Goal: Task Accomplishment & Management: Complete application form

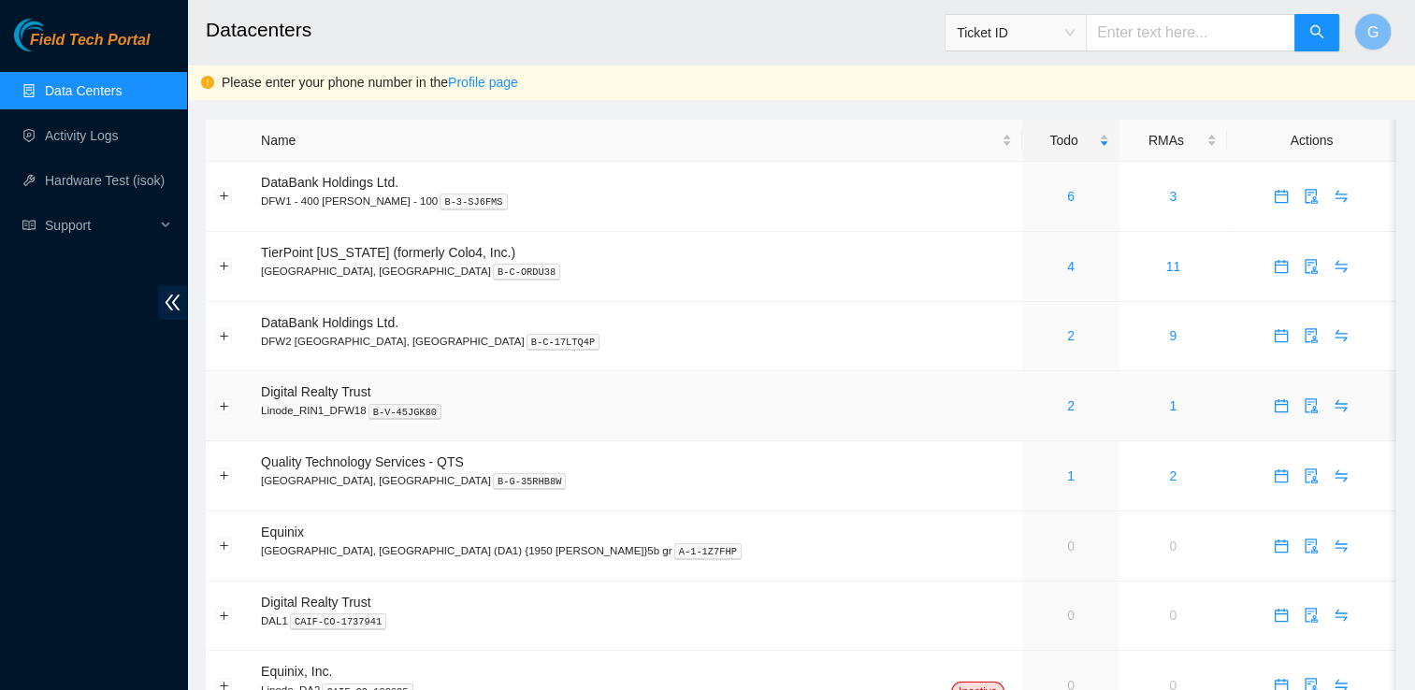
click at [1227, 413] on td at bounding box center [1311, 406] width 169 height 70
click at [309, 324] on span "DataBank Holdings Ltd." at bounding box center [330, 322] width 138 height 15
click at [1067, 332] on link "2" at bounding box center [1070, 335] width 7 height 15
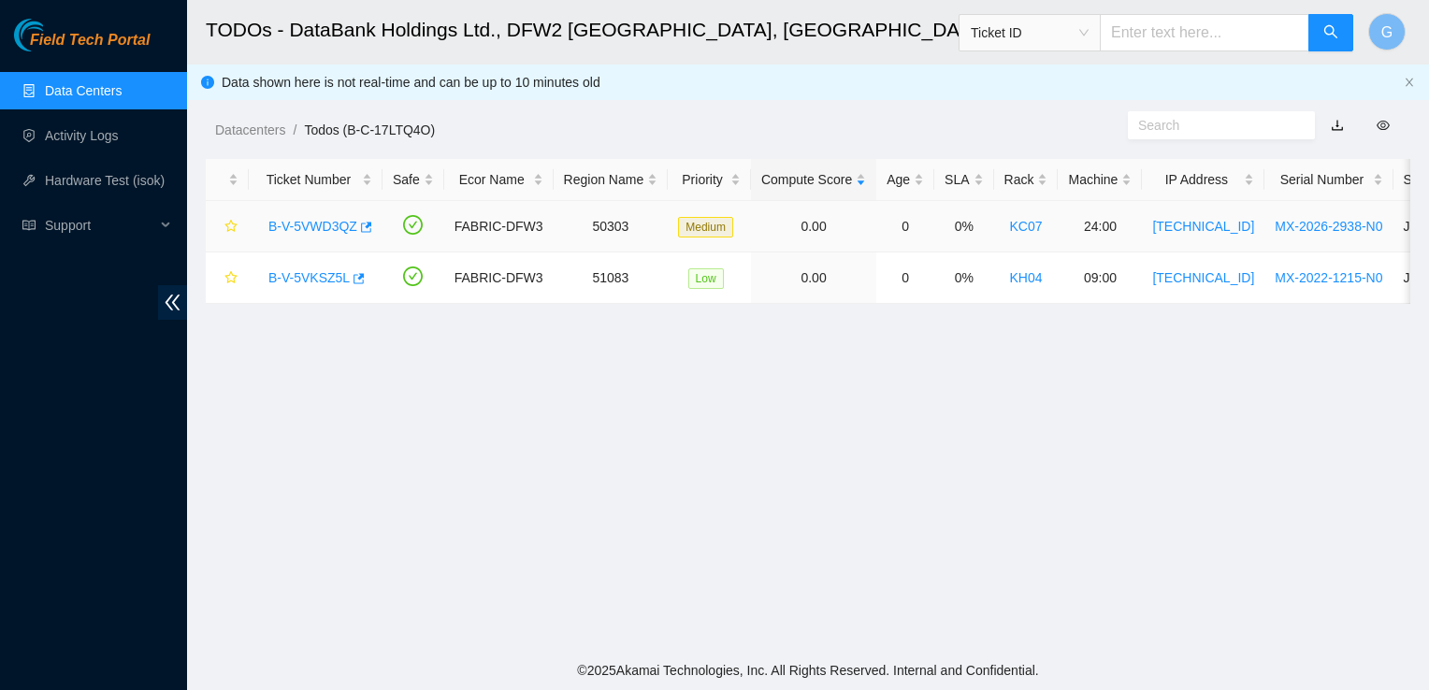
click at [307, 227] on link "B-V-5VWD3QZ" at bounding box center [312, 226] width 89 height 15
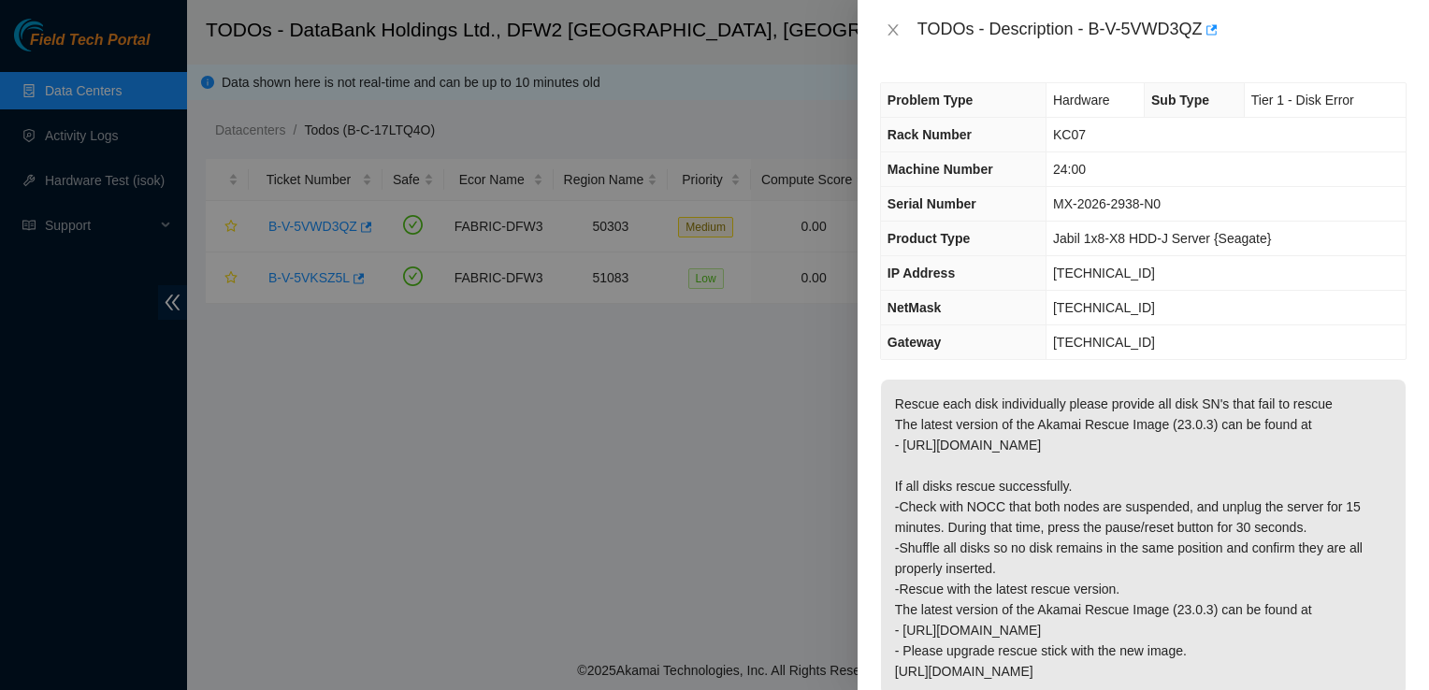
drag, startPoint x: 1377, startPoint y: 324, endPoint x: 1097, endPoint y: 61, distance: 383.8
click at [1097, 61] on div "Problem Type Hardware Sub Type Tier 1 - Disk Error Rack Number KC07 Machine Num…" at bounding box center [1144, 375] width 572 height 630
click at [969, 55] on div "TODOs - Description - B-V-5VWD3QZ" at bounding box center [1144, 30] width 572 height 60
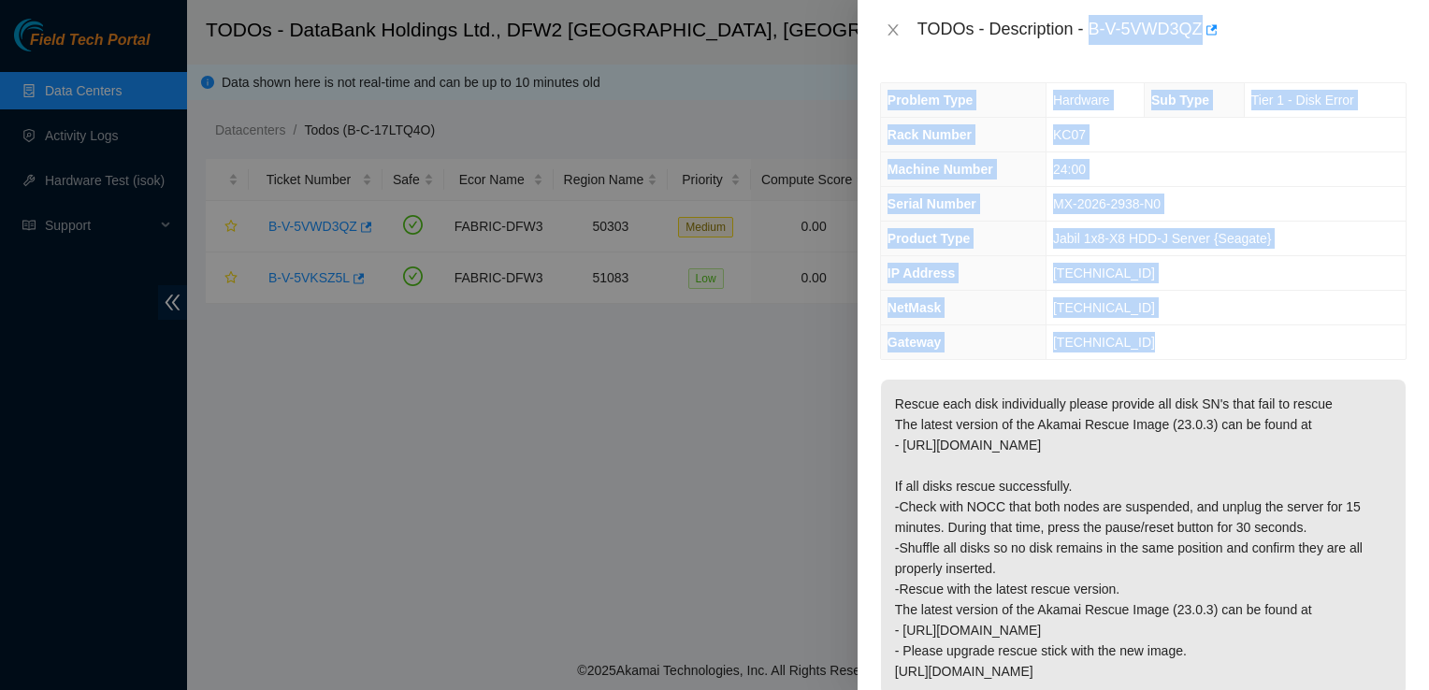
drag, startPoint x: 1093, startPoint y: 29, endPoint x: 1396, endPoint y: 612, distance: 656.8
click at [1396, 612] on div "TODOs - Description - B-V-5VWD3QZ Problem Type Hardware Sub Type Tier 1 - Disk …" at bounding box center [1144, 345] width 572 height 690
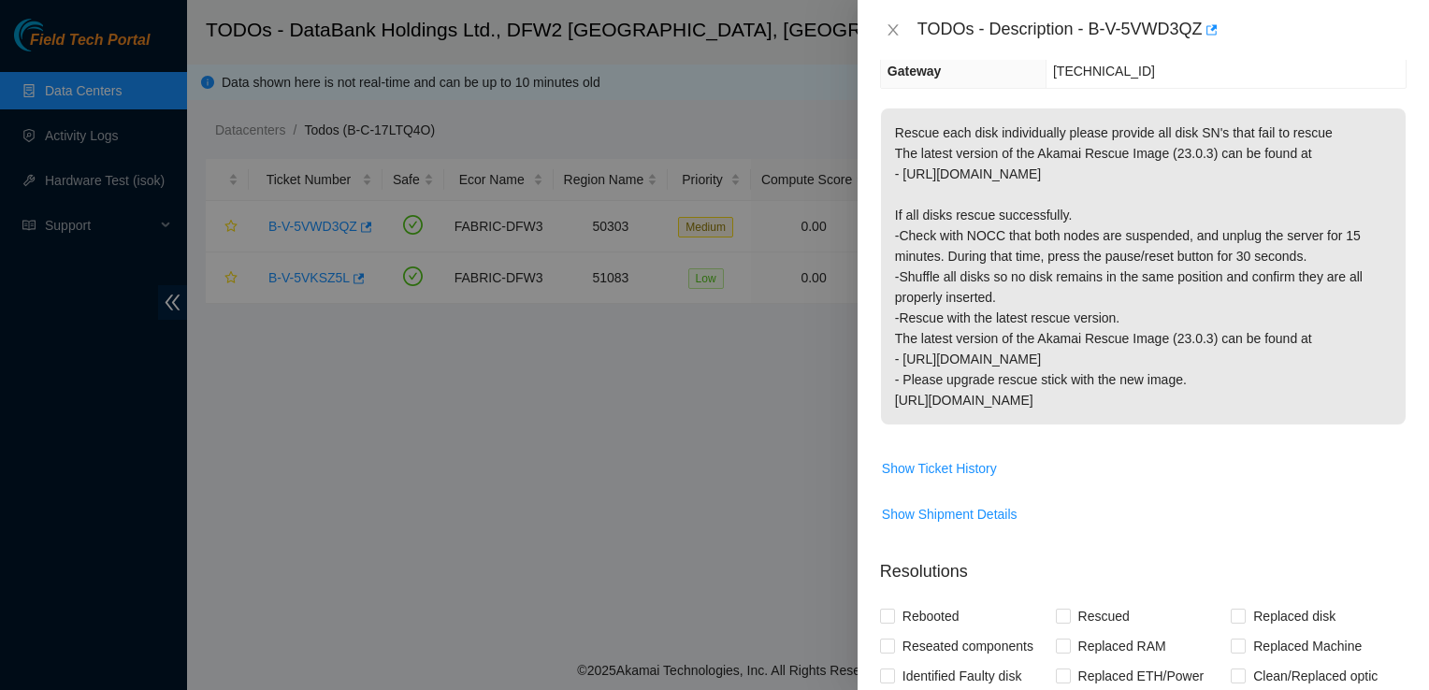
drag, startPoint x: 1392, startPoint y: 548, endPoint x: 1004, endPoint y: 449, distance: 400.7
click at [1004, 449] on td "Rescue each disk individually please provide all disk SN's that fail to rescue …" at bounding box center [1143, 280] width 527 height 345
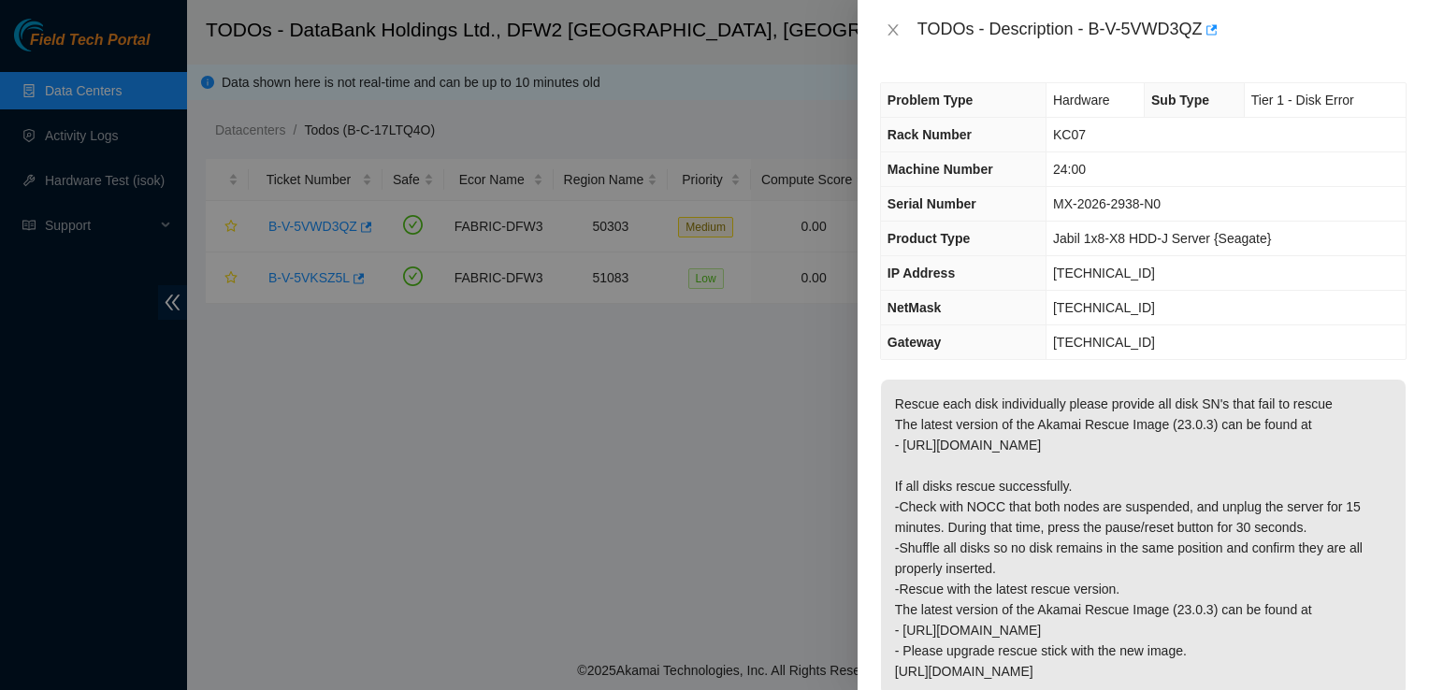
drag, startPoint x: 1332, startPoint y: 407, endPoint x: 1108, endPoint y: -69, distance: 526.4
click at [1108, 0] on html "Field Tech Portal Data Centers Activity Logs Hardware Test (isok) Support TODOs…" at bounding box center [714, 345] width 1429 height 690
copy body "Datacenters / Todos (B-C-17LTQ4O) / Ticket Number Safe Ecor Name Region Name Pr…"
click at [1325, 187] on td "MX-2026-2938-N0" at bounding box center [1226, 204] width 360 height 35
click at [1230, 326] on td "23.55.177.129" at bounding box center [1226, 343] width 360 height 35
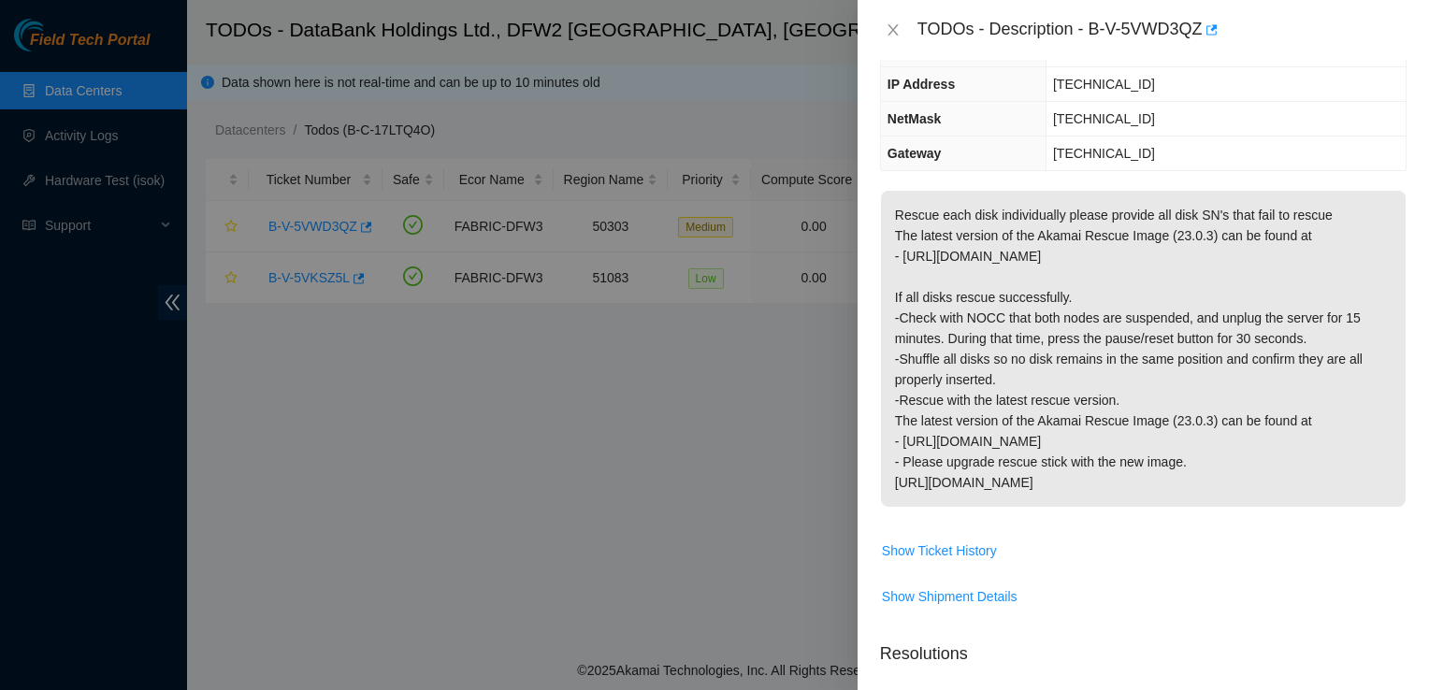
scroll to position [193, 0]
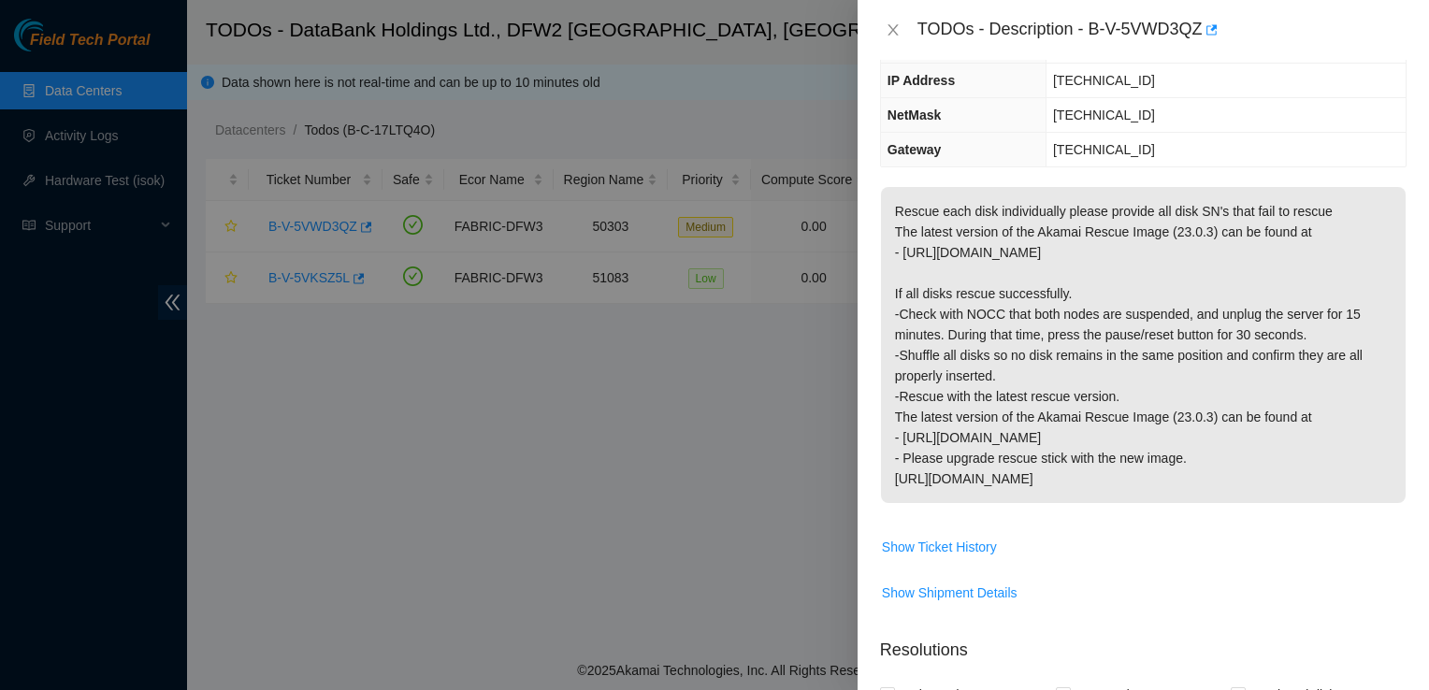
click at [662, 491] on div at bounding box center [714, 345] width 1429 height 690
click at [327, 276] on div at bounding box center [714, 345] width 1429 height 690
click at [897, 30] on icon "close" at bounding box center [893, 29] width 15 height 15
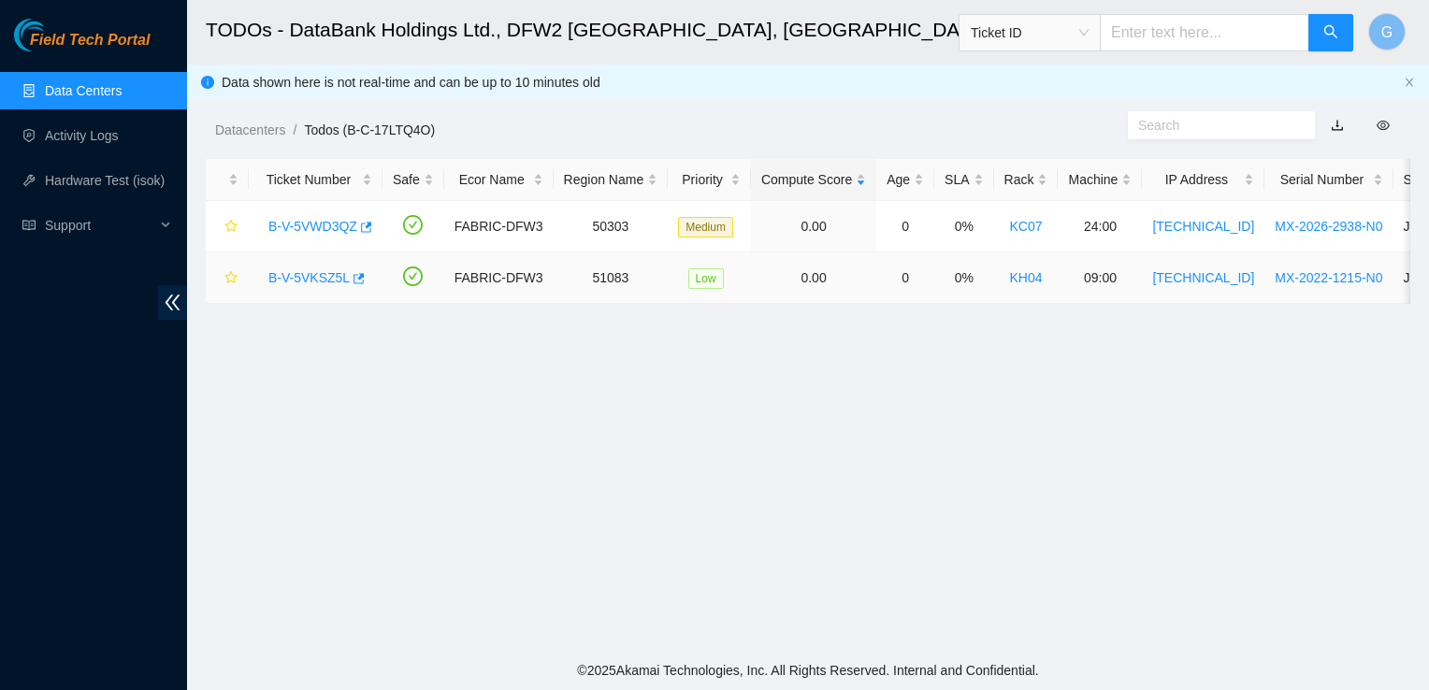
scroll to position [254, 0]
click at [307, 283] on link "B-V-5VKSZ5L" at bounding box center [308, 277] width 81 height 15
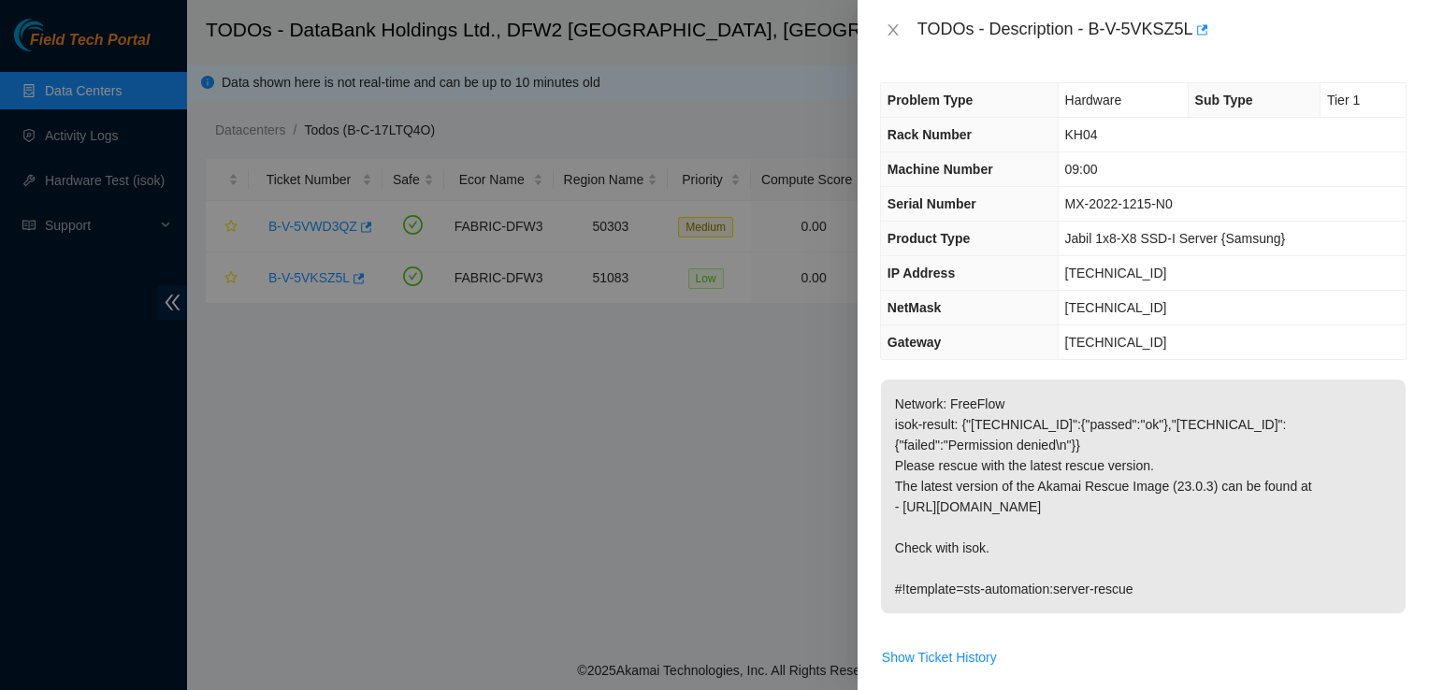
scroll to position [0, 0]
drag, startPoint x: 1165, startPoint y: 450, endPoint x: 919, endPoint y: 11, distance: 502.5
click at [919, 11] on div "TODOs - Description - B-V-5VKSZ5L Problem Type Hardware Sub Type Tier 1 Rack Nu…" at bounding box center [1144, 345] width 572 height 690
copy div "TODOs - Description - B-V-5VKSZ5L Problem Type Hardware Sub Type Tier 1 Rack Nu…"
click at [874, 75] on div "Problem Type Hardware Sub Type Tier 1 Rack Number KH04 Machine Number 09:00 Ser…" at bounding box center [1144, 375] width 572 height 630
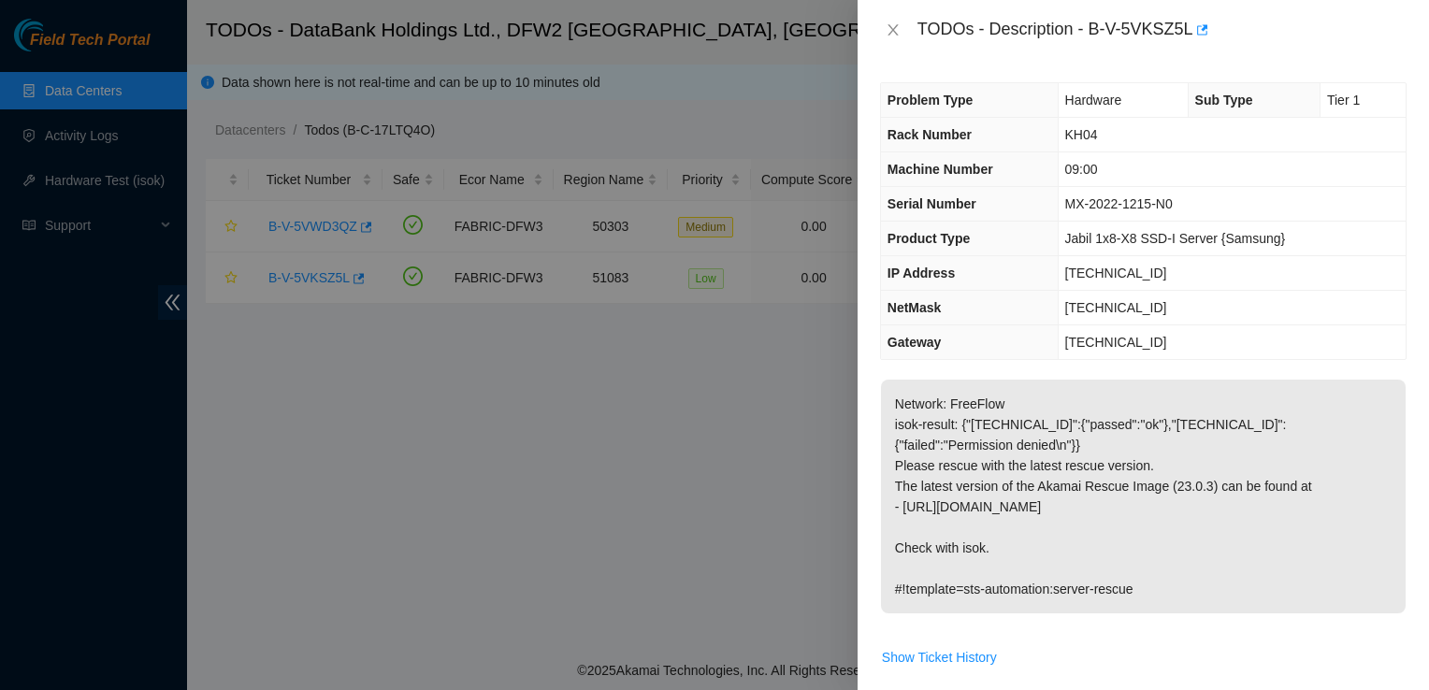
click at [1001, 256] on th "IP Address" at bounding box center [969, 273] width 177 height 35
click at [890, 32] on icon "close" at bounding box center [893, 29] width 15 height 15
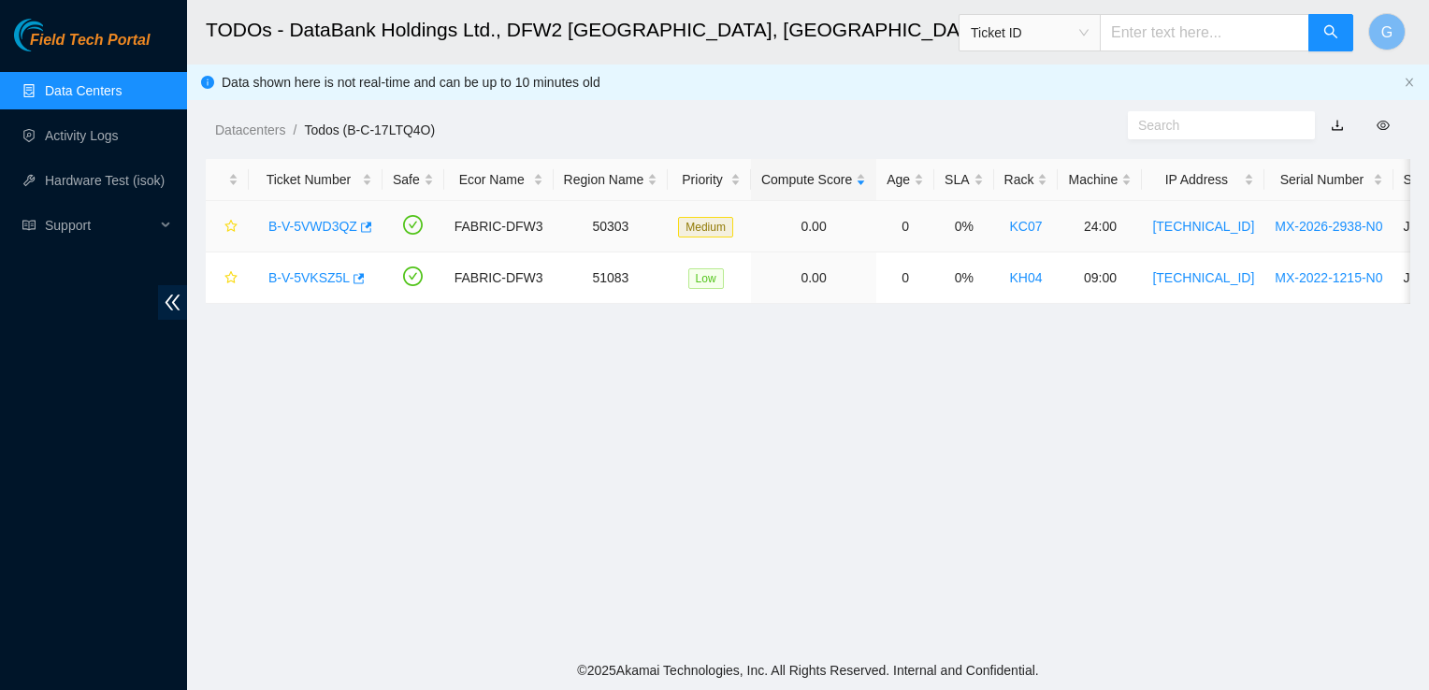
click at [297, 226] on link "B-V-5VWD3QZ" at bounding box center [312, 226] width 89 height 15
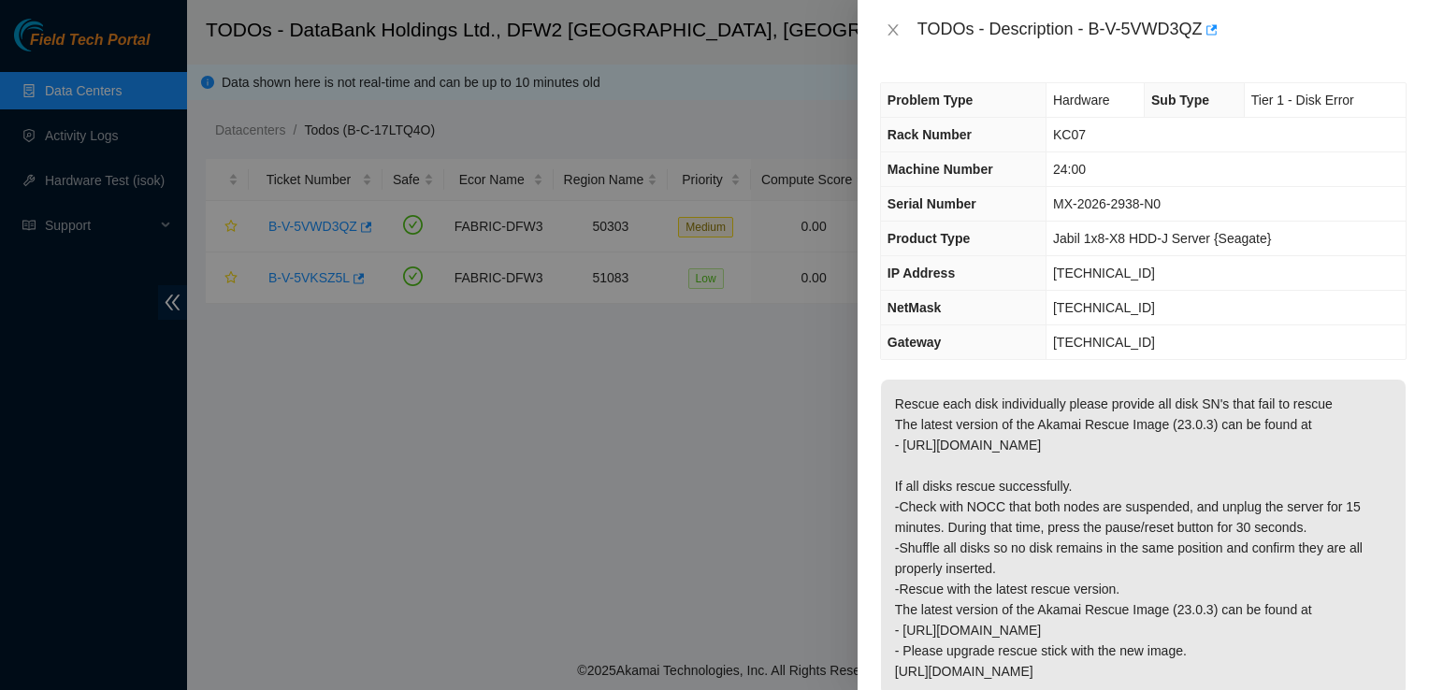
click at [687, 627] on div at bounding box center [714, 345] width 1429 height 690
click at [197, 402] on div at bounding box center [714, 345] width 1429 height 690
click at [804, 54] on div at bounding box center [714, 345] width 1429 height 690
click at [206, 455] on div at bounding box center [714, 345] width 1429 height 690
click at [1401, 670] on div "Problem Type Hardware Sub Type Tier 1 - Disk Error Rack Number KC07 Machine Num…" at bounding box center [1144, 375] width 572 height 630
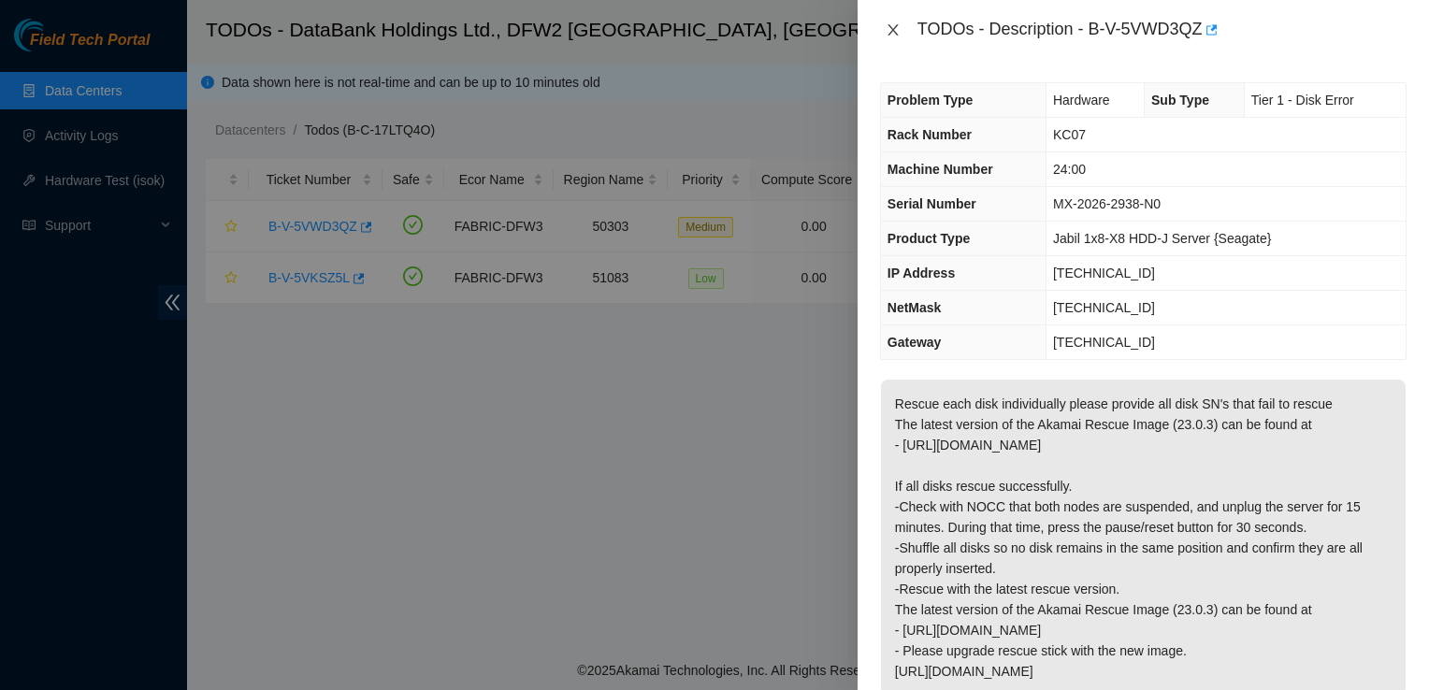
click at [884, 25] on button "Close" at bounding box center [893, 31] width 26 height 18
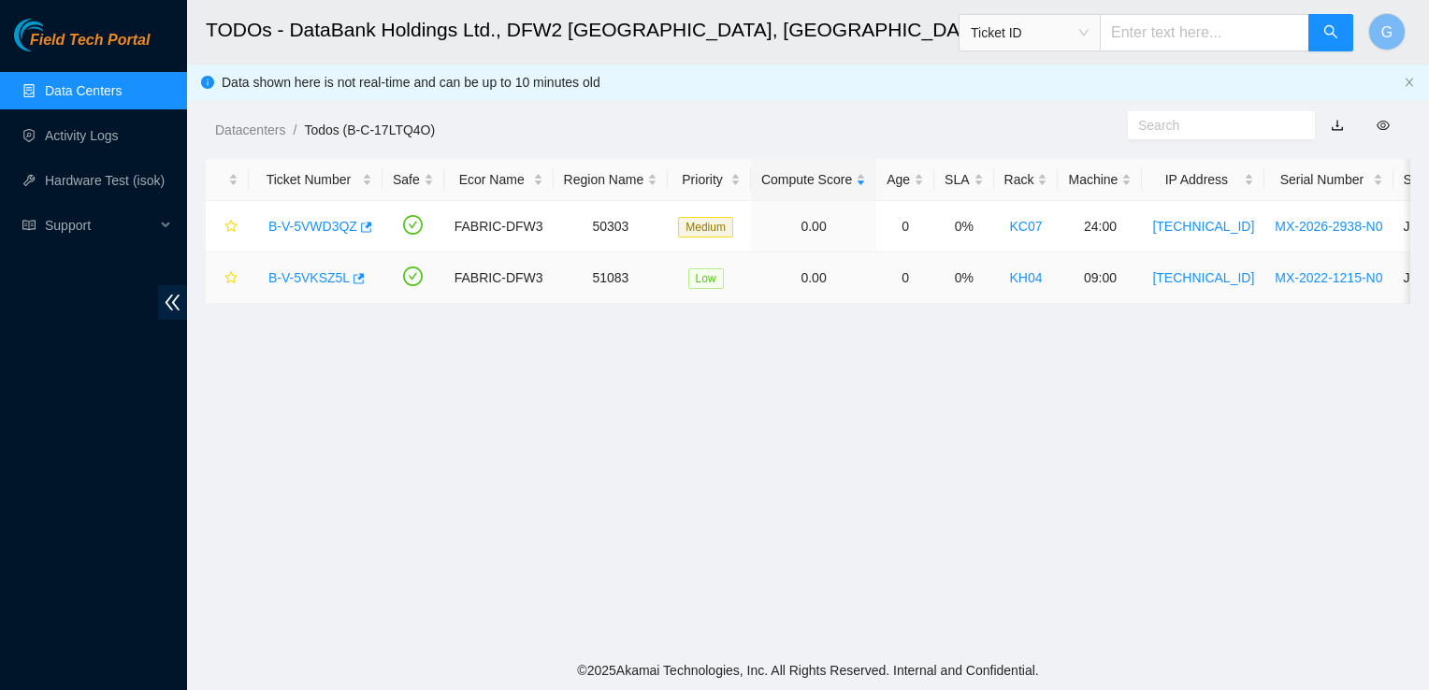
click at [299, 273] on link "B-V-5VKSZ5L" at bounding box center [308, 277] width 81 height 15
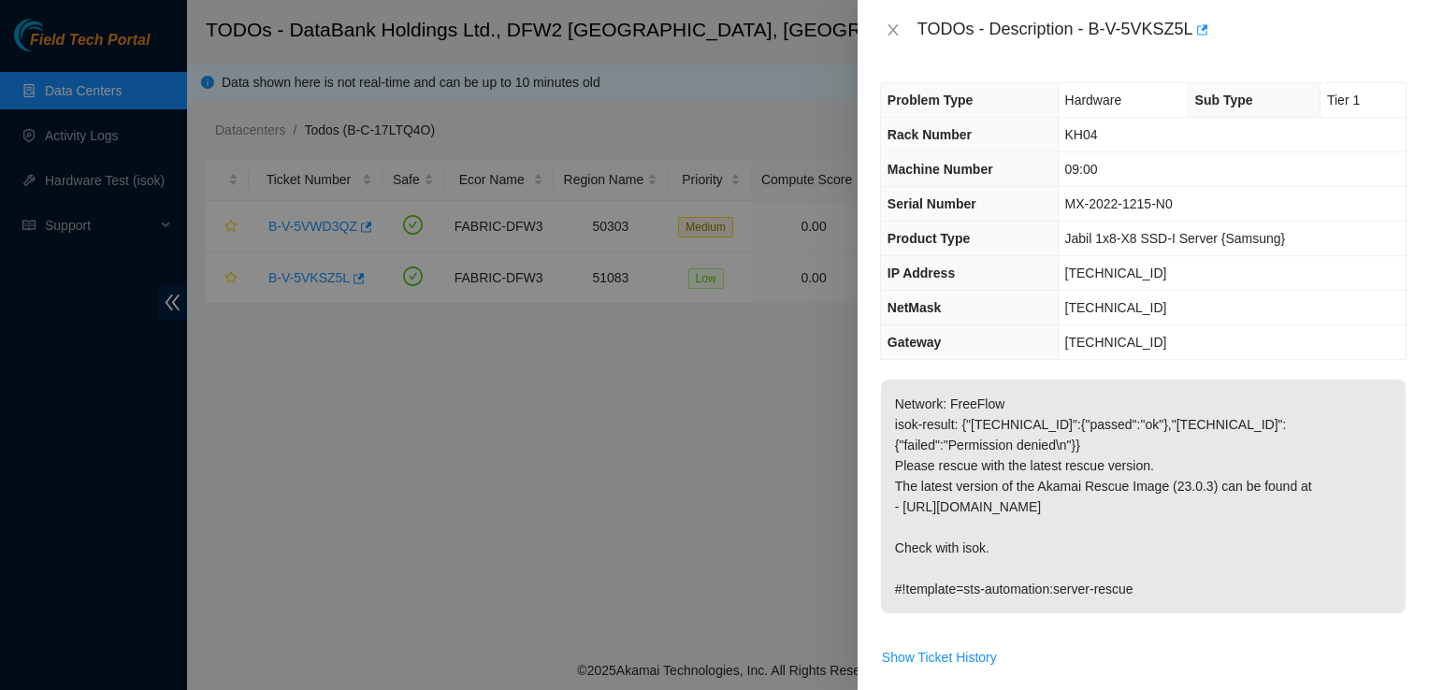
click at [806, 35] on div at bounding box center [714, 345] width 1429 height 690
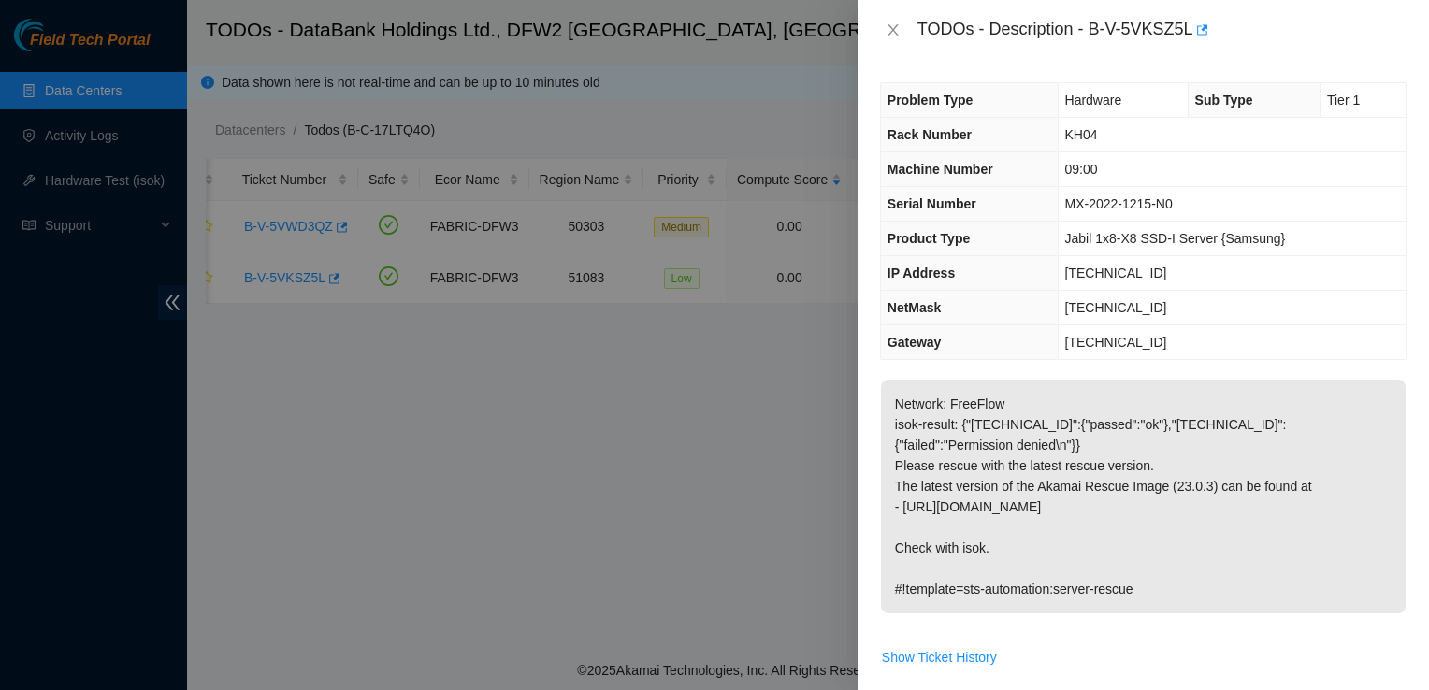
scroll to position [0, 26]
click at [890, 36] on icon "close" at bounding box center [893, 29] width 15 height 15
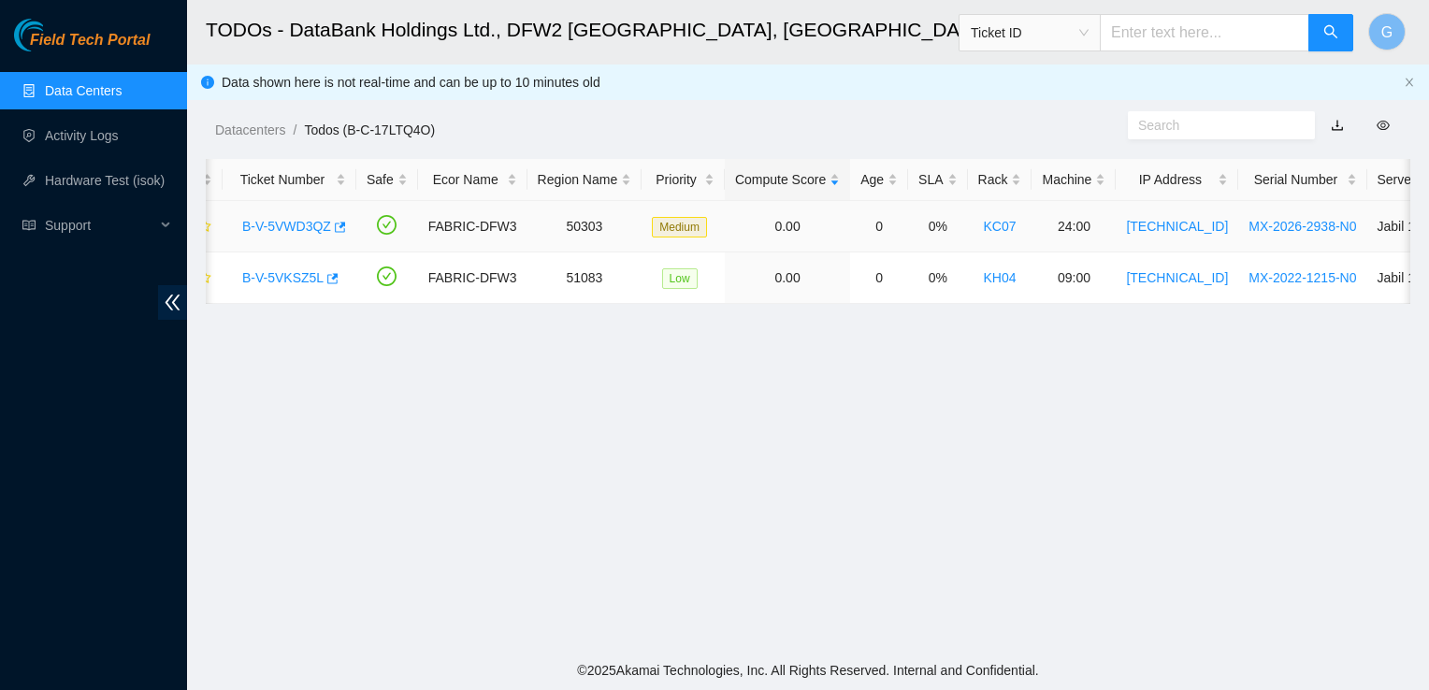
click at [269, 231] on link "B-V-5VWD3QZ" at bounding box center [286, 226] width 89 height 15
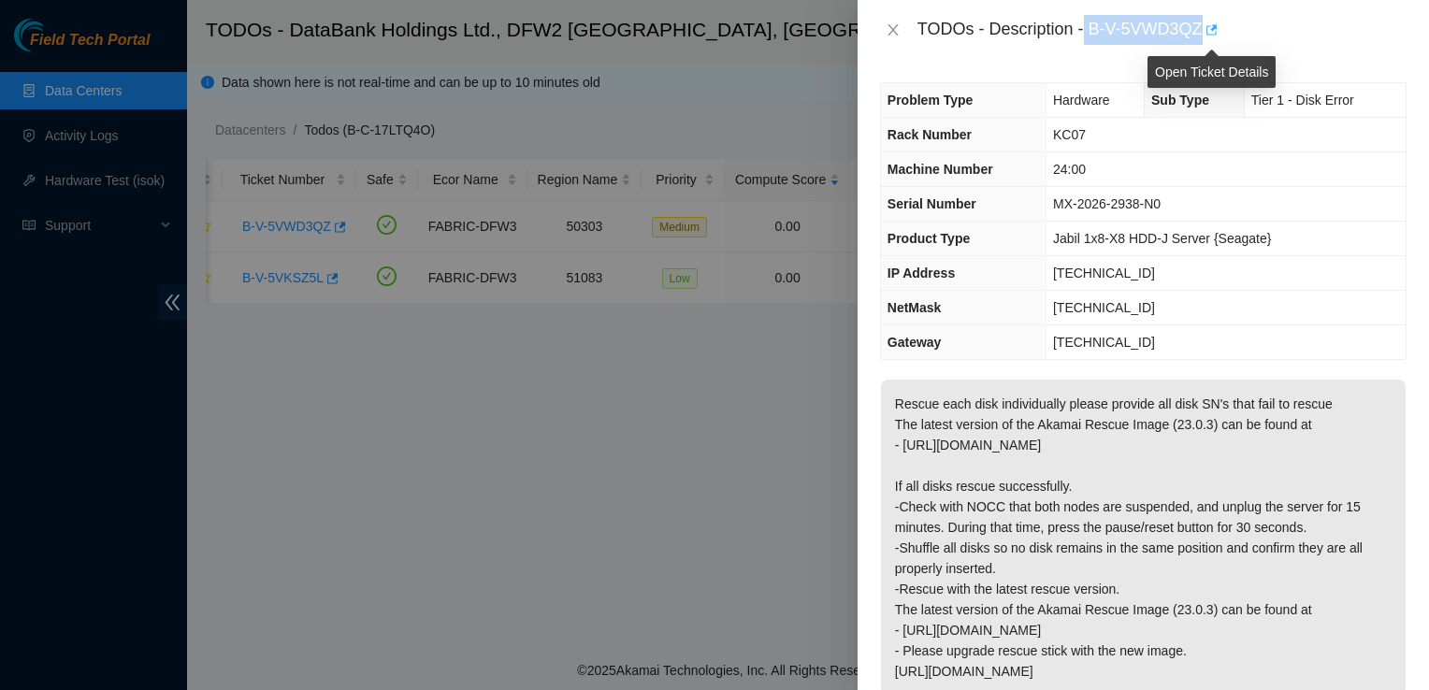
drag, startPoint x: 1085, startPoint y: 26, endPoint x: 1209, endPoint y: 34, distance: 124.6
click at [1209, 34] on div "TODOs - Description - B-V-5VWD3QZ" at bounding box center [1162, 30] width 489 height 30
copy div "B-V-5VWD3QZ"
click at [668, 413] on div at bounding box center [714, 345] width 1429 height 690
click at [798, 60] on div at bounding box center [714, 345] width 1429 height 690
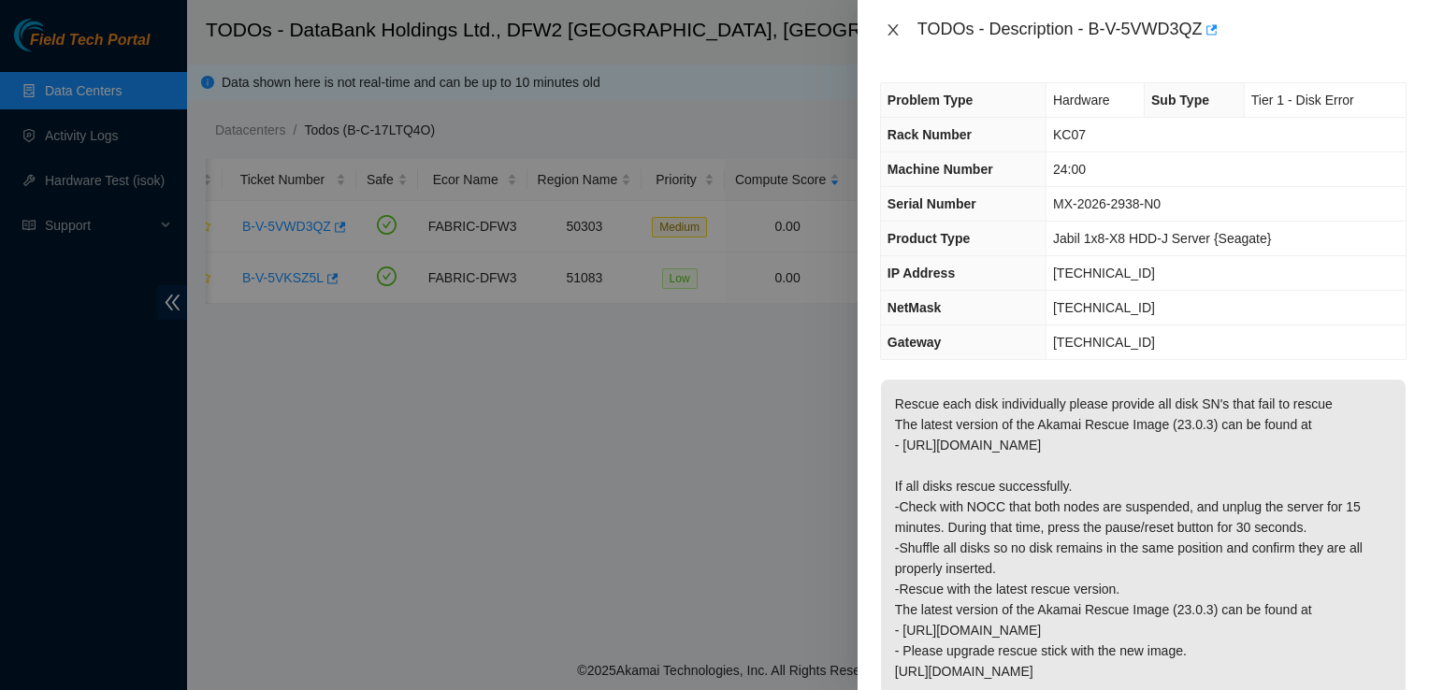
click at [896, 24] on icon "close" at bounding box center [893, 29] width 10 height 11
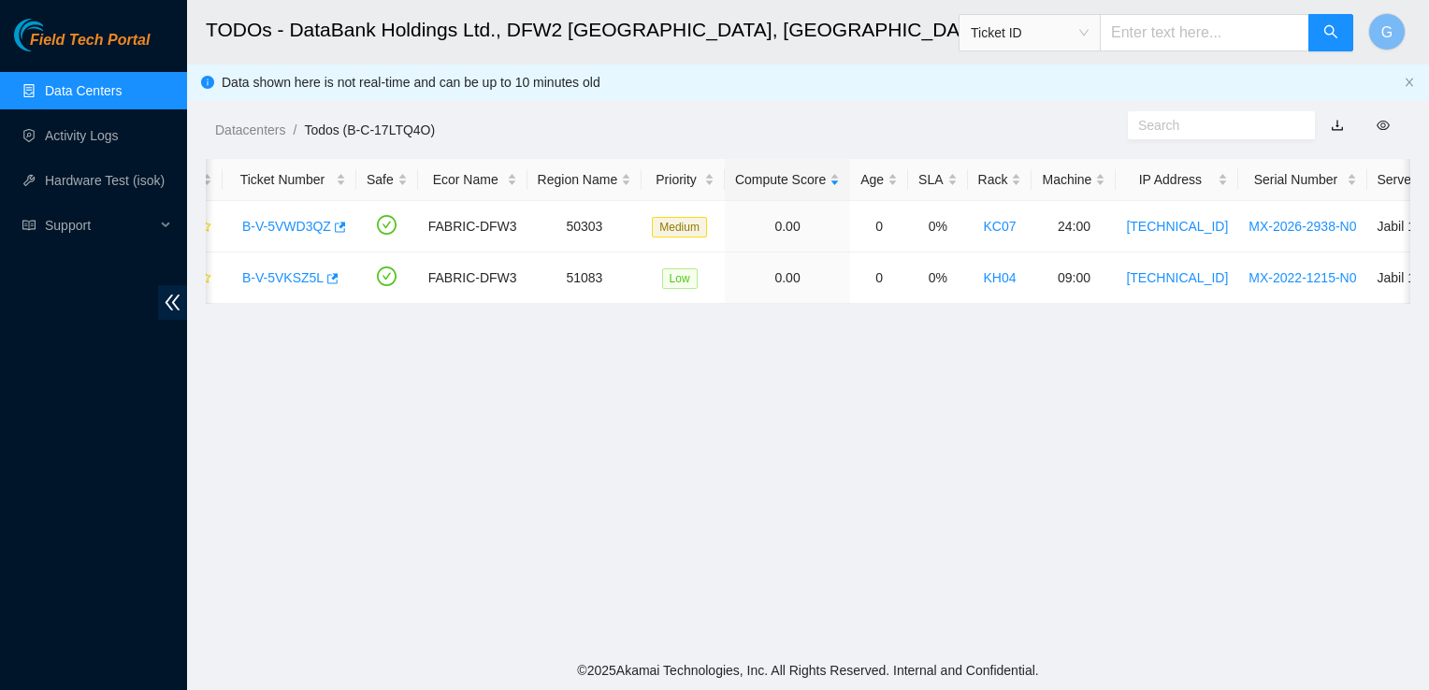
click at [211, 528] on main "TODOs - DataBank Holdings Ltd., DFW2 Richardson, TX Ticket ID G Data shown here…" at bounding box center [808, 325] width 1242 height 651
click at [278, 229] on link "B-V-5VWD3QZ" at bounding box center [286, 226] width 89 height 15
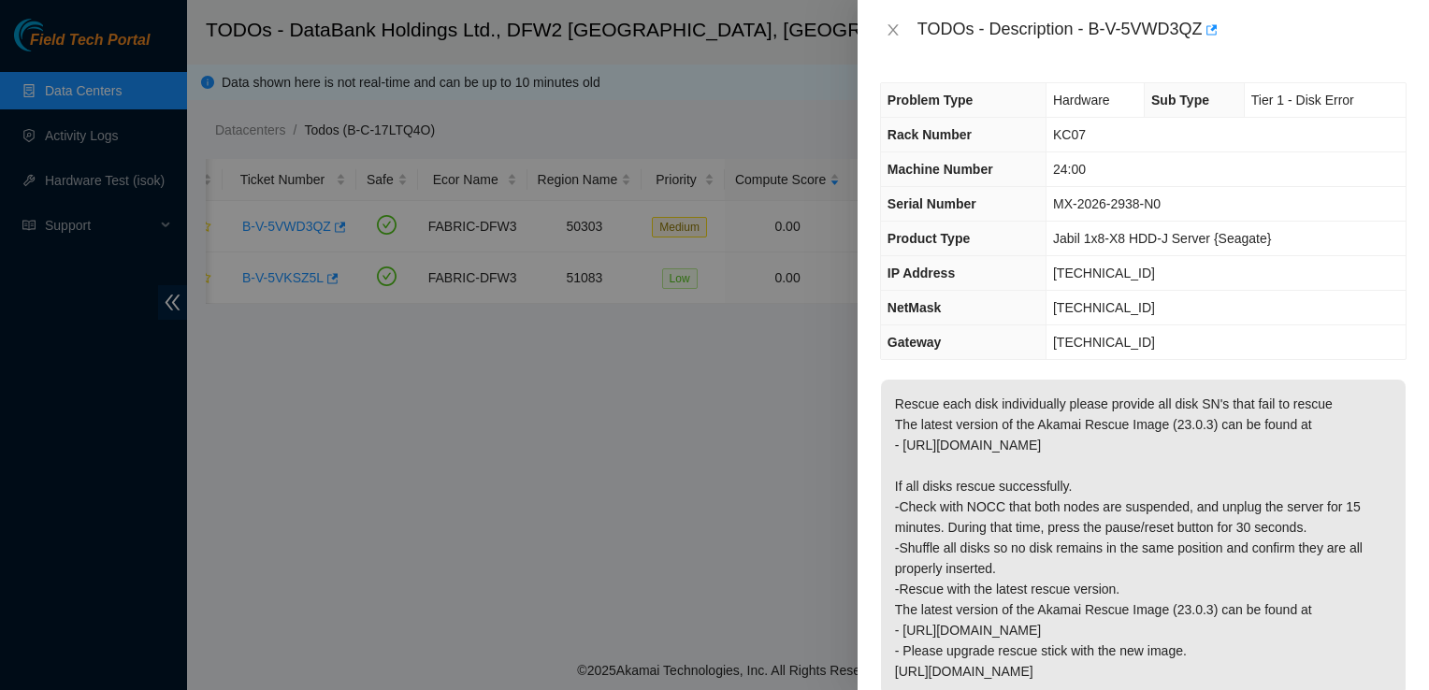
click at [110, 148] on div at bounding box center [714, 345] width 1429 height 690
click at [116, 130] on div at bounding box center [714, 345] width 1429 height 690
click at [897, 36] on icon "close" at bounding box center [893, 29] width 10 height 11
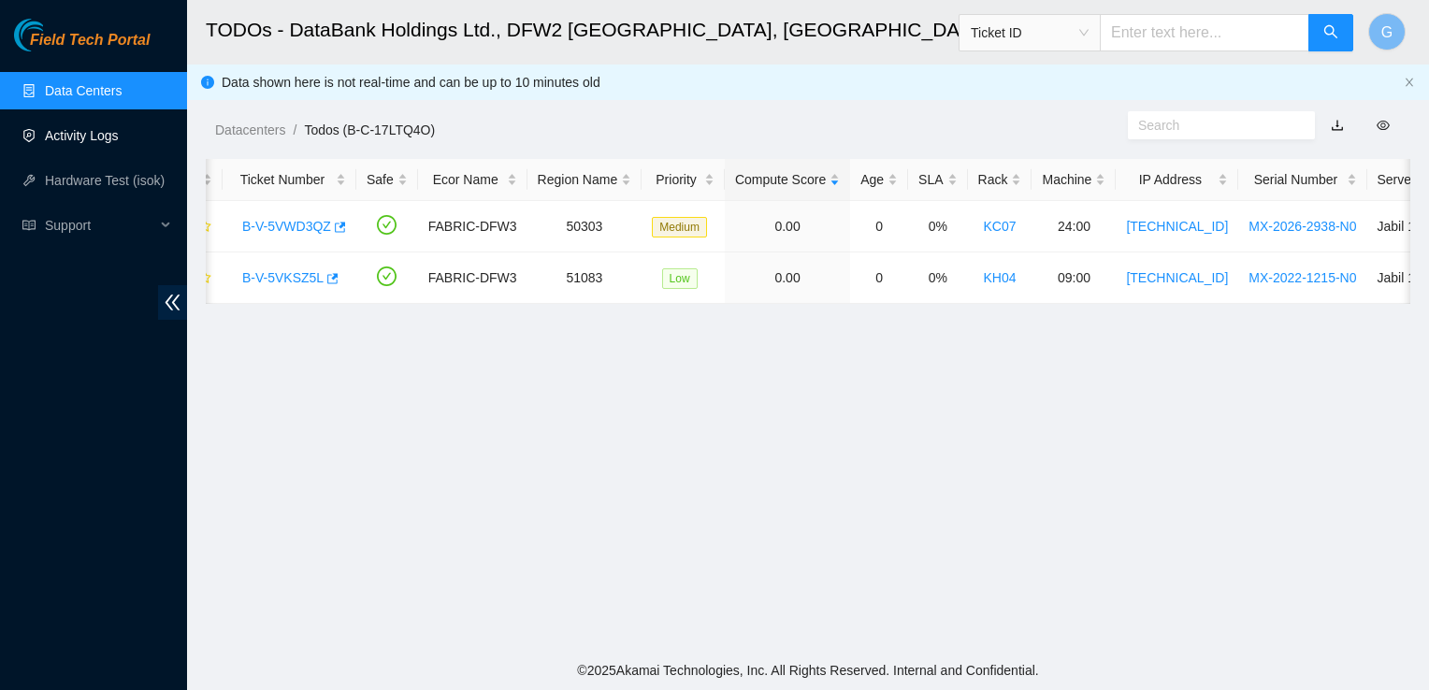
click at [116, 139] on link "Activity Logs" at bounding box center [82, 135] width 74 height 15
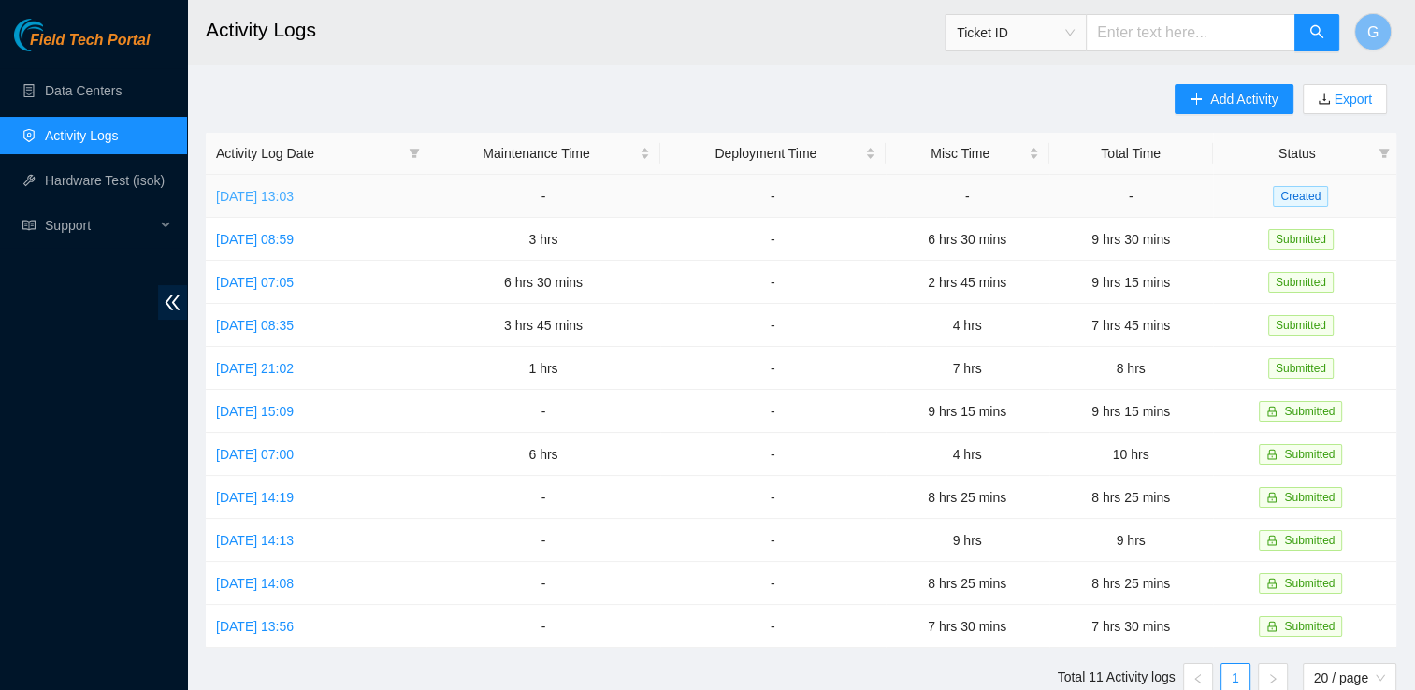
click at [284, 189] on link "Mon, 22 Sep 2025 13:03" at bounding box center [255, 196] width 78 height 15
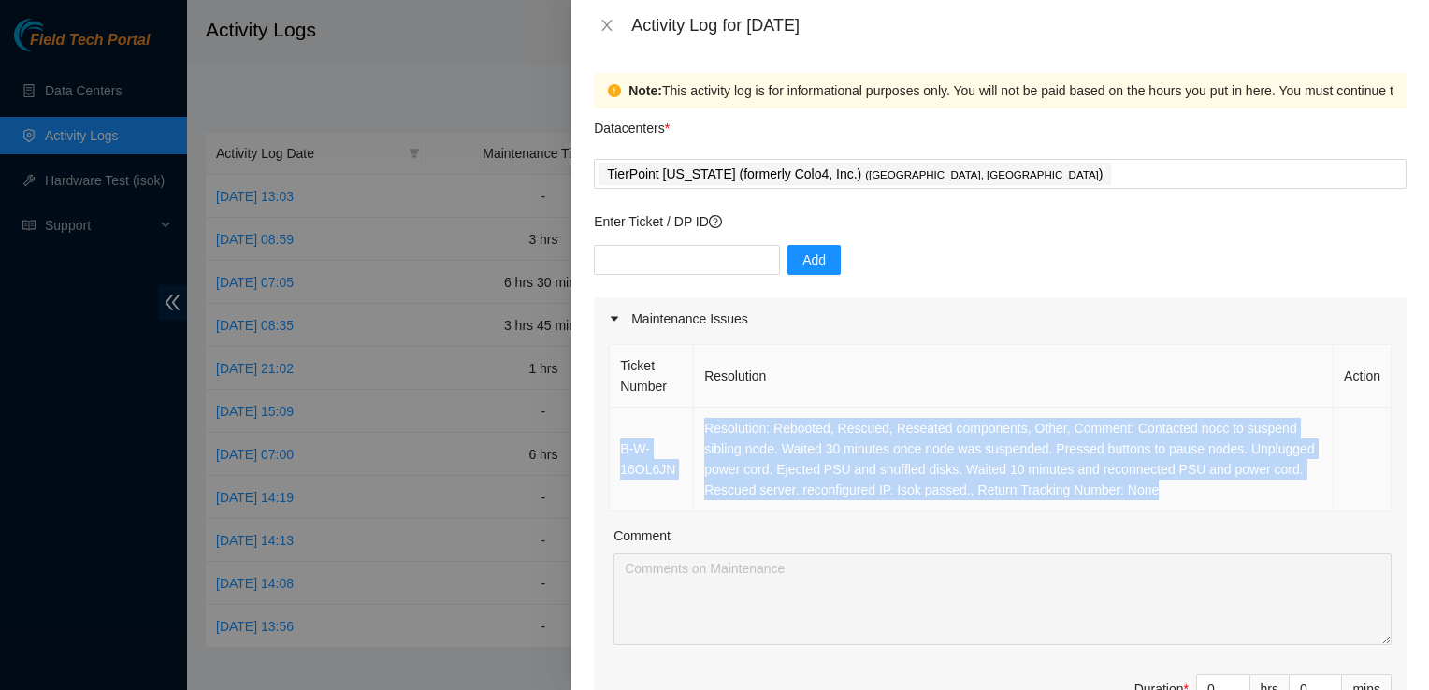
drag, startPoint x: 1201, startPoint y: 496, endPoint x: 613, endPoint y: 443, distance: 590.7
click at [613, 443] on tr "B-W-16OL6JN Resolution: Rebooted, Rescued, Reseated components, Other, Comment:…" at bounding box center [1001, 460] width 782 height 104
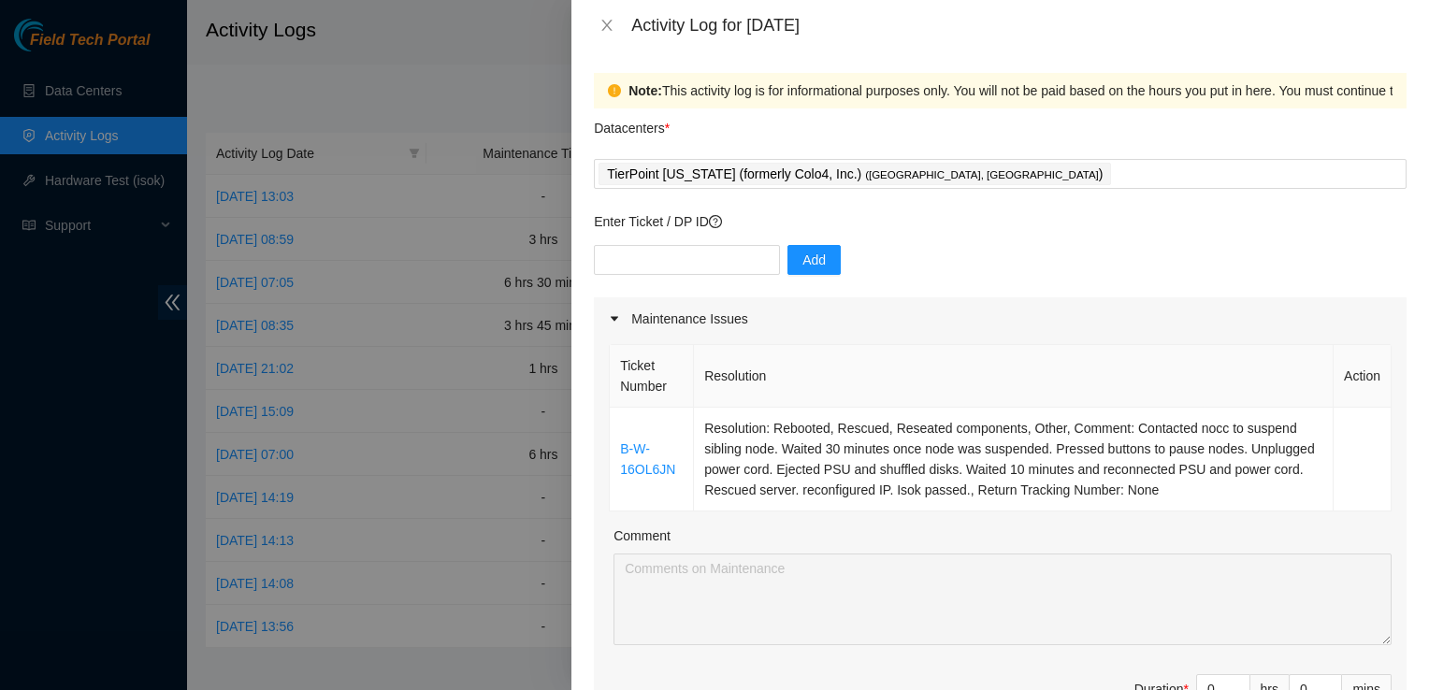
click at [455, 54] on div at bounding box center [714, 345] width 1429 height 690
click at [460, 62] on div at bounding box center [714, 345] width 1429 height 690
click at [615, 18] on button "Close" at bounding box center [607, 26] width 26 height 18
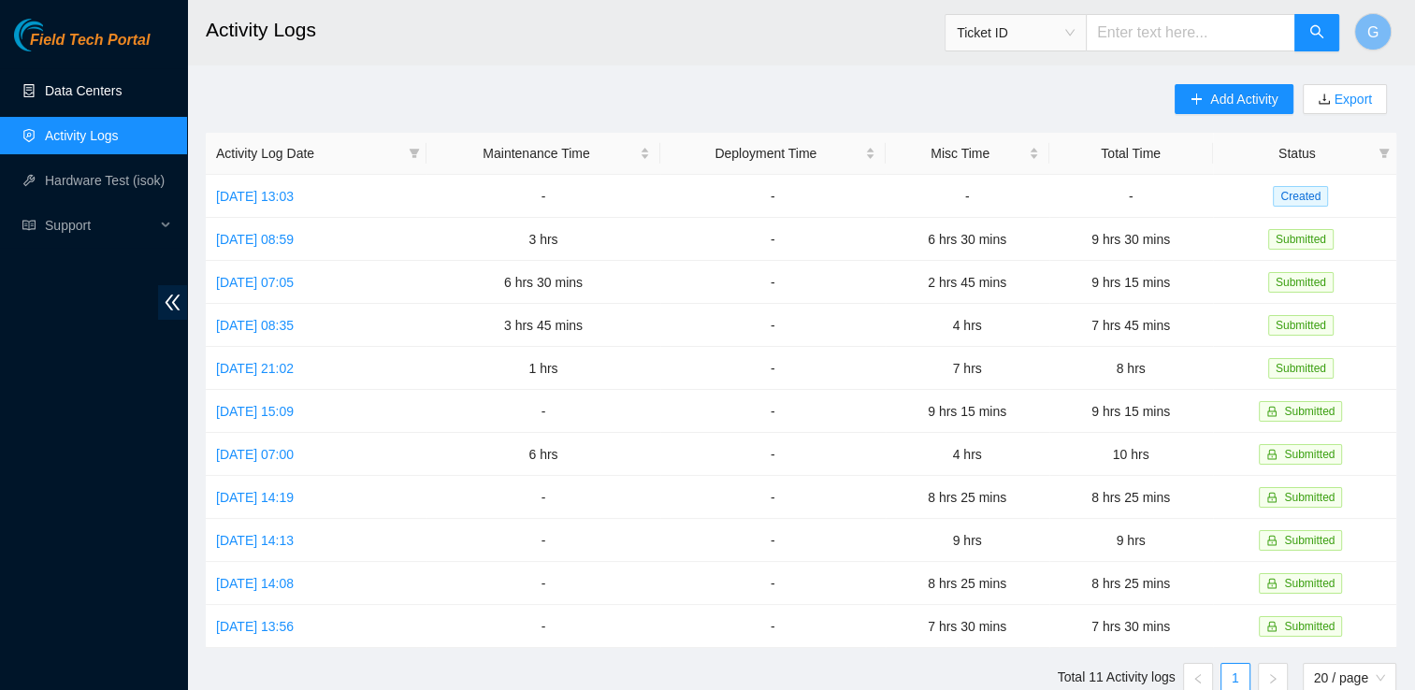
click at [74, 83] on link "Data Centers" at bounding box center [83, 90] width 77 height 15
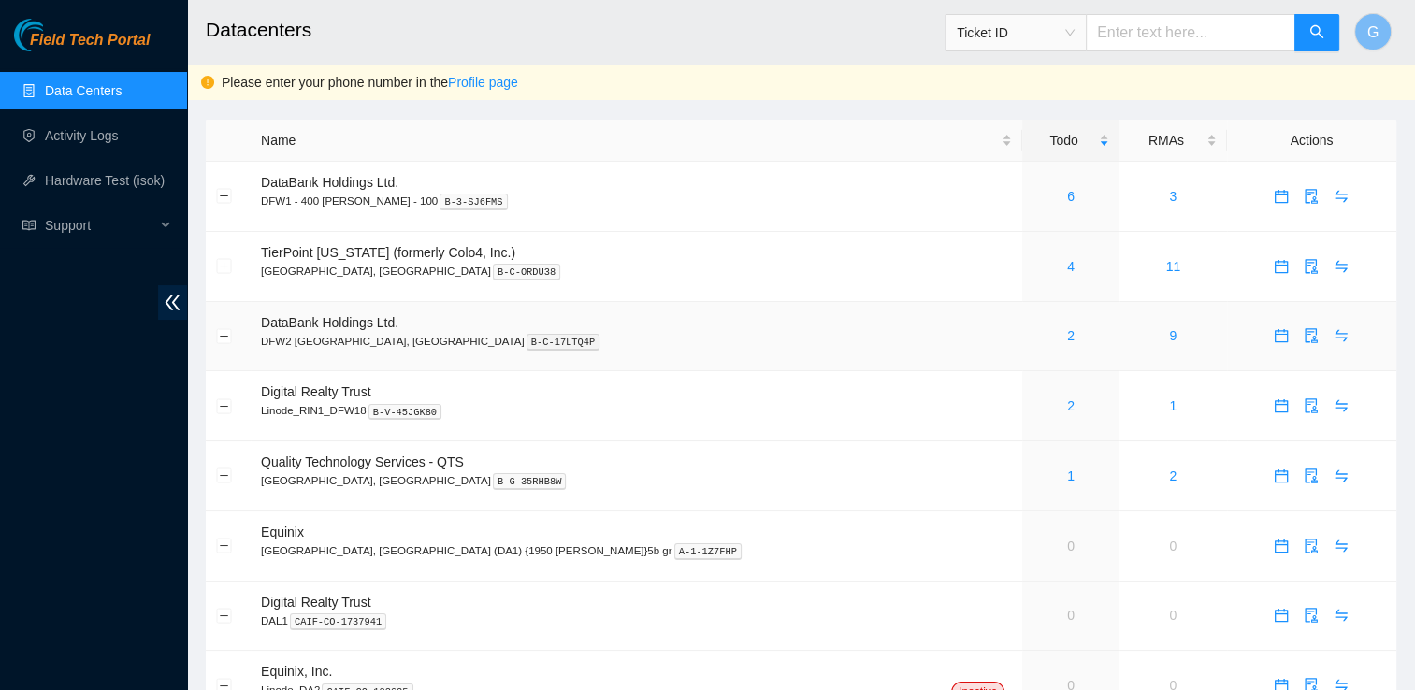
click at [345, 329] on span "DataBank Holdings Ltd." at bounding box center [330, 322] width 138 height 15
click at [1033, 329] on div "2" at bounding box center [1071, 336] width 76 height 21
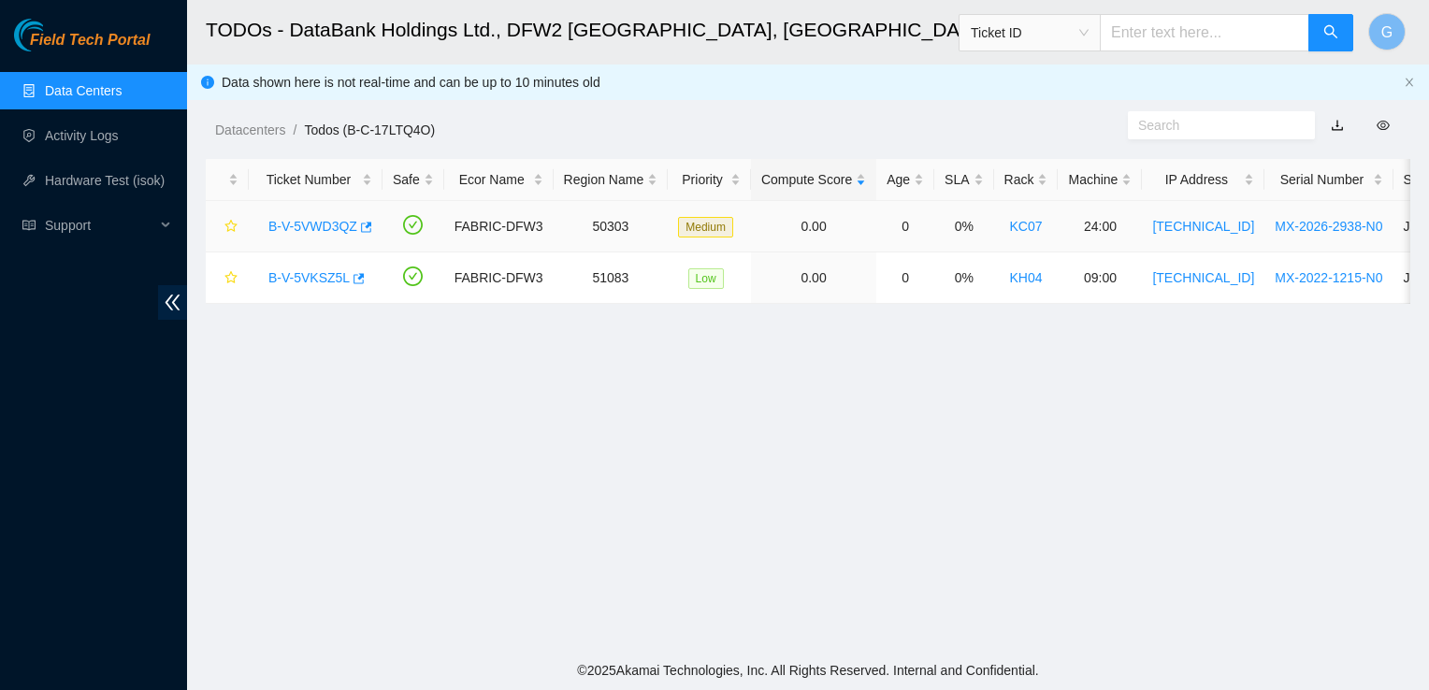
click at [340, 233] on link "B-V-5VWD3QZ" at bounding box center [312, 226] width 89 height 15
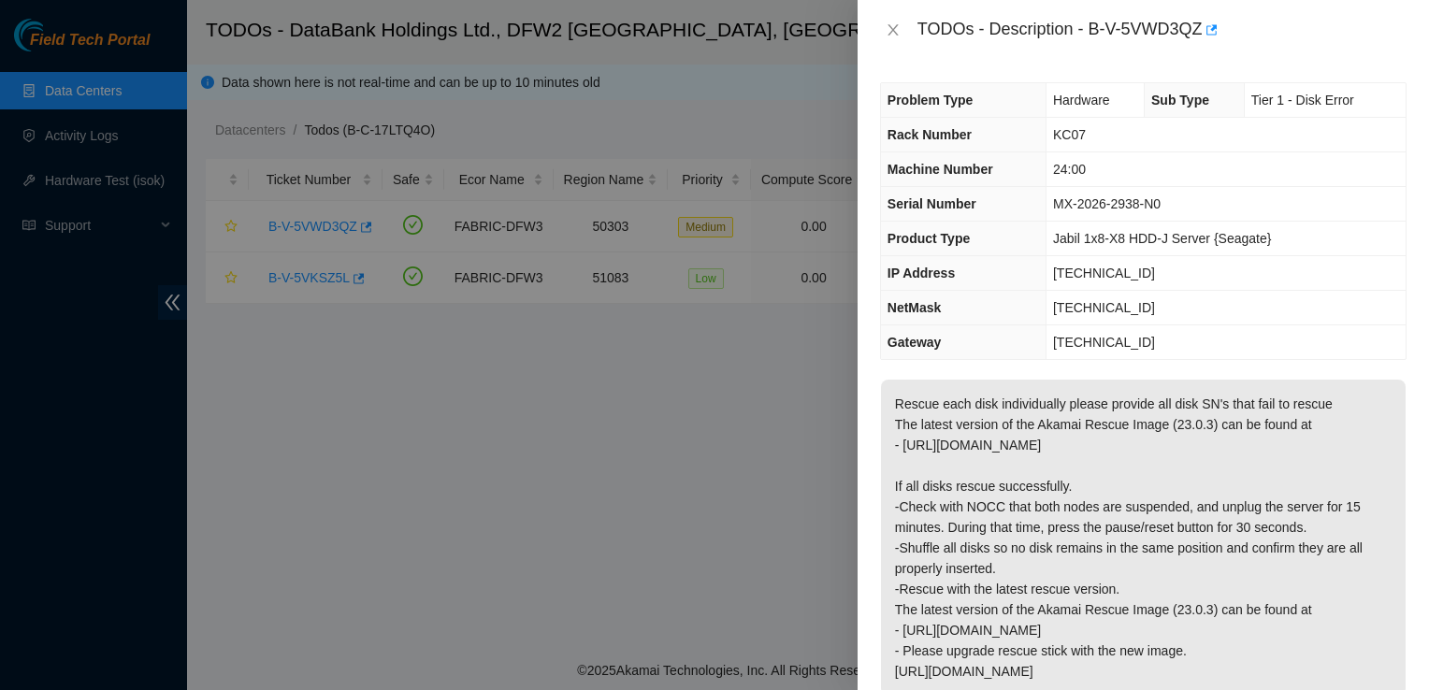
click at [551, 572] on div at bounding box center [714, 345] width 1429 height 690
click at [781, 17] on div at bounding box center [714, 345] width 1429 height 690
click at [898, 35] on icon "close" at bounding box center [893, 29] width 15 height 15
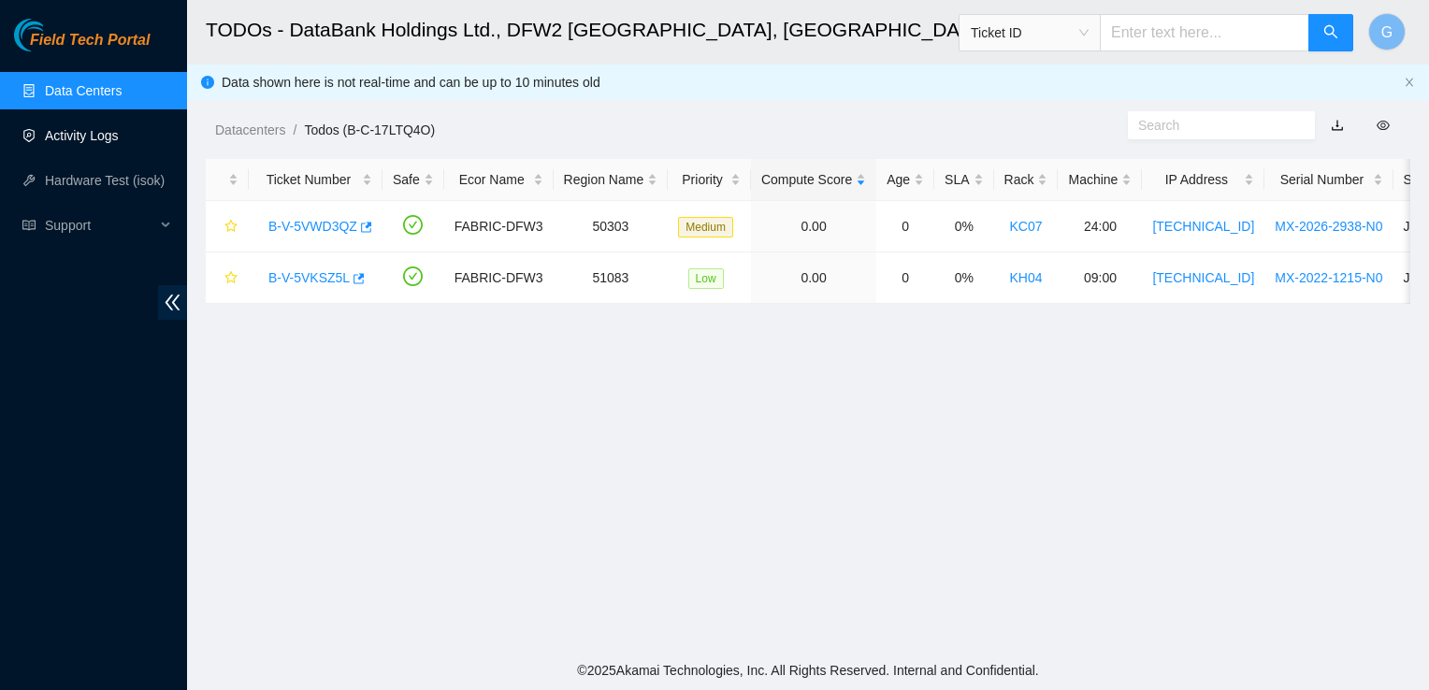
click at [101, 142] on link "Activity Logs" at bounding box center [82, 135] width 74 height 15
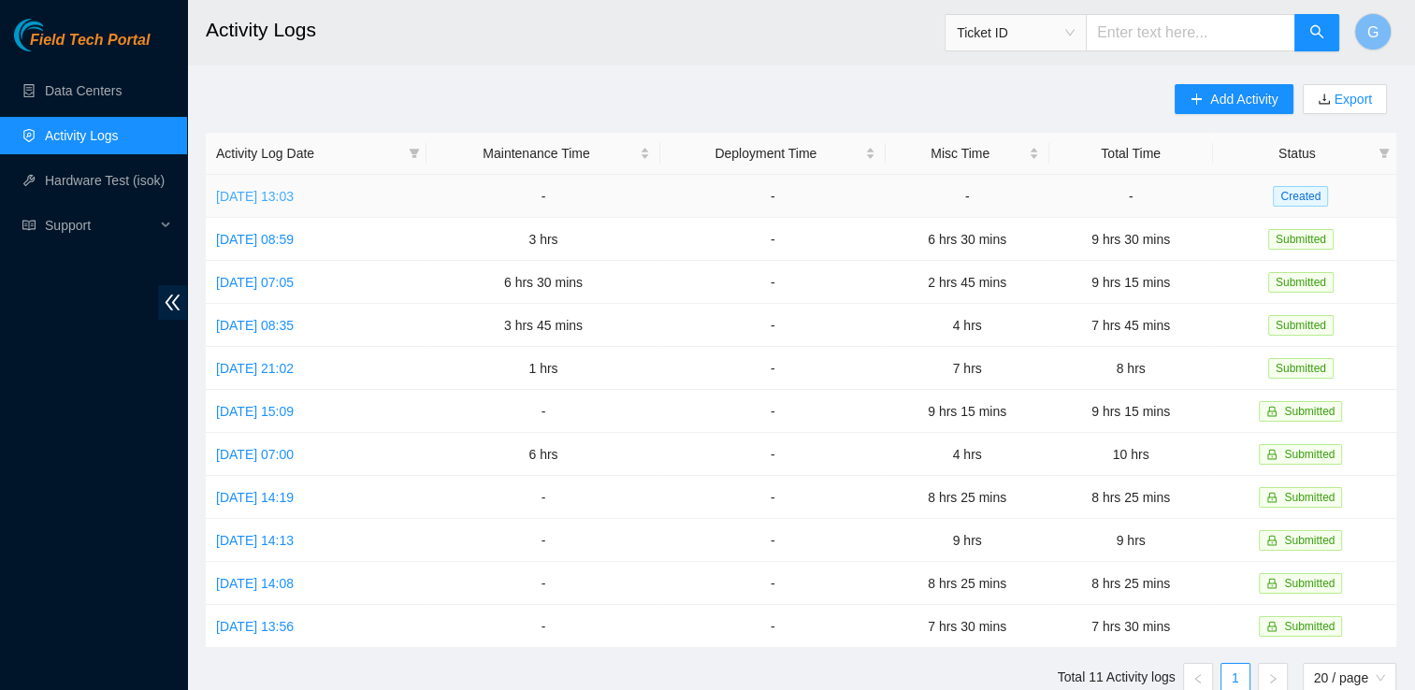
click at [269, 197] on link "Mon, 22 Sep 2025 13:03" at bounding box center [255, 196] width 78 height 15
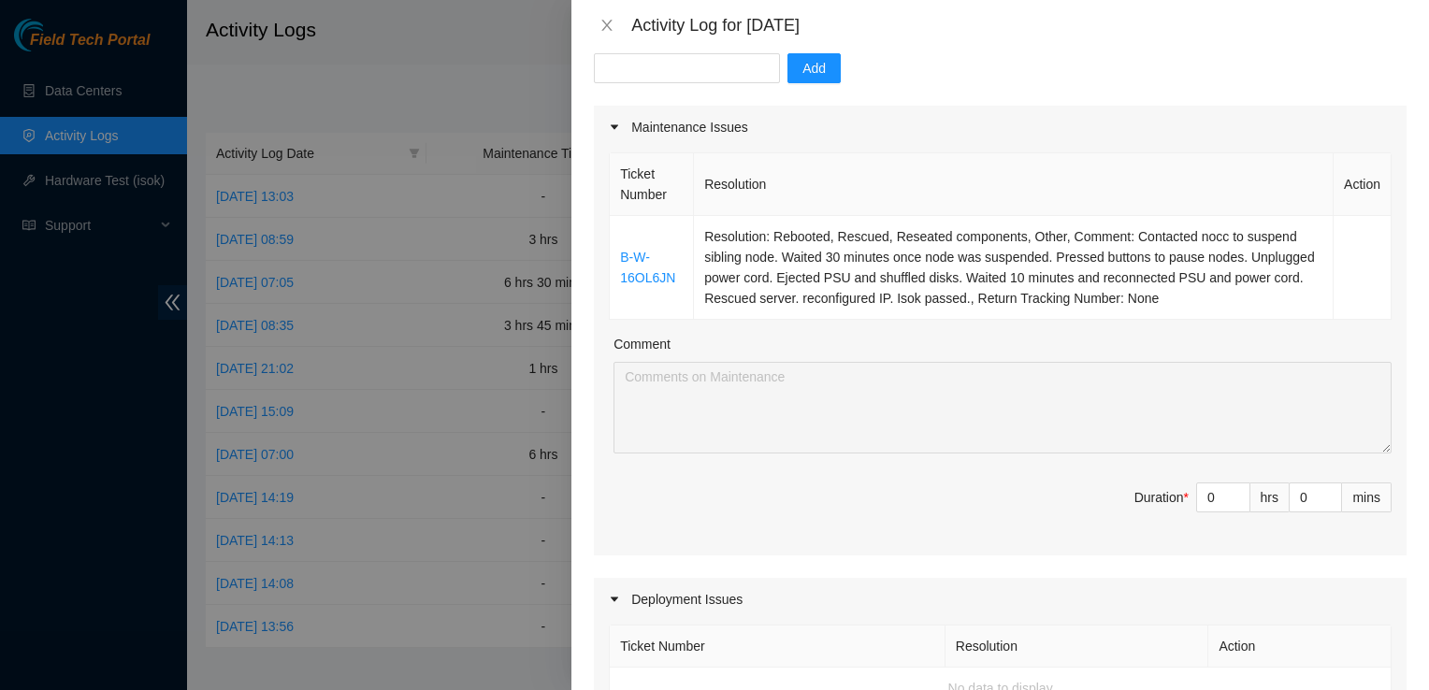
scroll to position [111, 0]
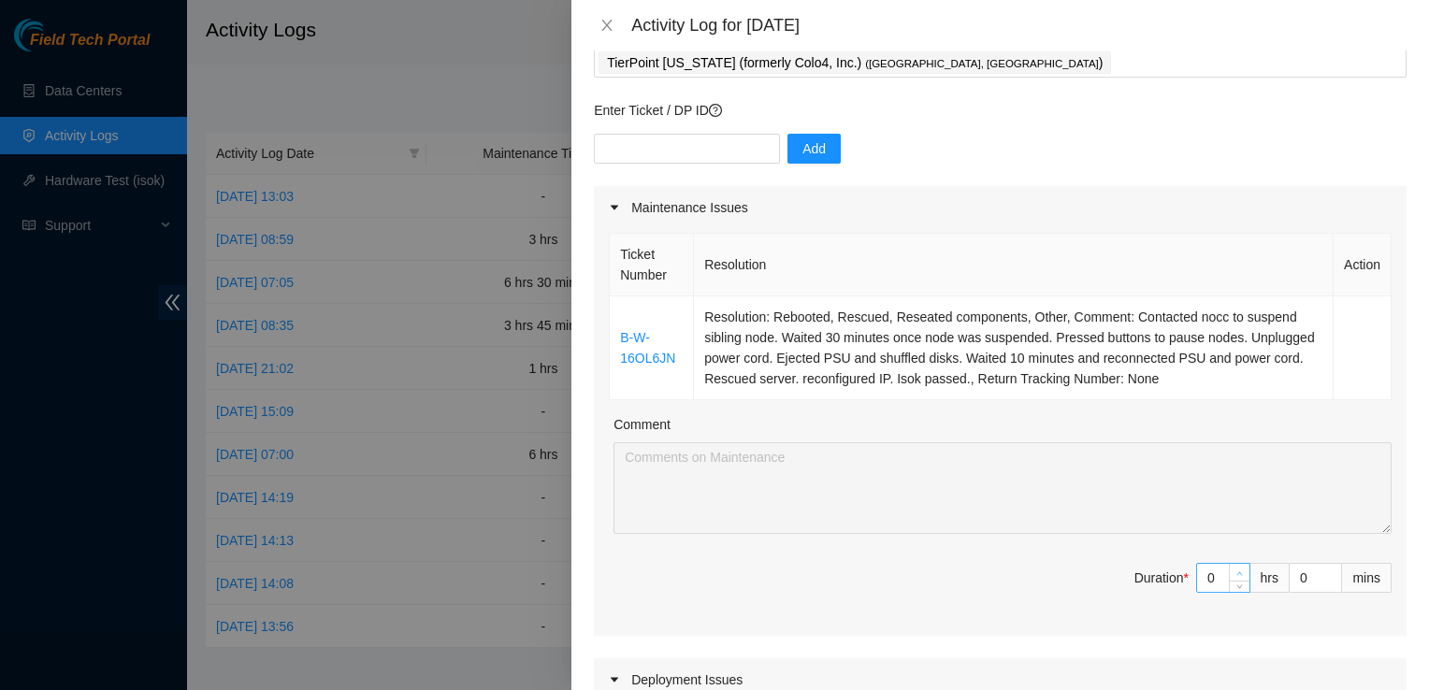
type input "1"
click at [1235, 568] on span "up" at bounding box center [1240, 573] width 11 height 11
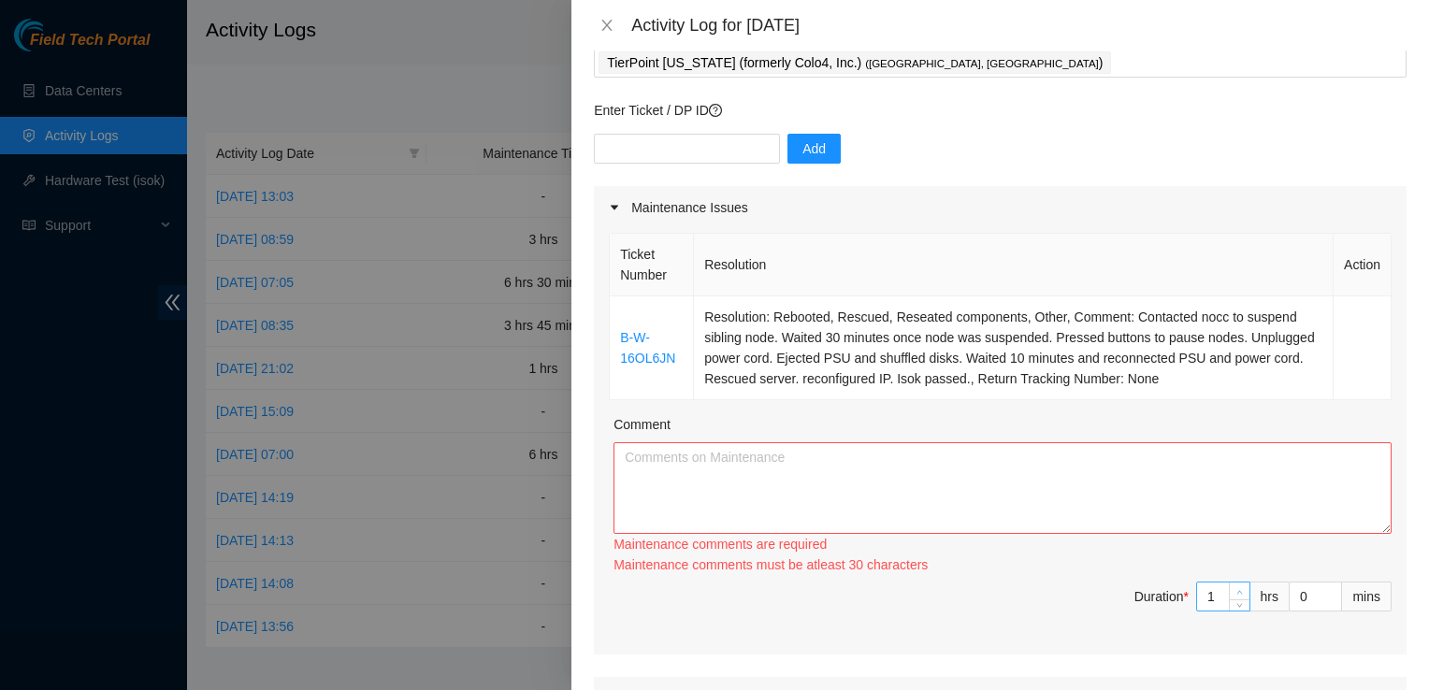
click at [1224, 567] on div "Maintenance comments must be atleast 30 characters" at bounding box center [1003, 565] width 778 height 21
type input "0"
click at [1237, 600] on icon "down" at bounding box center [1240, 603] width 7 height 7
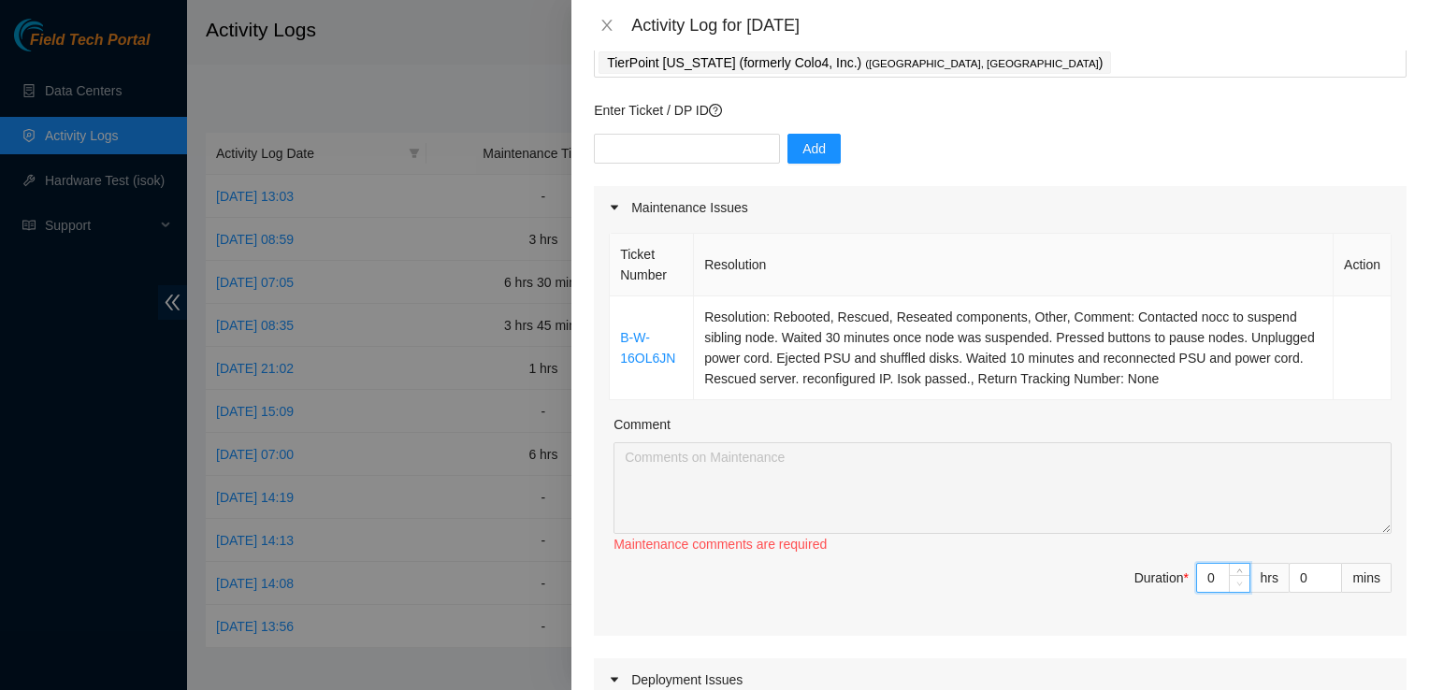
click at [1235, 579] on span "down" at bounding box center [1240, 584] width 11 height 11
type input "1"
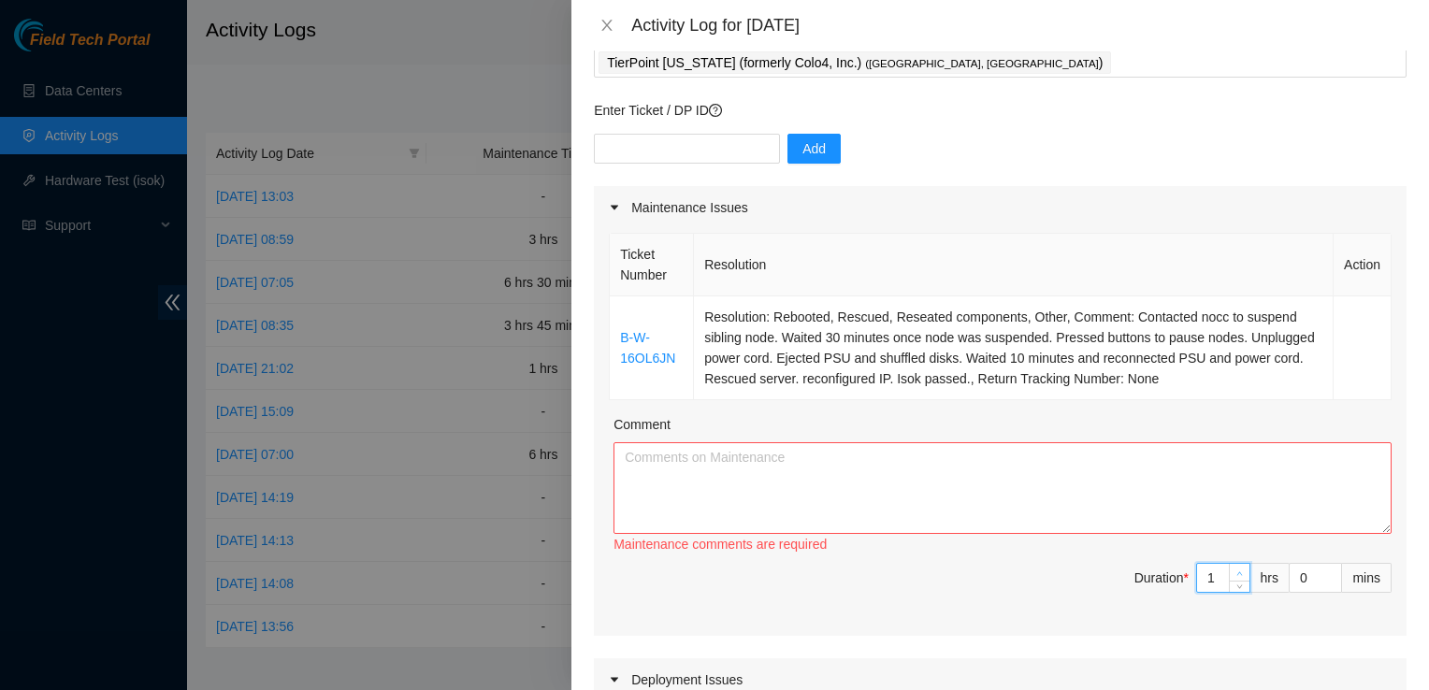
click at [1237, 571] on icon "up" at bounding box center [1240, 574] width 7 height 7
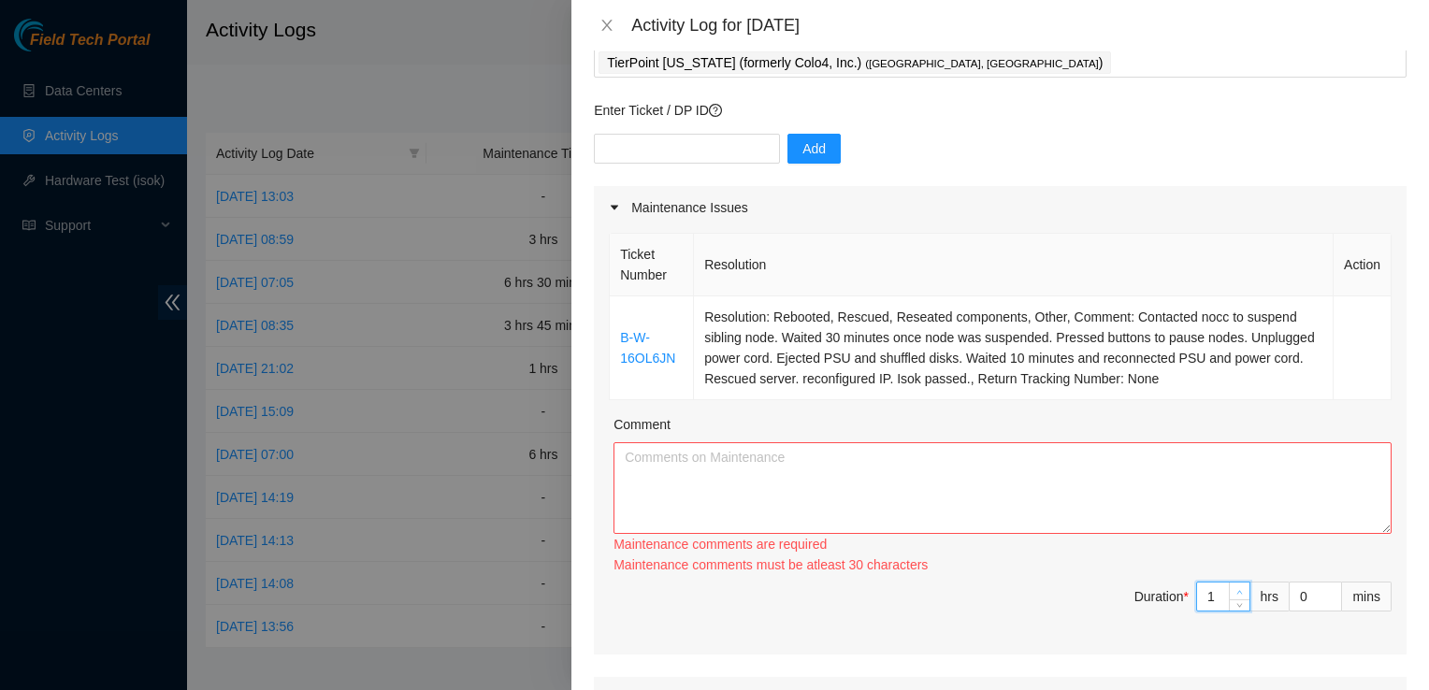
type input "2"
click at [1235, 587] on span "up" at bounding box center [1240, 591] width 11 height 11
type input "3"
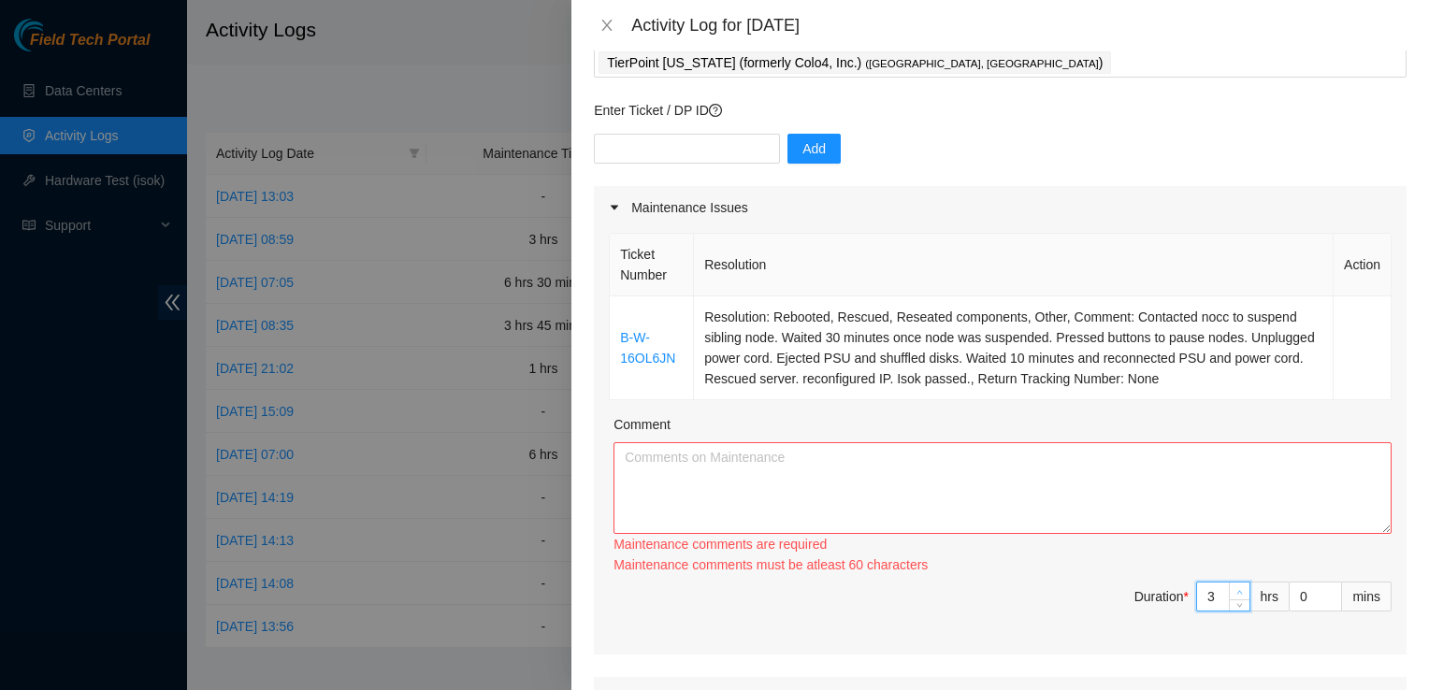
click at [1235, 587] on span "up" at bounding box center [1240, 591] width 11 height 11
drag, startPoint x: 726, startPoint y: 473, endPoint x: 717, endPoint y: 466, distance: 11.3
click at [717, 466] on textarea "Comment" at bounding box center [1003, 488] width 778 height 92
paste textarea "Contacted nocc to suspend sibling node. Waited 30 minutes once node was suspend…"
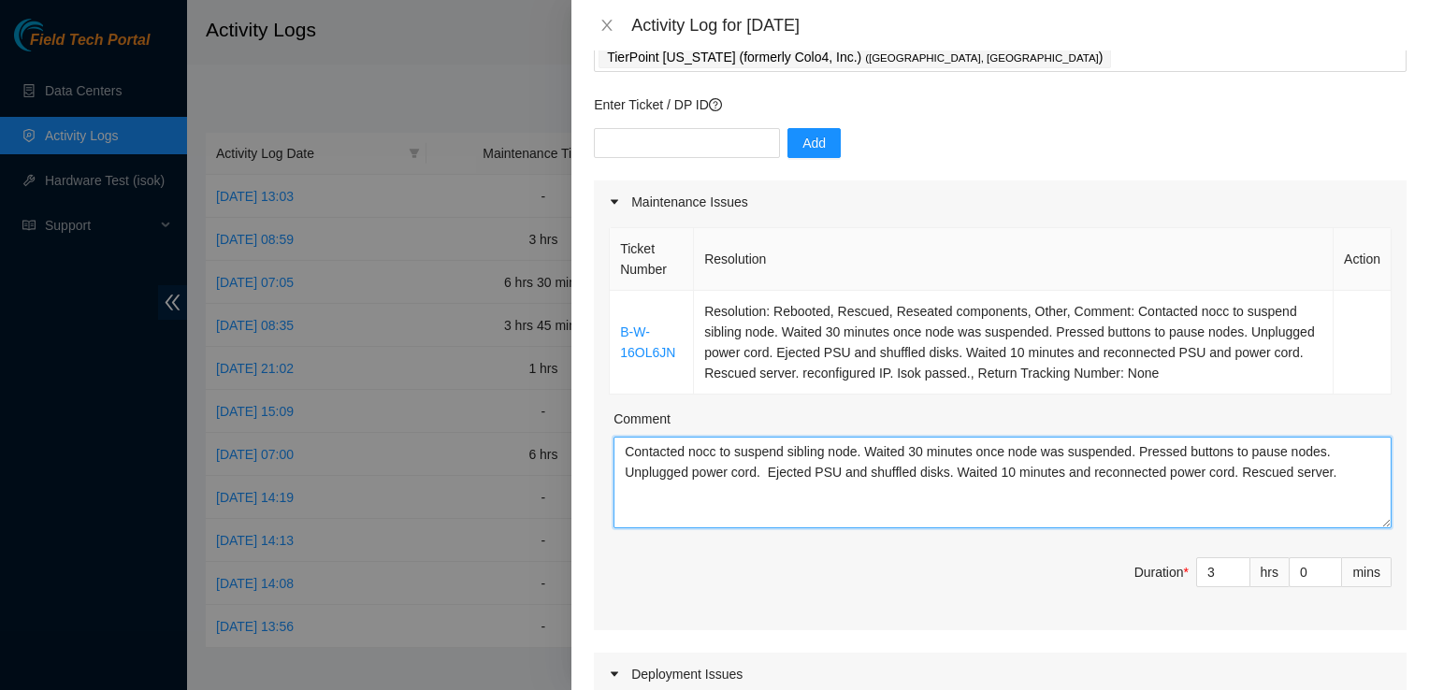
scroll to position [114, 0]
type textarea "Contacted nocc to suspend sibling node. Waited 30 minutes once node was suspend…"
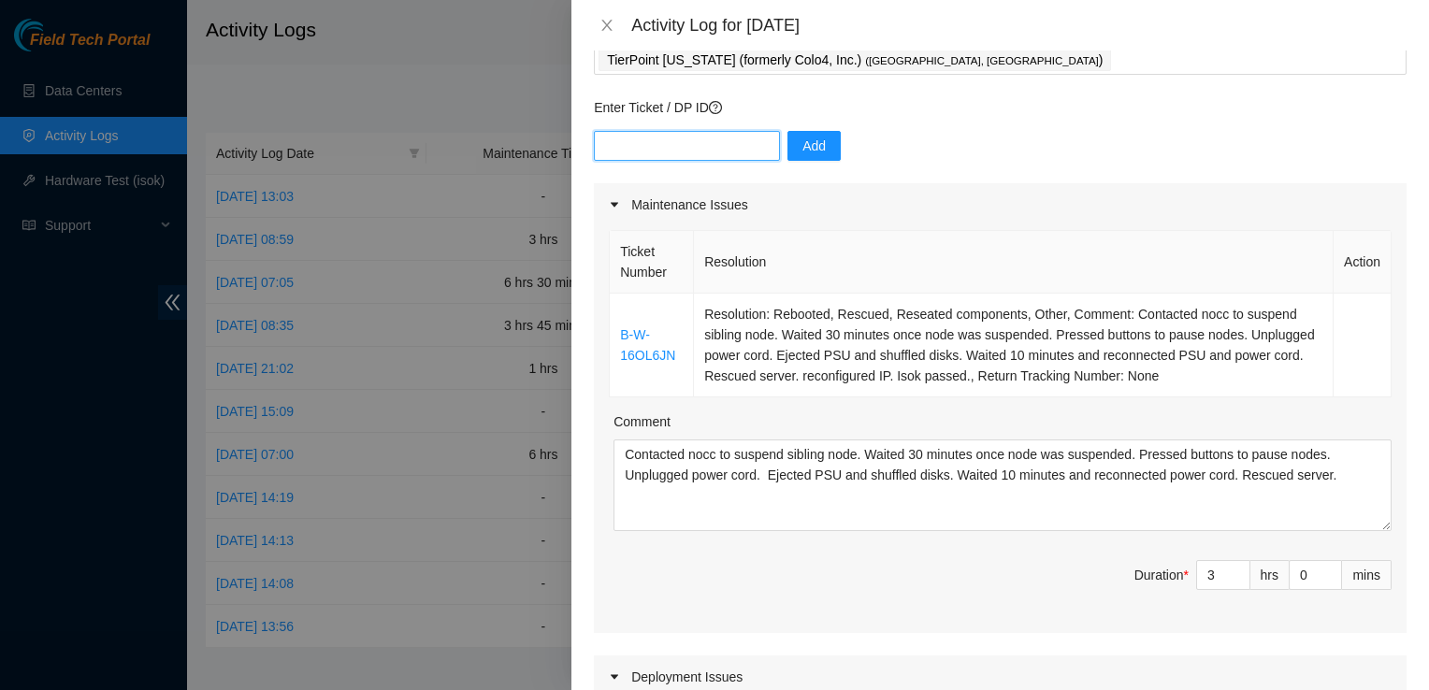
click at [696, 147] on input "text" at bounding box center [687, 146] width 186 height 30
click at [1234, 131] on div "Add" at bounding box center [1000, 157] width 813 height 52
click at [672, 152] on input "text" at bounding box center [687, 146] width 186 height 30
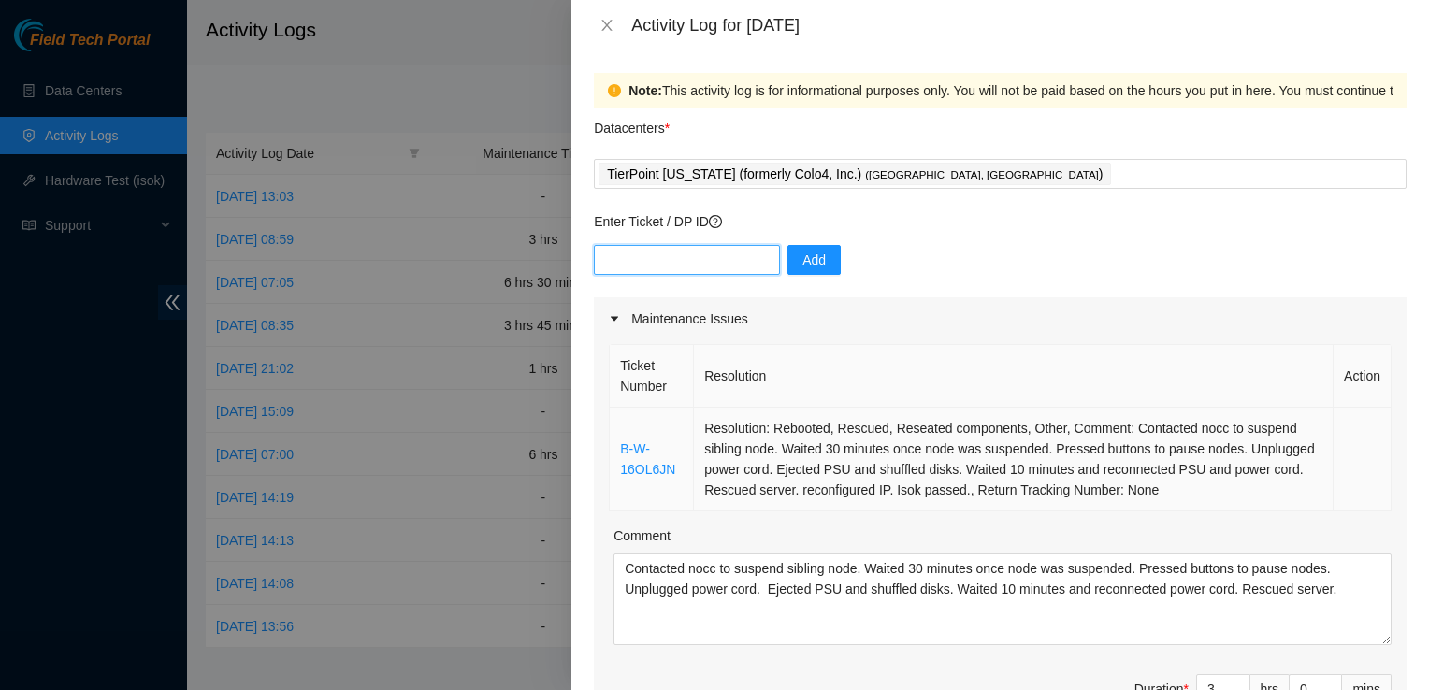
scroll to position [4, 0]
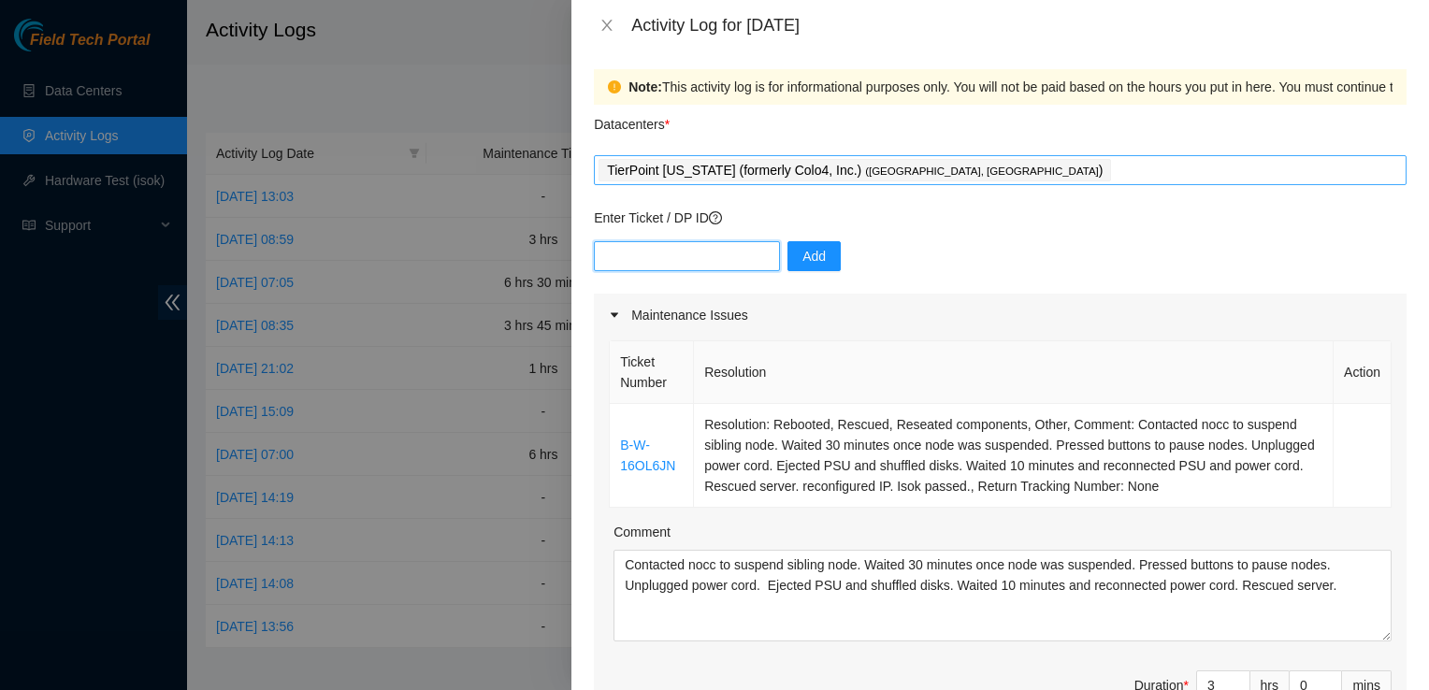
click at [935, 176] on div "TierPoint Texas (formerly Colo4, Inc.) ( Dallas, TX )" at bounding box center [1001, 170] width 804 height 26
click at [928, 139] on div "Datacenters *" at bounding box center [1000, 130] width 813 height 51
click at [947, 157] on div "TierPoint Texas (formerly Colo4, Inc.) ( Dallas, TX )" at bounding box center [1001, 170] width 804 height 26
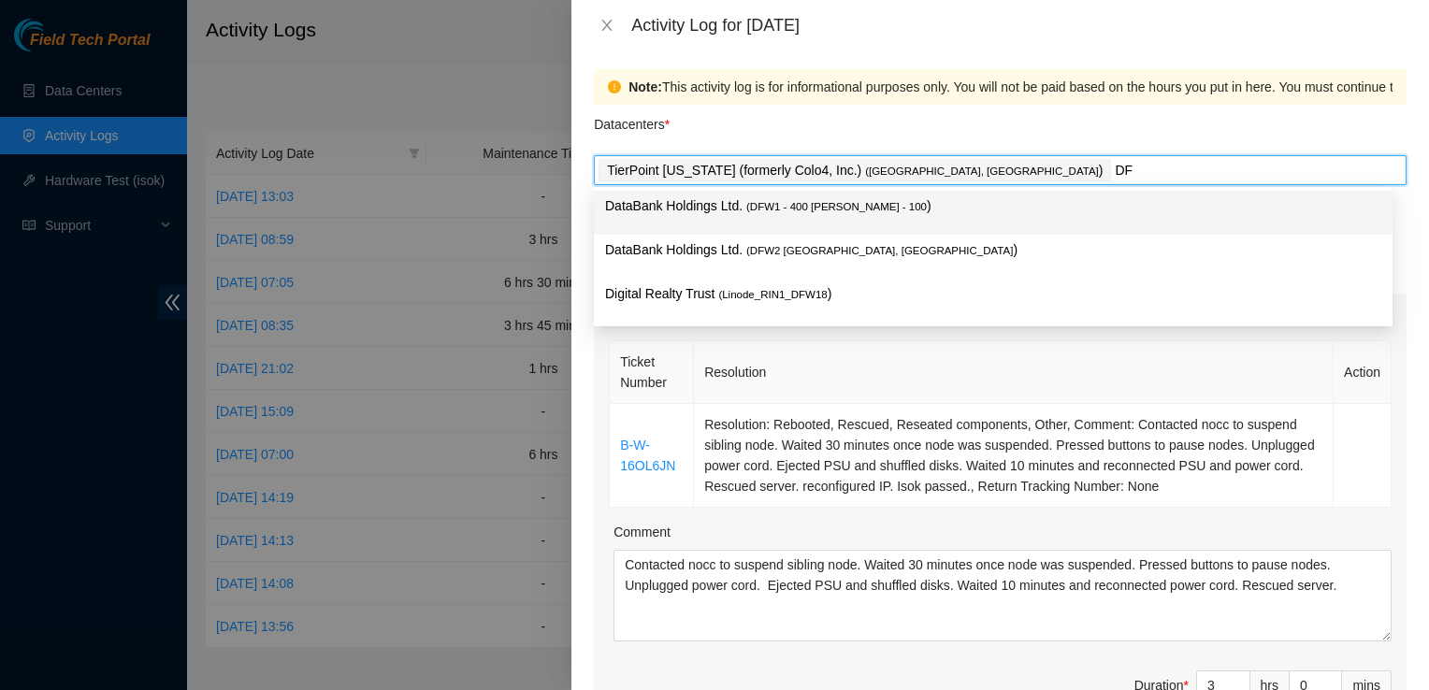
type input "DFW"
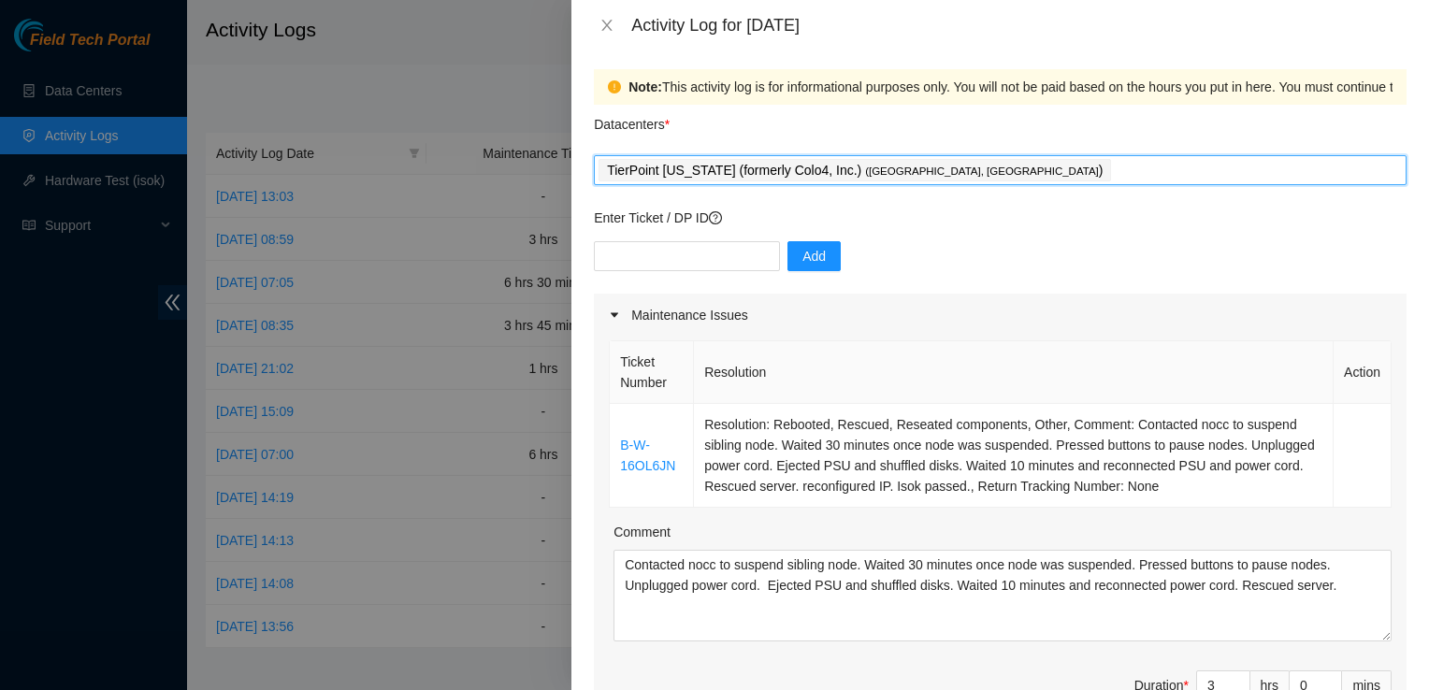
click at [934, 173] on div "TierPoint Texas (formerly Colo4, Inc.) ( Dallas, TX )" at bounding box center [1001, 170] width 804 height 26
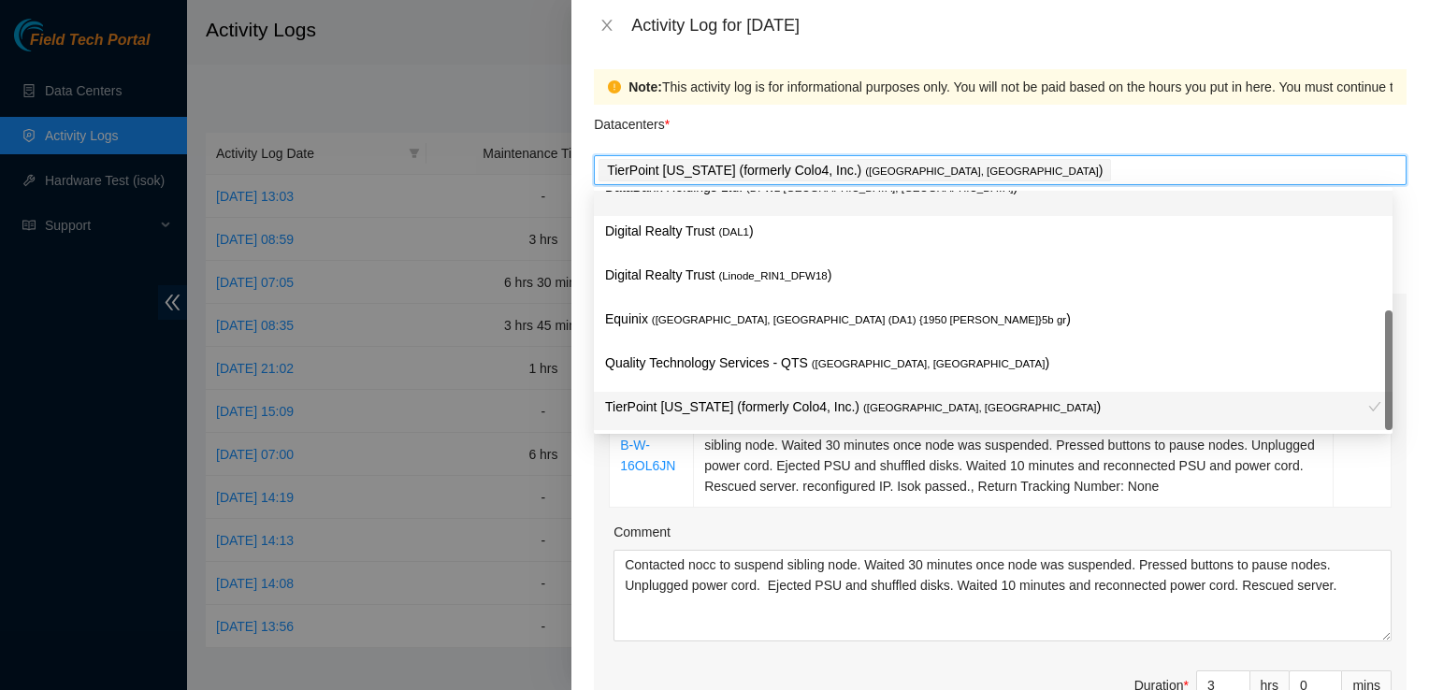
scroll to position [71, 0]
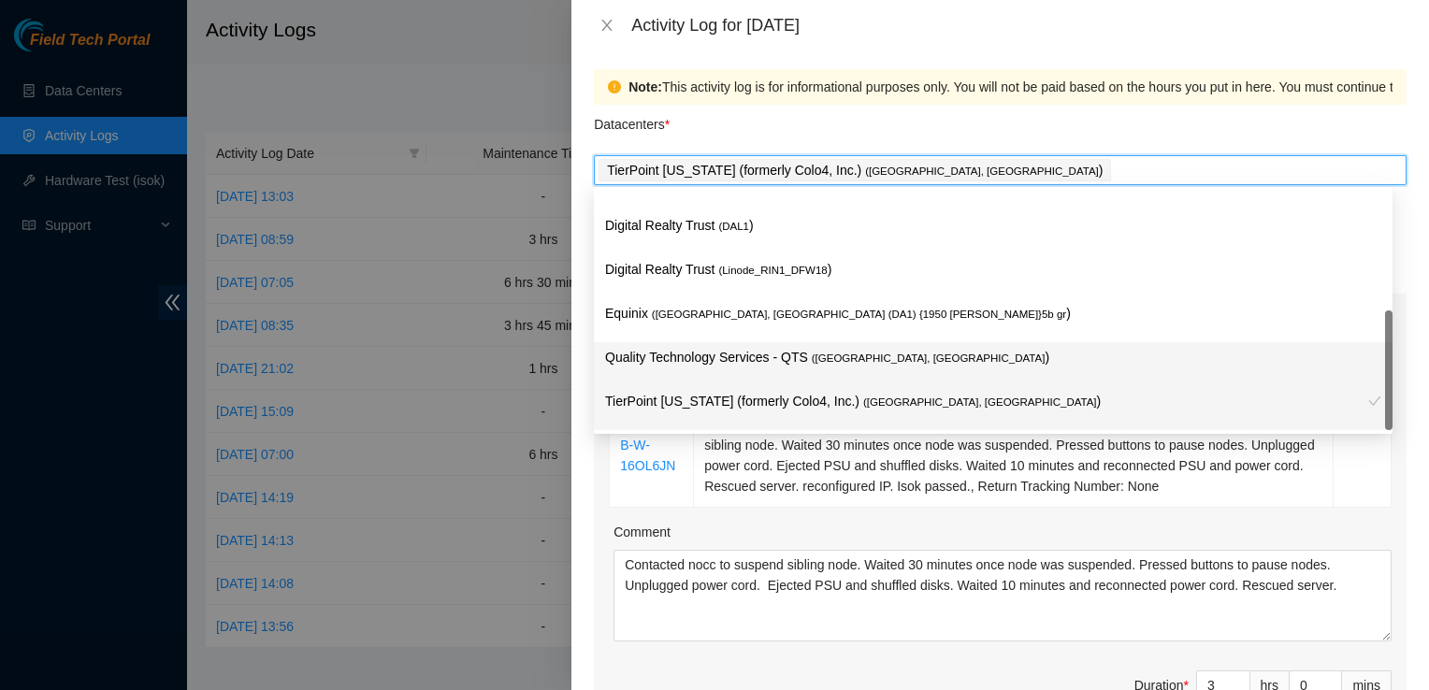
click at [813, 353] on span "( Irving, TX" at bounding box center [929, 358] width 234 height 11
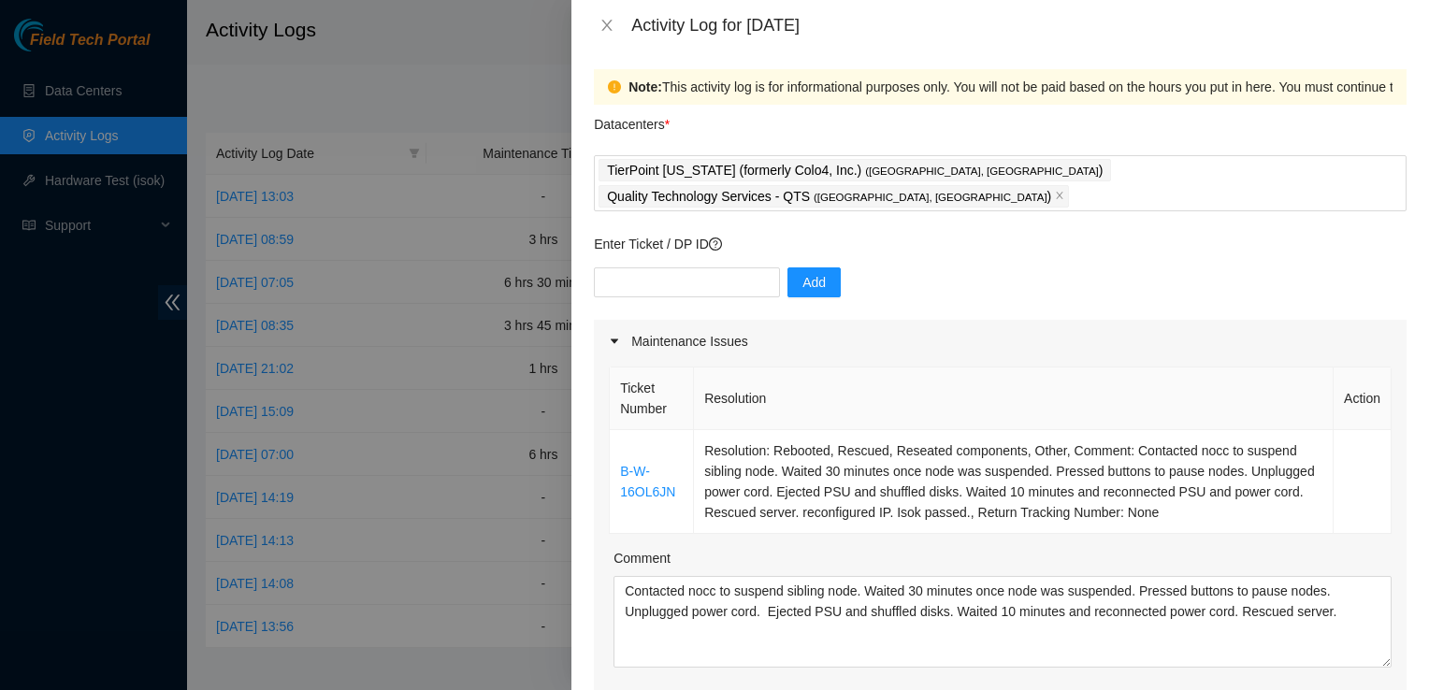
click at [1412, 609] on div "Note: This activity log is for informational purposes only. You will not be pai…" at bounding box center [1001, 371] width 858 height 640
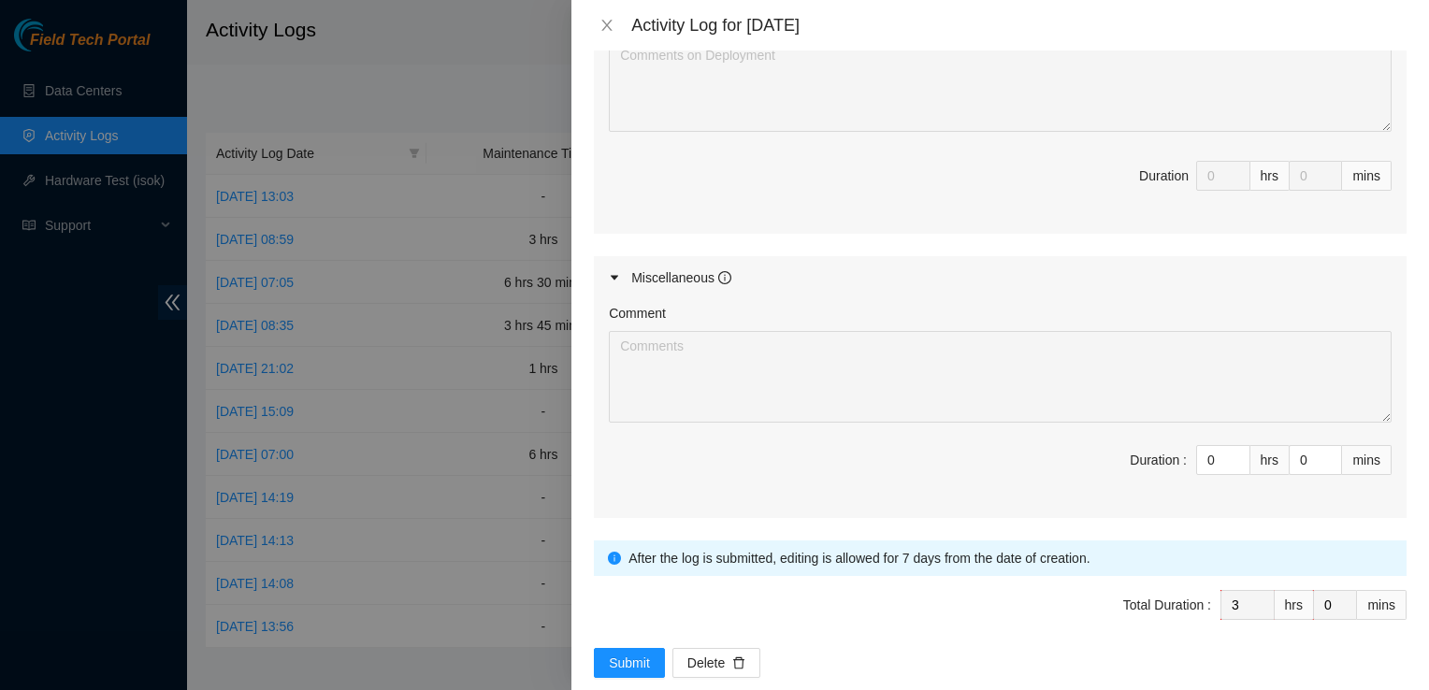
scroll to position [923, 0]
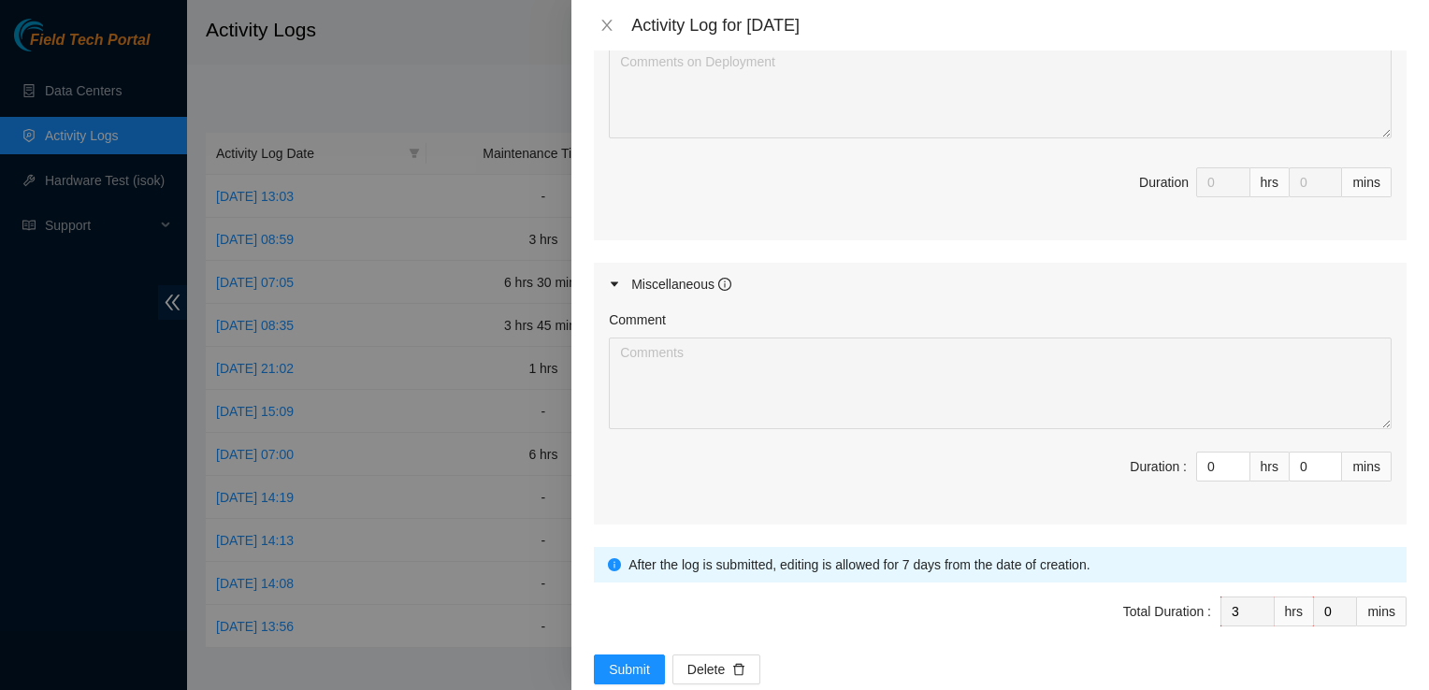
click at [1062, 422] on div "Comment Duration : 0 hrs 0 mins" at bounding box center [1000, 415] width 813 height 219
click at [473, 123] on div at bounding box center [714, 345] width 1429 height 690
type input "1"
type input "4"
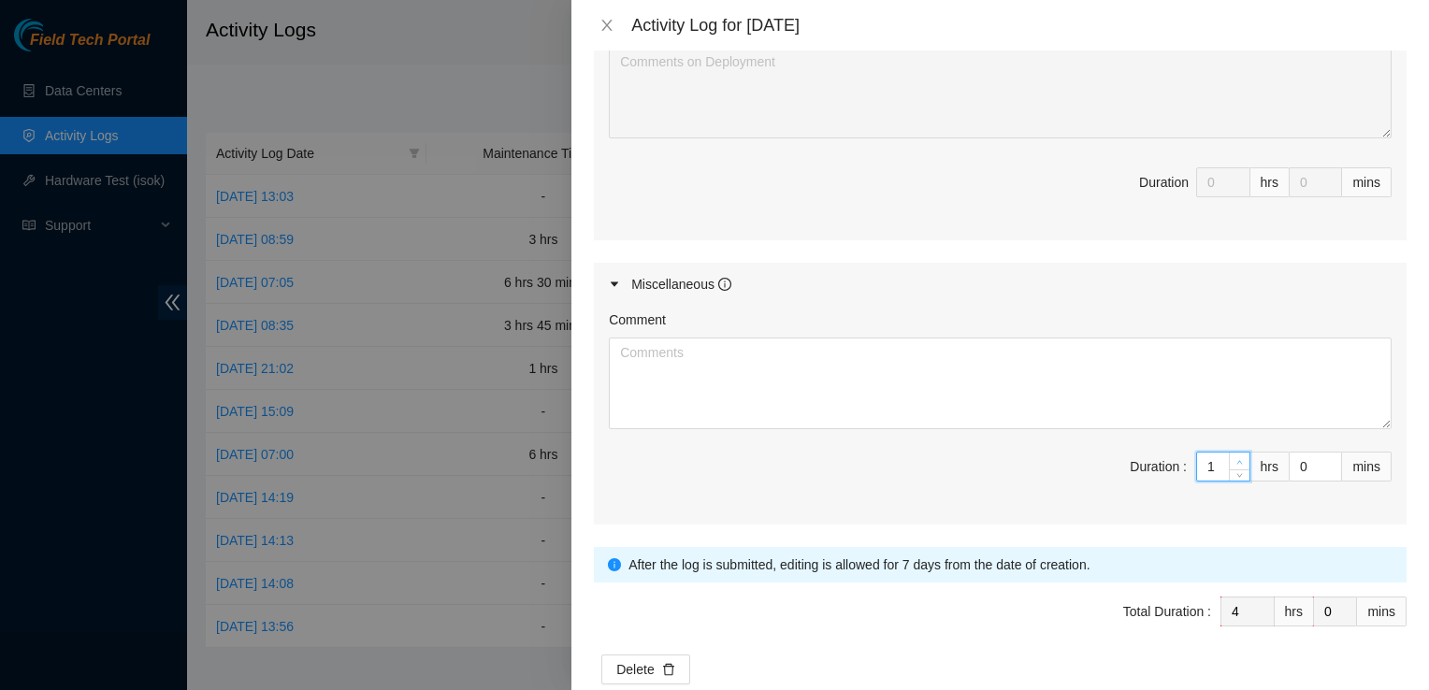
click at [1235, 456] on span "up" at bounding box center [1240, 461] width 11 height 11
type input "2"
type input "5"
click at [1235, 456] on span "up" at bounding box center [1240, 461] width 11 height 11
type input "3"
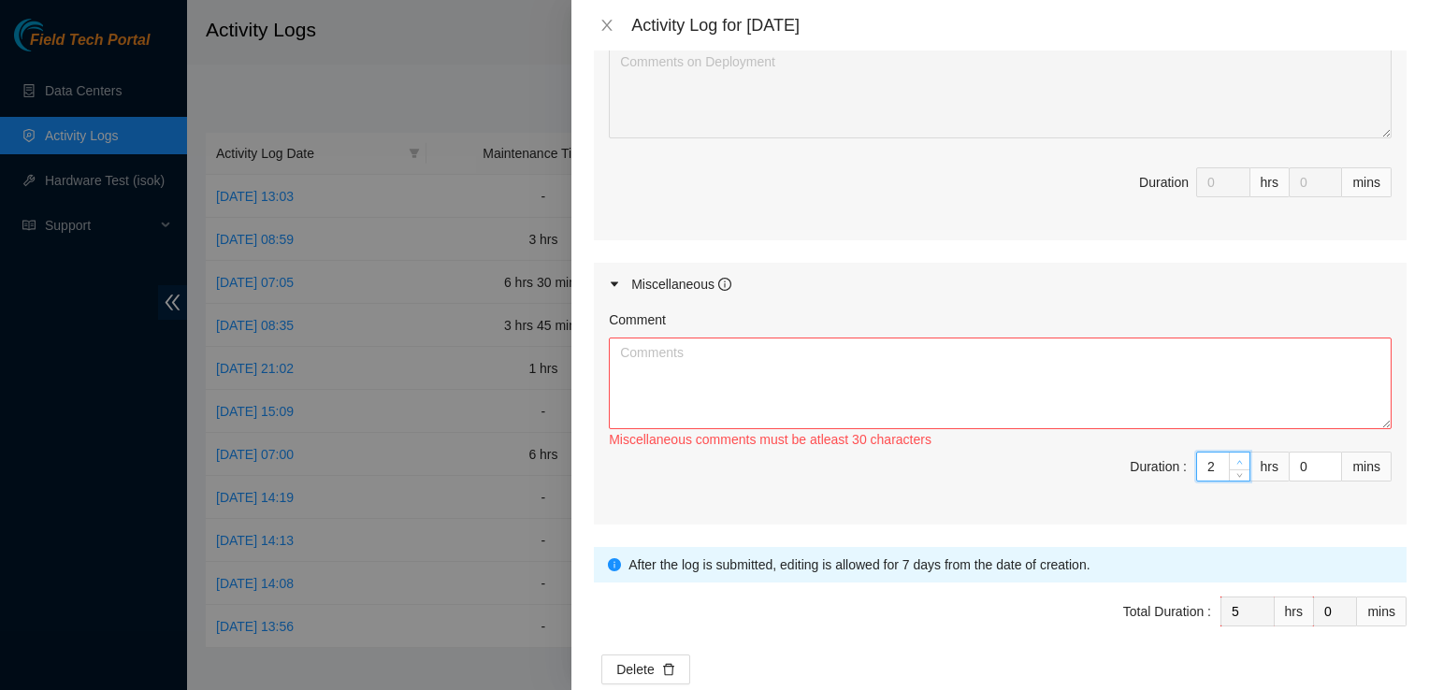
type input "6"
click at [1235, 456] on span "up" at bounding box center [1240, 461] width 11 height 11
type input "4"
type input "7"
click at [1235, 456] on span "up" at bounding box center [1240, 461] width 11 height 11
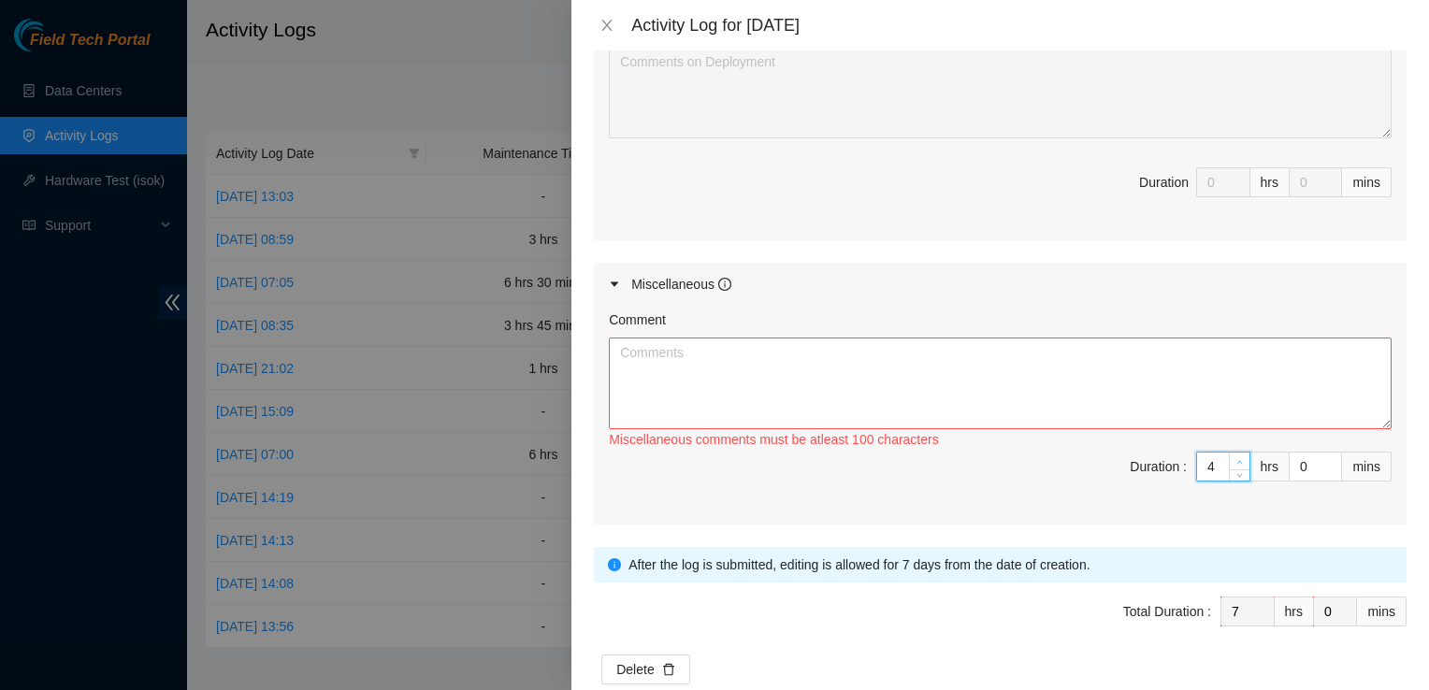
type input "5"
type input "8"
click at [1235, 456] on span "up" at bounding box center [1240, 461] width 11 height 11
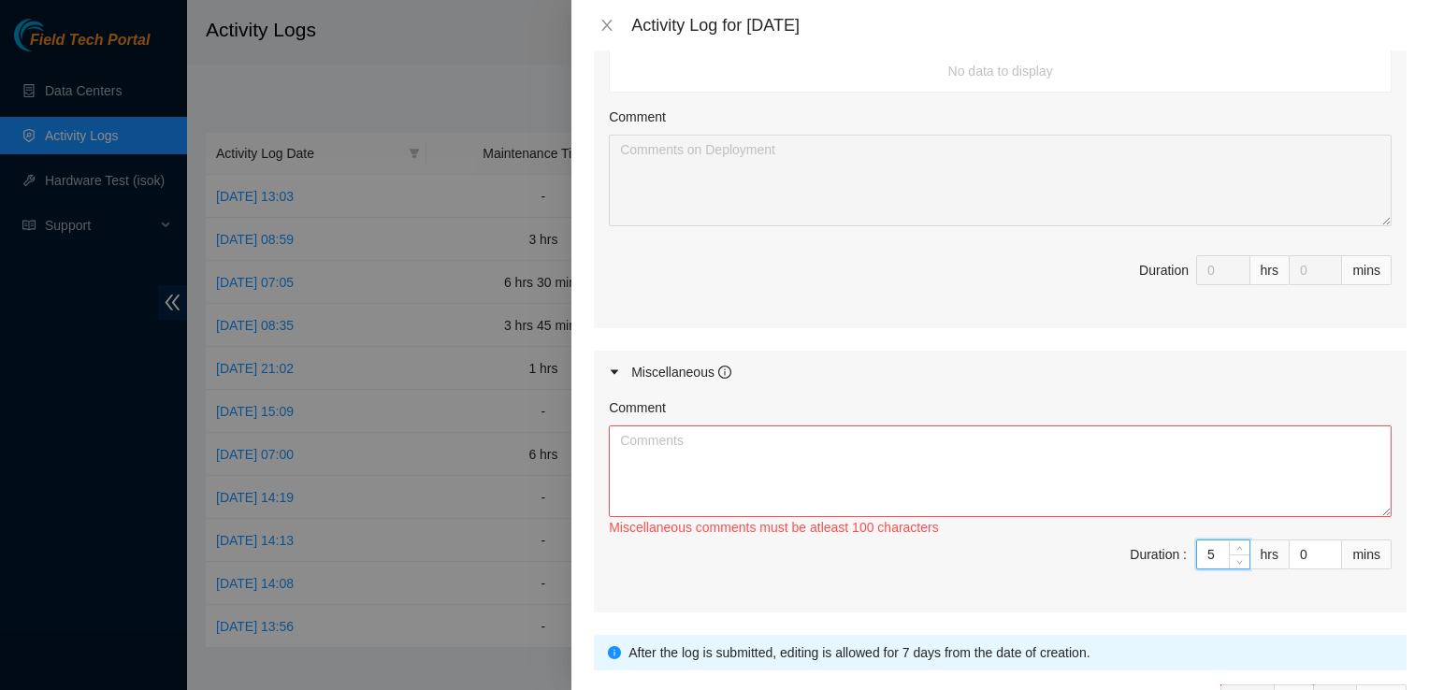
scroll to position [837, 0]
click at [1154, 438] on textarea "Comment" at bounding box center [1000, 470] width 783 height 92
drag, startPoint x: 1237, startPoint y: 328, endPoint x: 1239, endPoint y: 355, distance: 26.3
click at [1239, 355] on div "Miscellaneous" at bounding box center [1000, 370] width 813 height 43
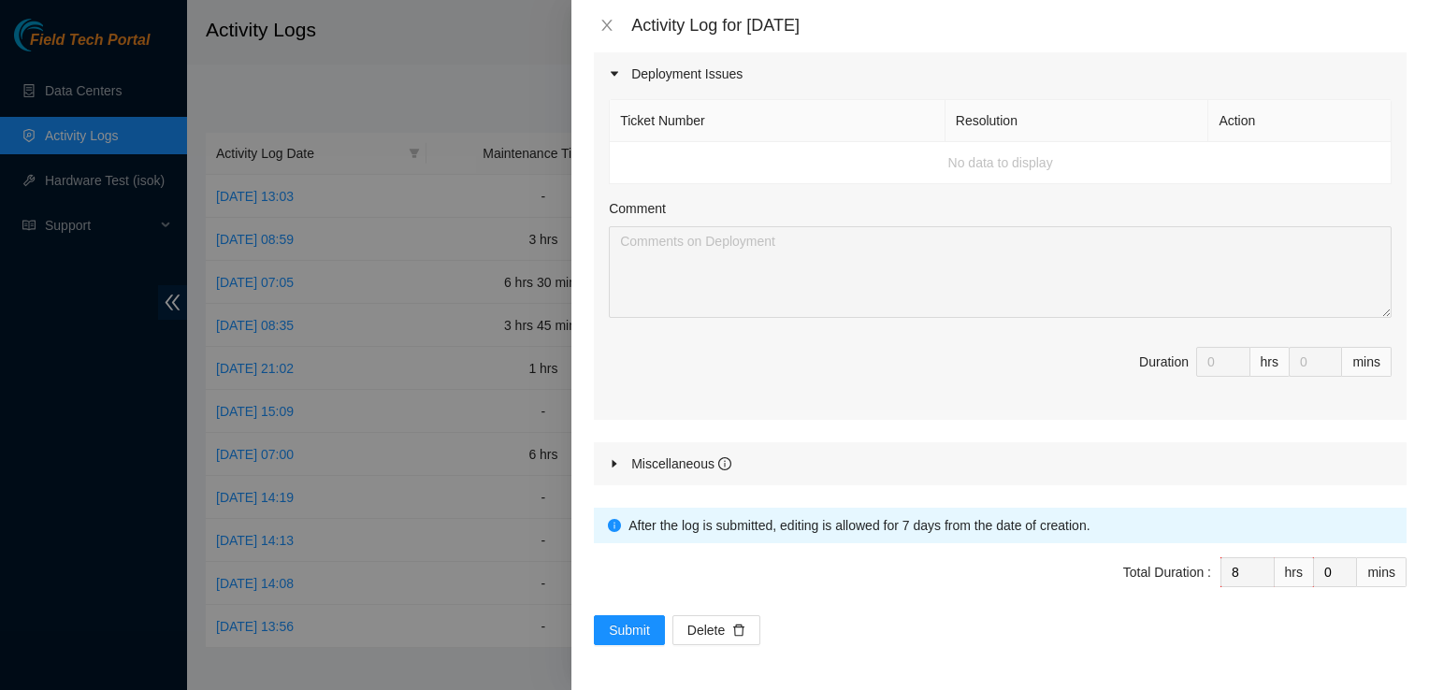
scroll to position [713, 0]
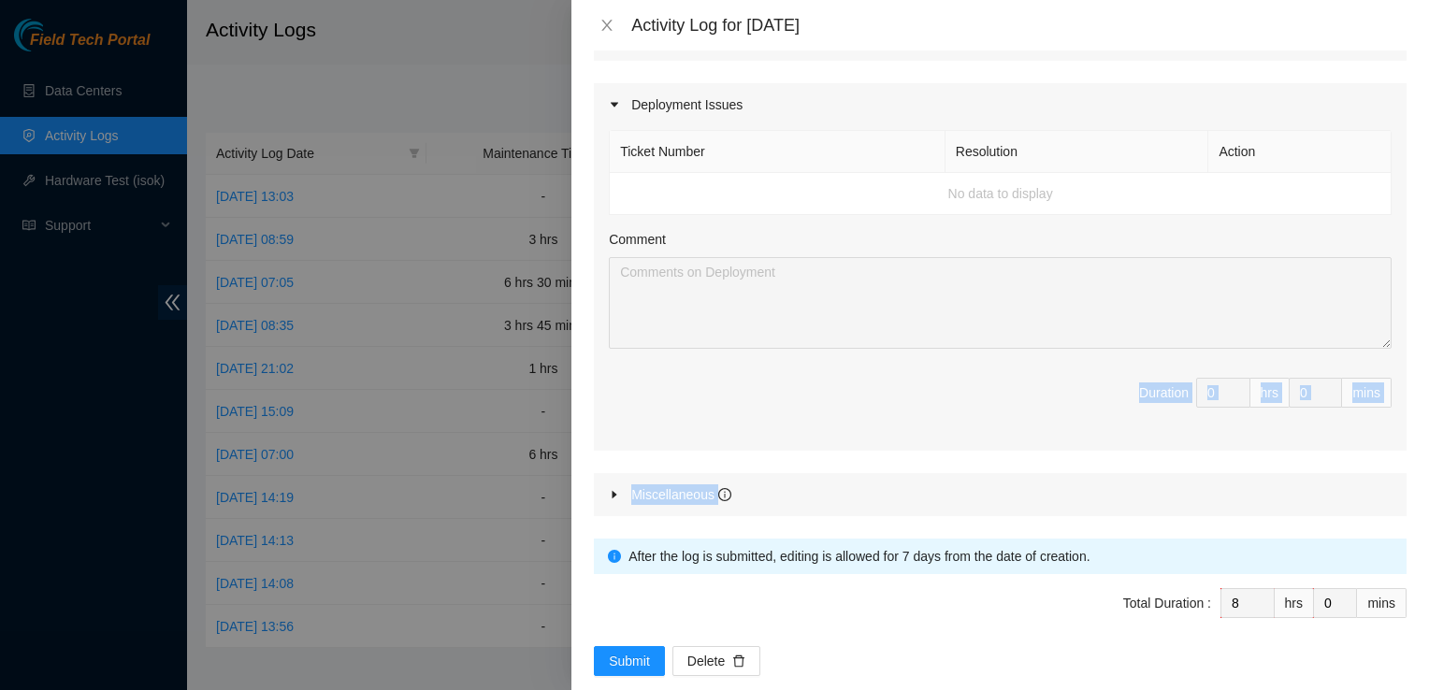
drag, startPoint x: 992, startPoint y: 448, endPoint x: 998, endPoint y: 352, distance: 96.6
click at [998, 352] on div "Maintenance Issues Ticket Number Resolution Action B-W-16OL6JN Resolution: Rebo…" at bounding box center [1000, 63] width 813 height 905
click at [606, 473] on div "Miscellaneous" at bounding box center [1000, 494] width 813 height 43
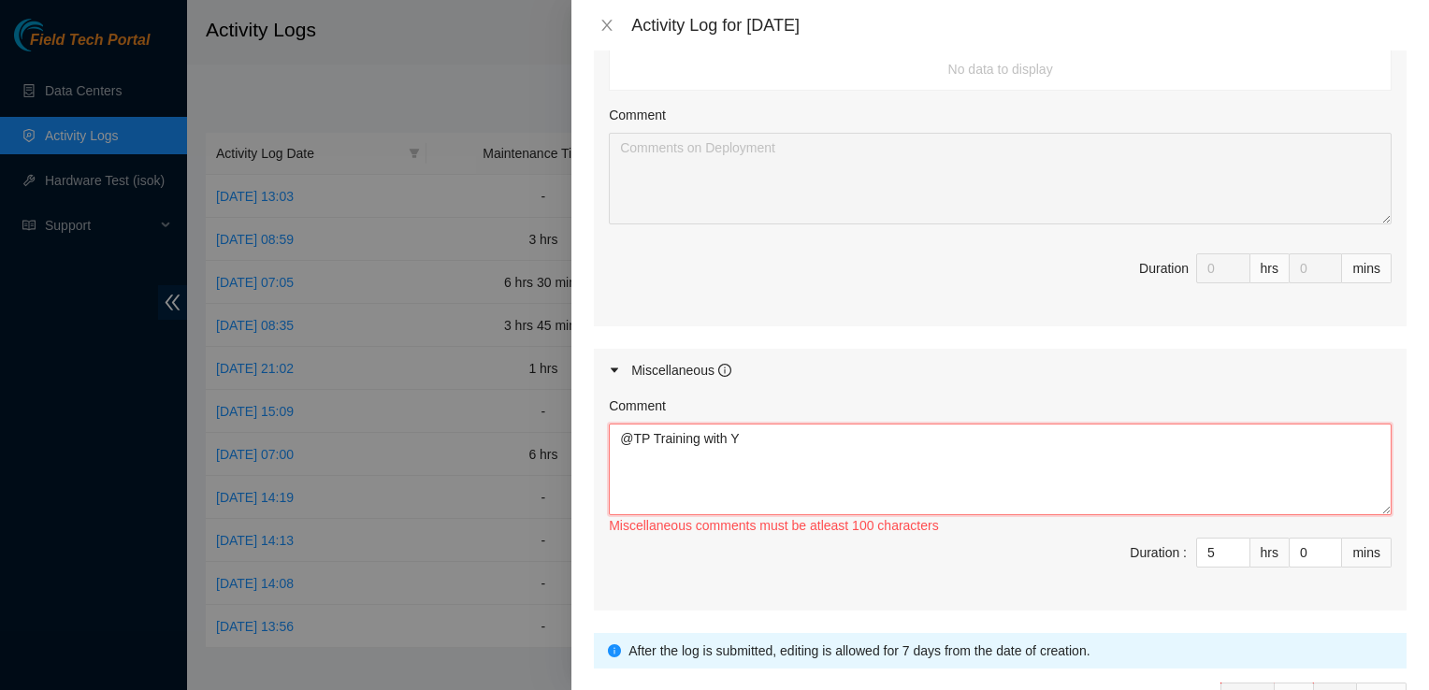
click at [783, 424] on textarea "@TP Training with Y" at bounding box center [1000, 470] width 783 height 92
click at [604, 427] on div "Comment @TP Training with Yzaak and Matias identifying and removing fiber. Misc…" at bounding box center [1000, 501] width 813 height 219
click at [615, 424] on textarea "@TP Training with Yzaak and Matias identifying and removing fiber." at bounding box center [1000, 470] width 783 height 92
click at [695, 424] on textarea "@QTS @TP Training with Yzaak and Matias identifying and removing fiber." at bounding box center [1000, 470] width 783 height 92
click at [1292, 396] on div "Comment" at bounding box center [1000, 410] width 783 height 28
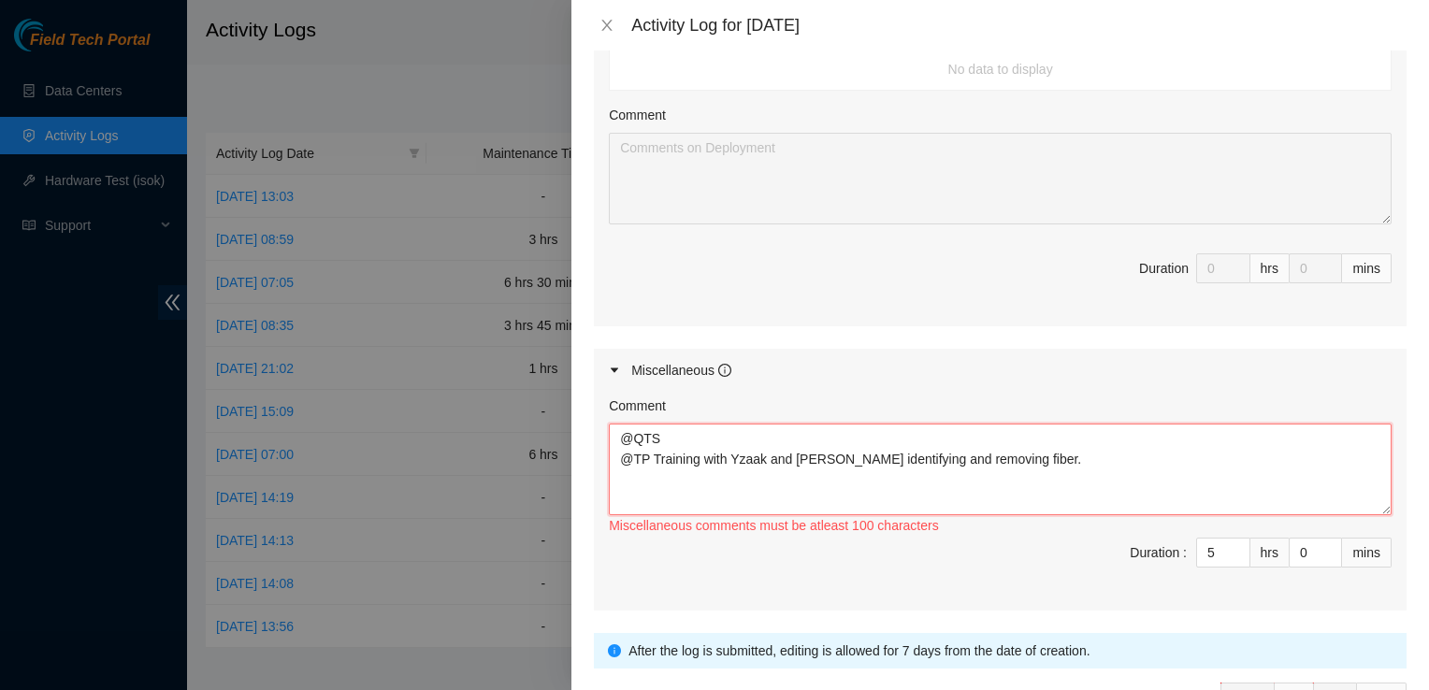
click at [763, 424] on textarea "@QTS @TP Training with Yzaak and Matias identifying and removing fiber." at bounding box center [1000, 470] width 783 height 92
paste textarea "Installed vents in racks Change spacing of uprights in racks"
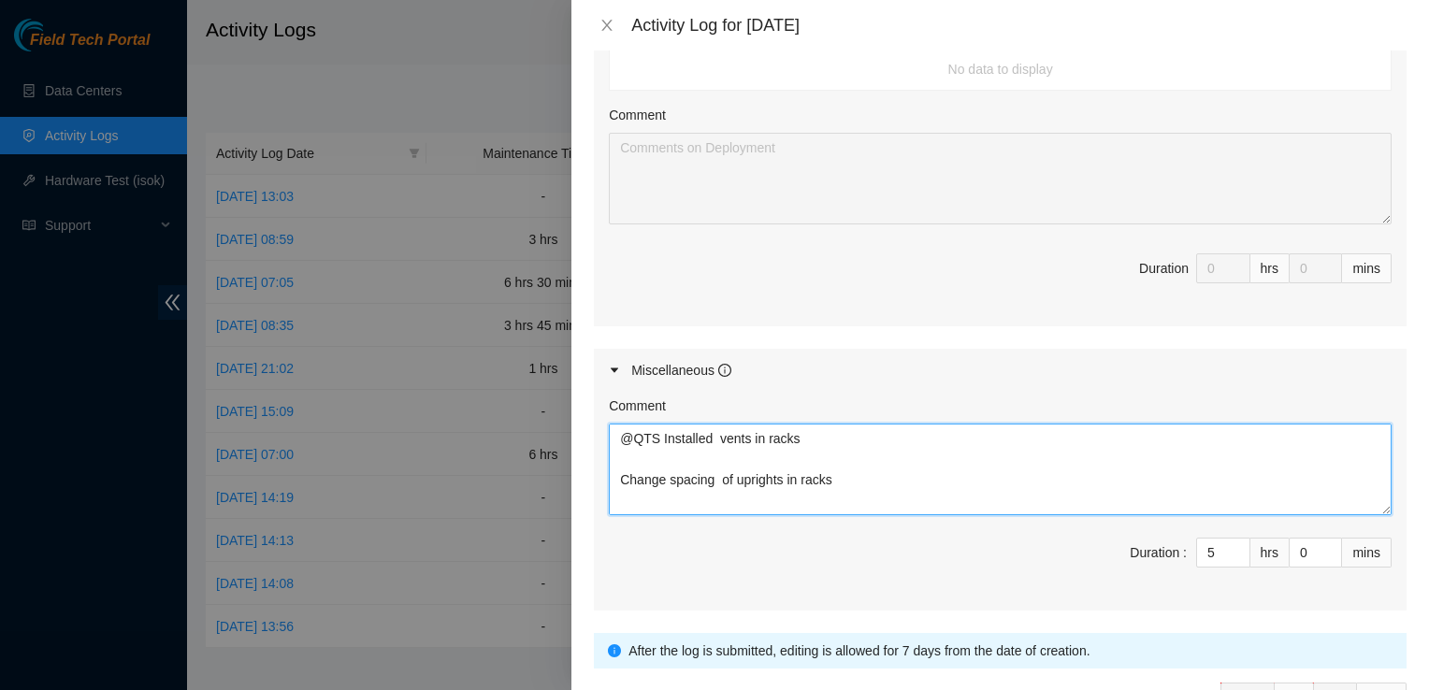
click at [615, 455] on textarea "@QTS Installed vents in racks Change spacing of uprights in racks @TP Training …" at bounding box center [1000, 470] width 783 height 92
click at [617, 452] on textarea "@QTS Installed vents in racksChange spacing of uprights in racks @TP Training w…" at bounding box center [1000, 470] width 783 height 92
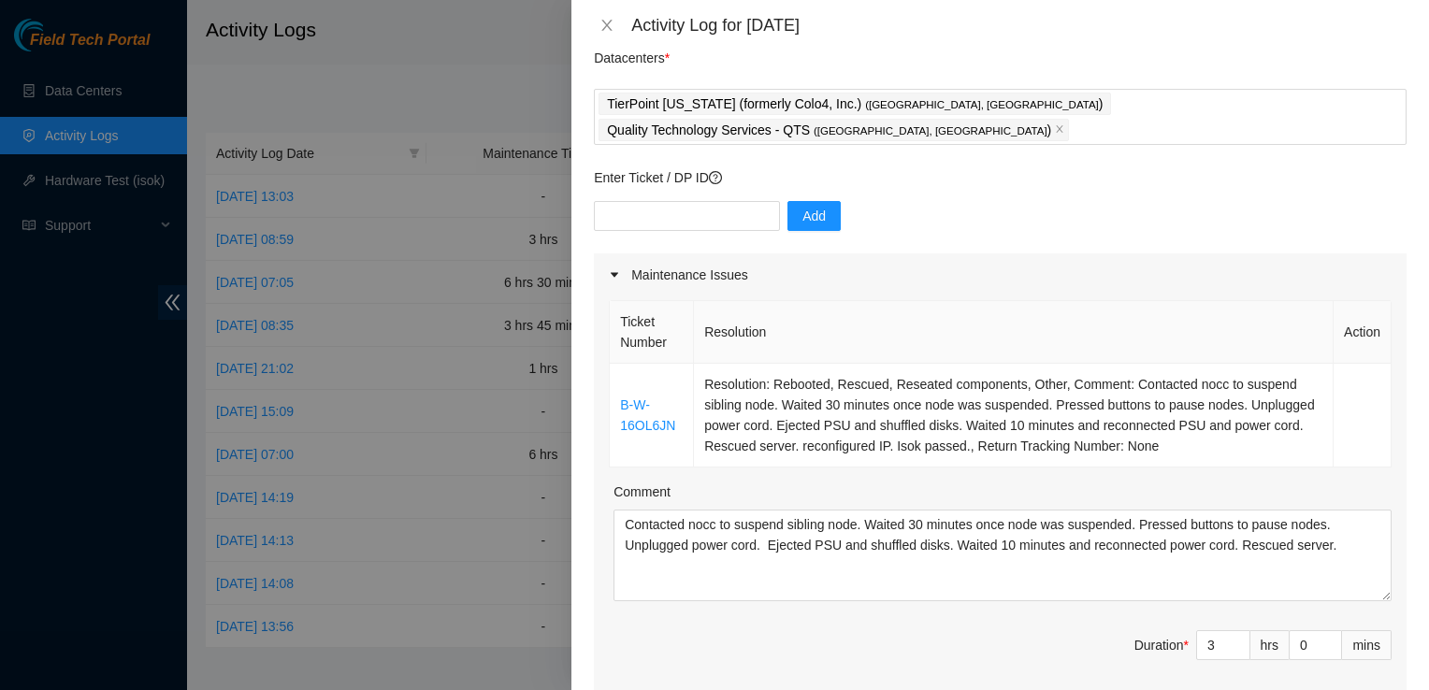
scroll to position [105, 0]
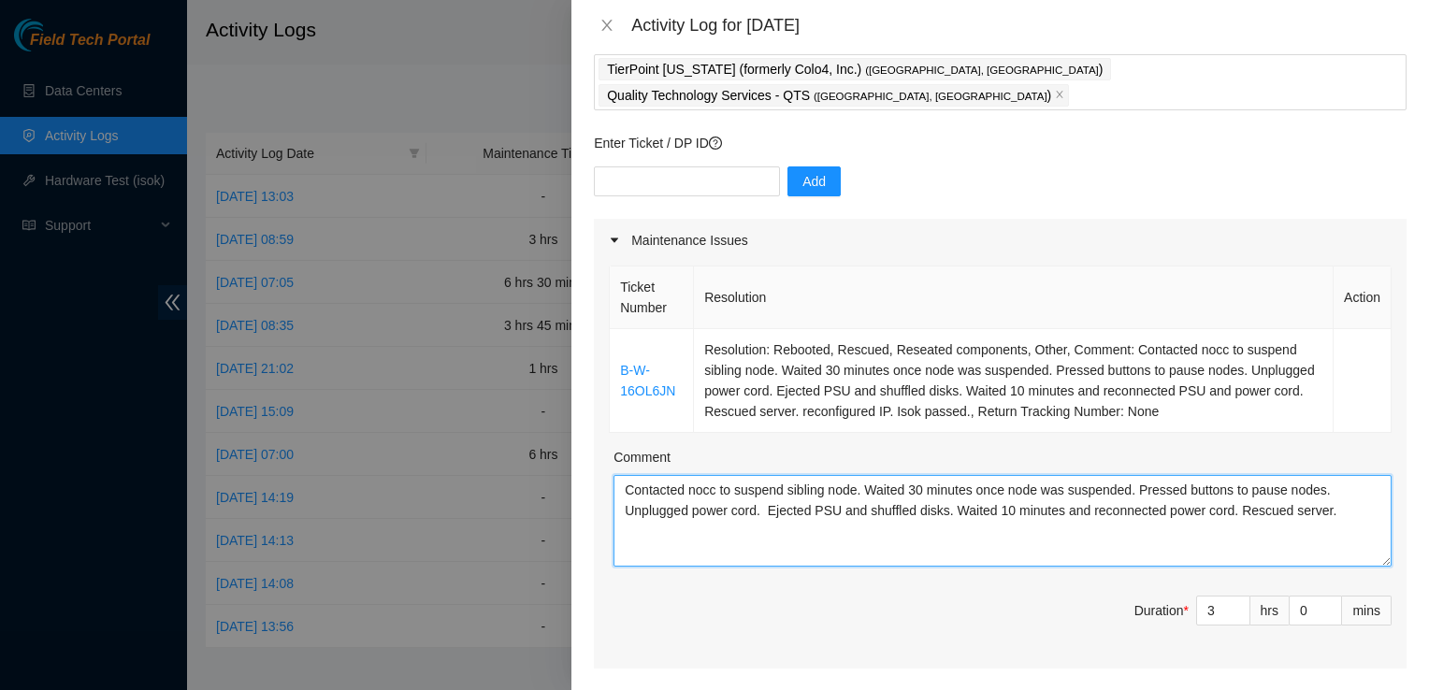
drag, startPoint x: 1354, startPoint y: 513, endPoint x: 595, endPoint y: 353, distance: 775.3
click at [595, 353] on div "Ticket Number Resolution Action B-W-16OL6JN Resolution: Rebooted, Rescued, Rese…" at bounding box center [1000, 465] width 813 height 407
click at [1343, 508] on textarea "Contacted nocc to suspend sibling node. Waited 30 minutes once node was suspend…" at bounding box center [1003, 521] width 778 height 92
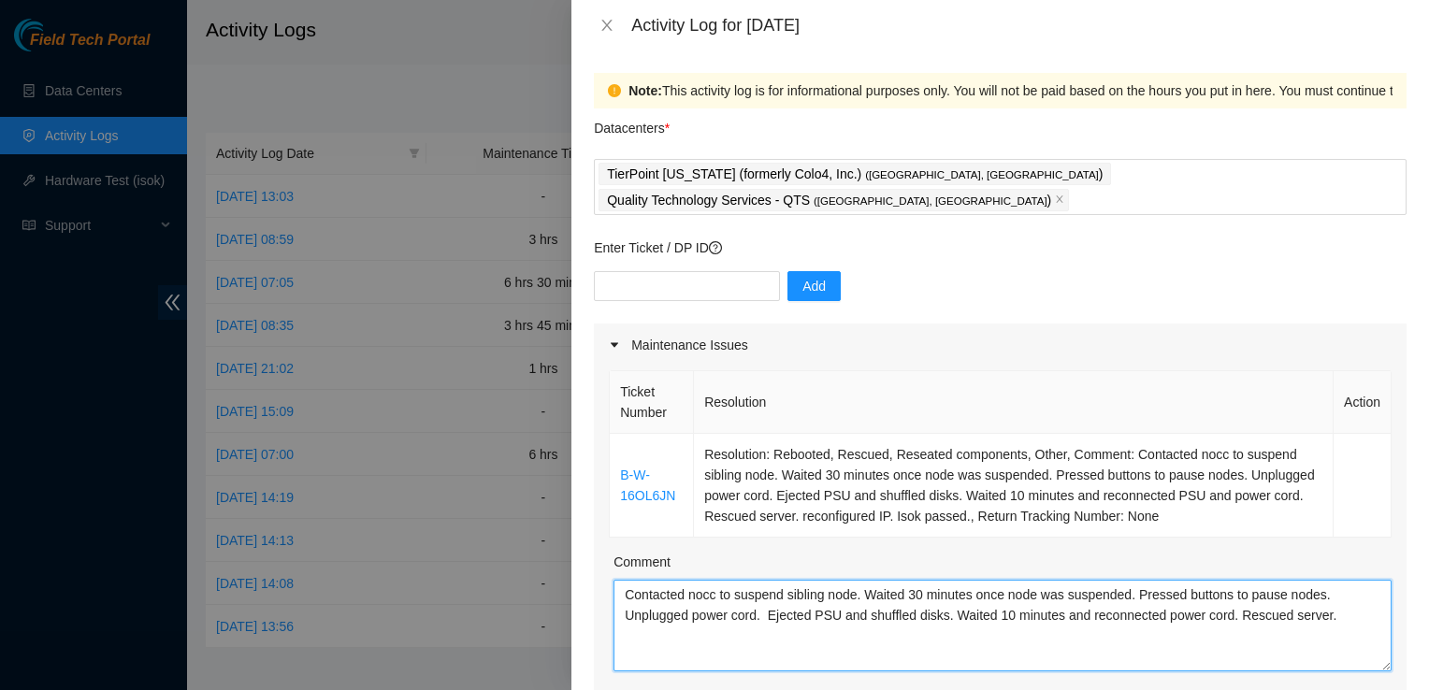
drag, startPoint x: 1343, startPoint y: 488, endPoint x: 879, endPoint y: -54, distance: 713.9
click at [879, 0] on html "Field Tech Portal Data Centers Activity Logs Hardware Test (isok) Support Activ…" at bounding box center [714, 345] width 1429 height 690
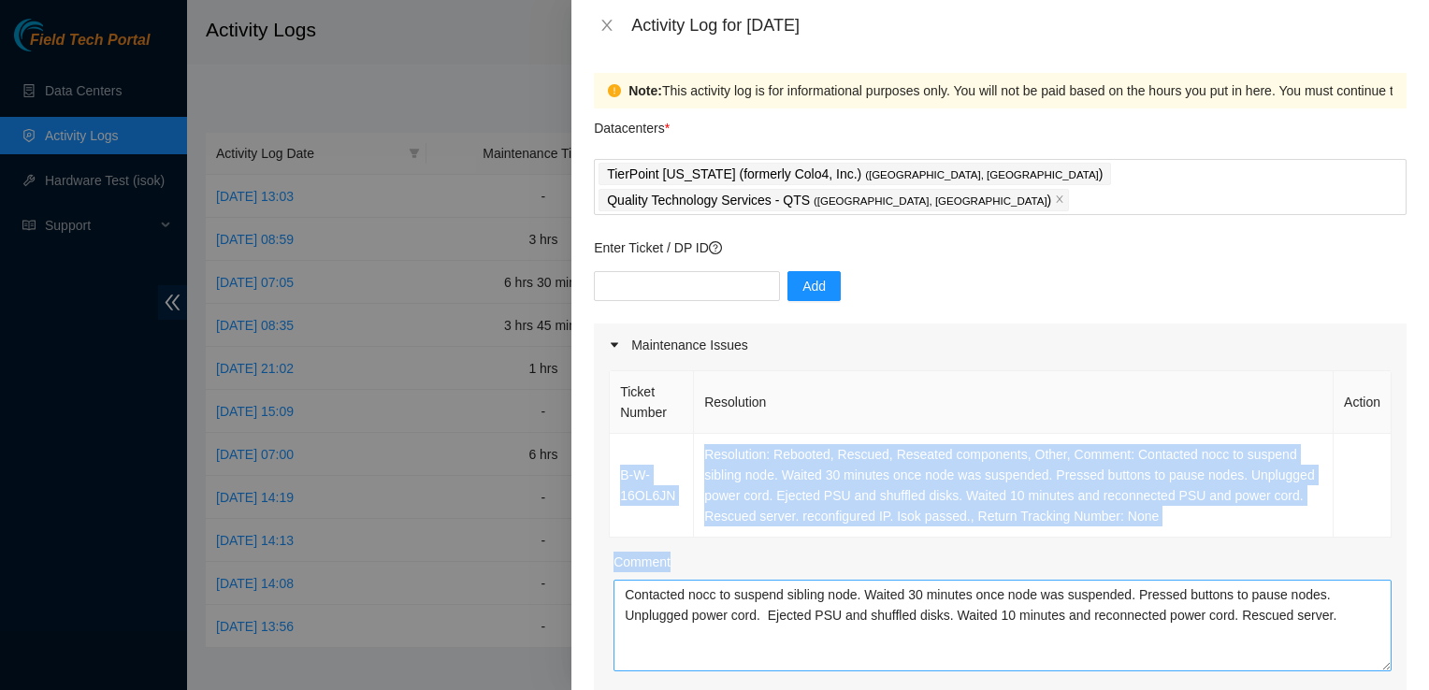
drag, startPoint x: 620, startPoint y: 417, endPoint x: 1363, endPoint y: 633, distance: 773.5
click at [1363, 633] on div "Ticket Number Resolution Action B-W-16OL6JN Resolution: Rebooted, Rescued, Rese…" at bounding box center [1000, 570] width 813 height 407
copy div "B-W-16OL6JN Resolution: Rebooted, Rescued, Reseated components, Other, Comment:…"
click at [214, 666] on div at bounding box center [714, 345] width 1429 height 690
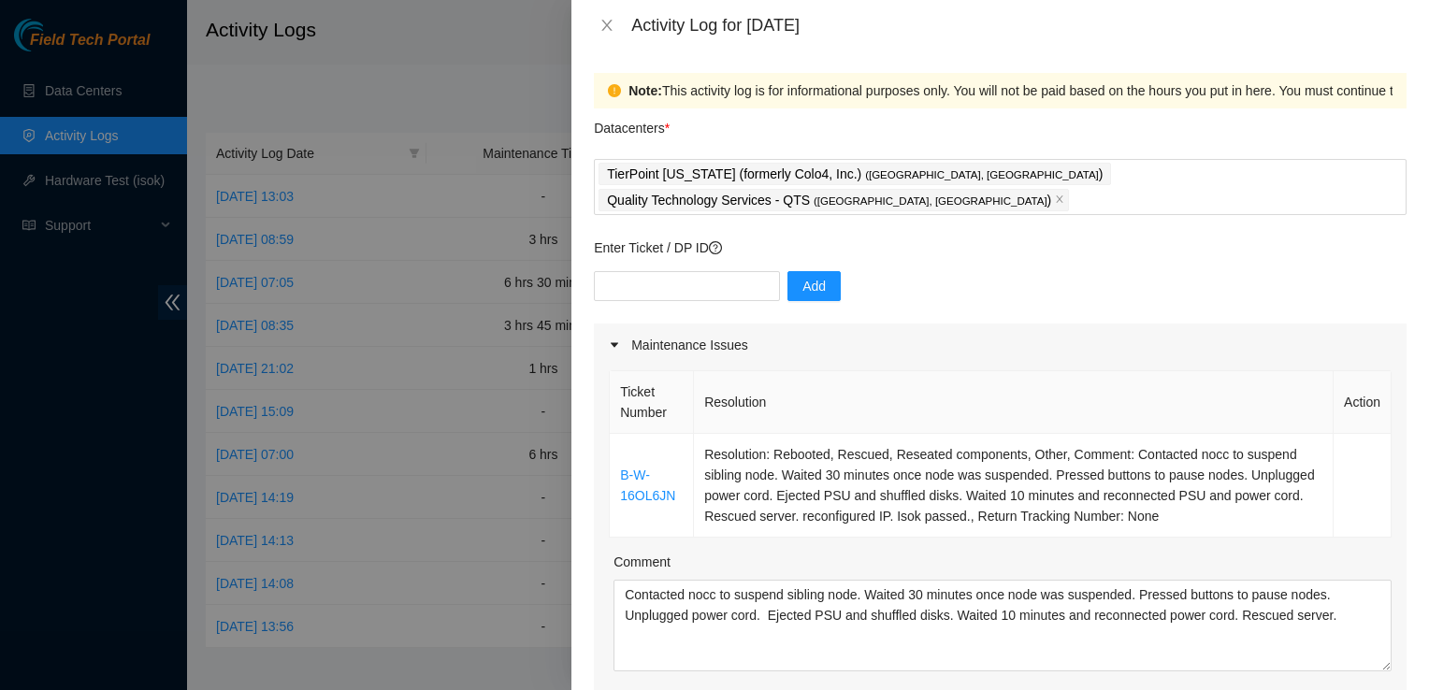
click at [1135, 324] on div "Maintenance Issues" at bounding box center [1000, 345] width 813 height 43
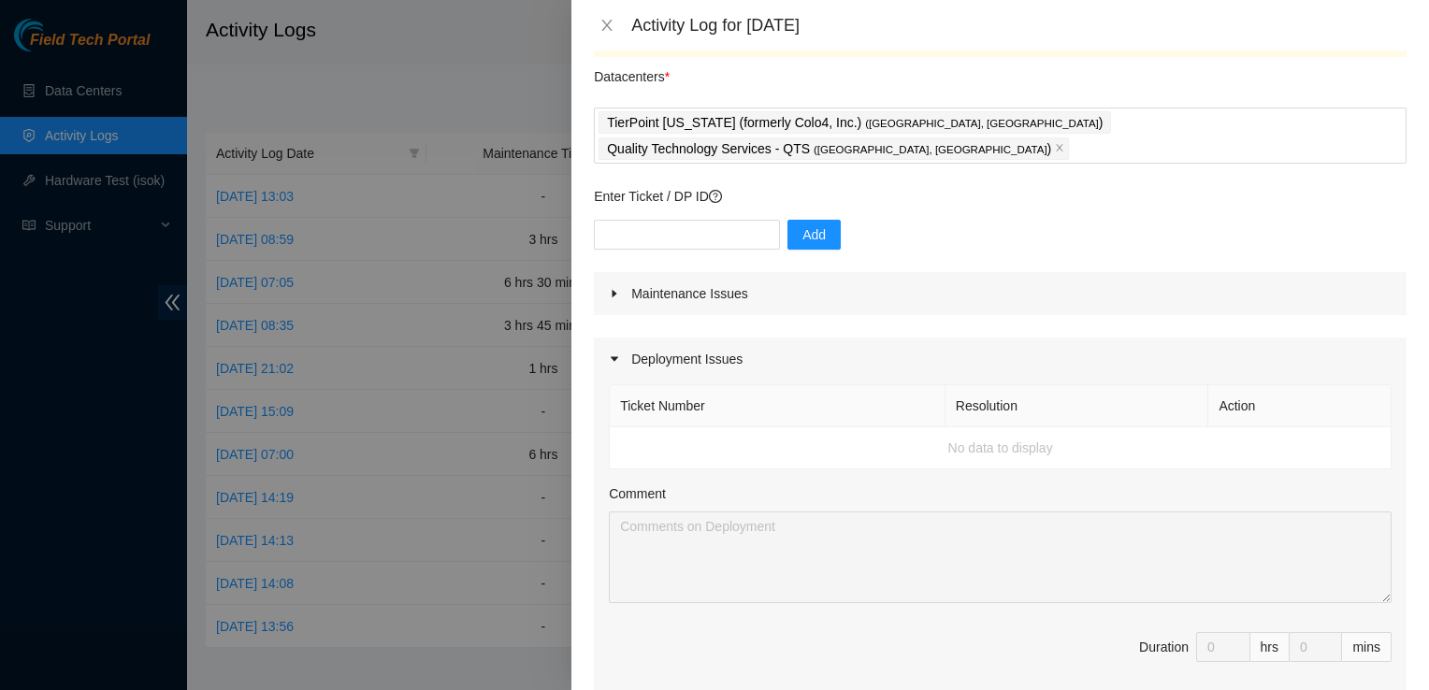
scroll to position [52, 0]
type textarea "@QTS Installed vents in racks. Change spacing of uprights in racks @TP Training…"
click at [612, 287] on icon "caret-right" at bounding box center [614, 292] width 11 height 11
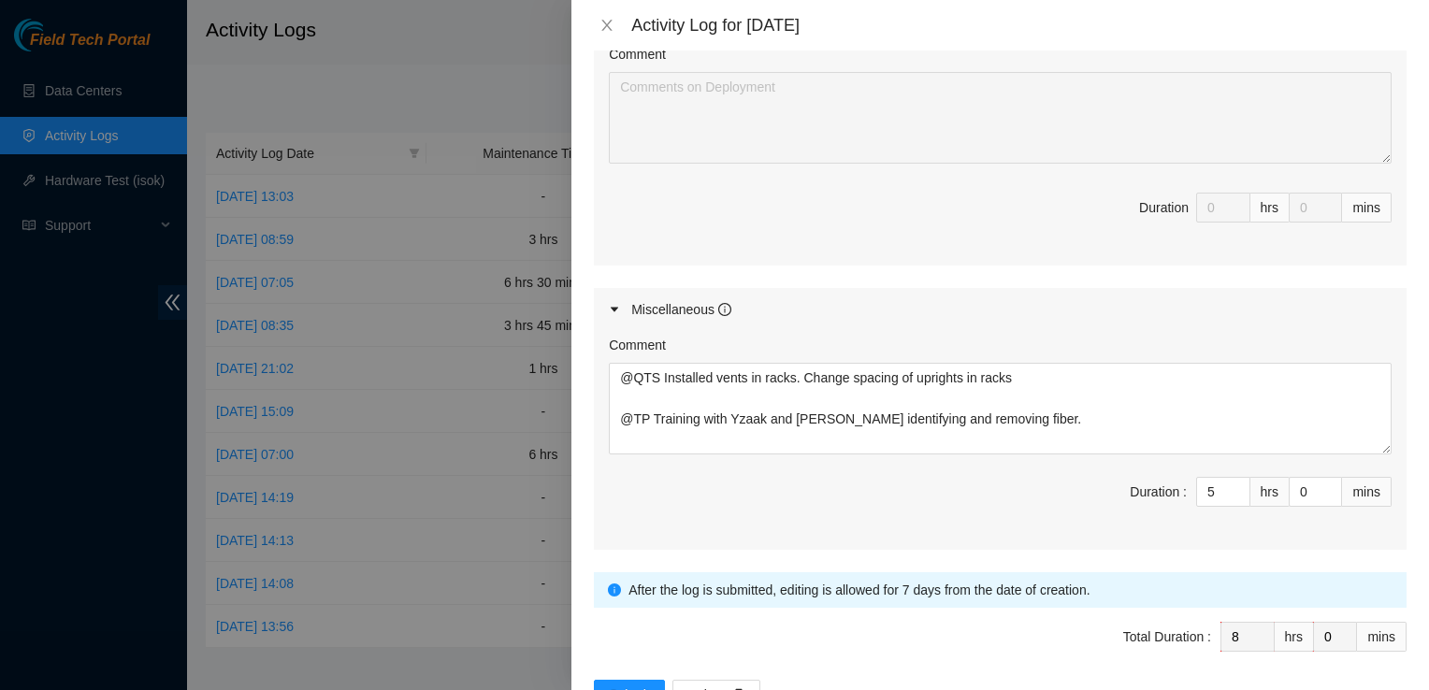
scroll to position [931, 0]
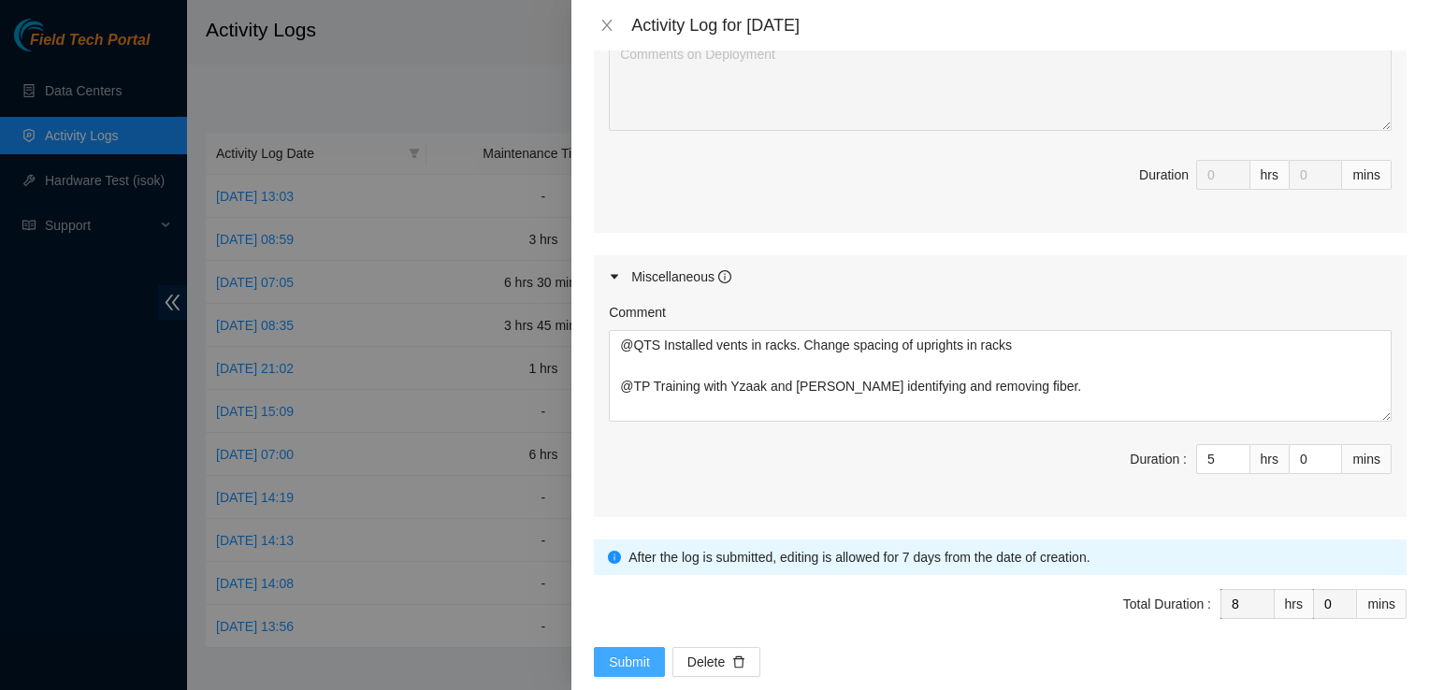
click at [612, 652] on span "Submit" at bounding box center [629, 662] width 41 height 21
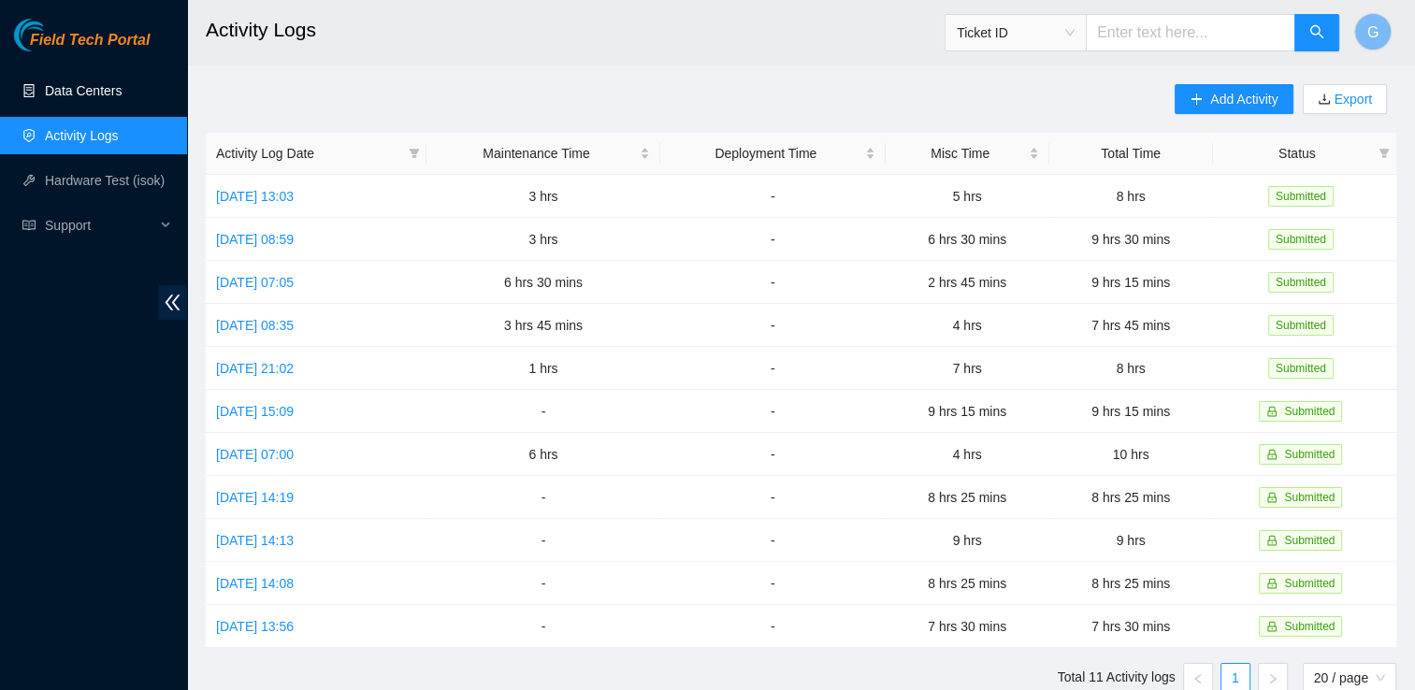
click at [72, 93] on link "Data Centers" at bounding box center [83, 90] width 77 height 15
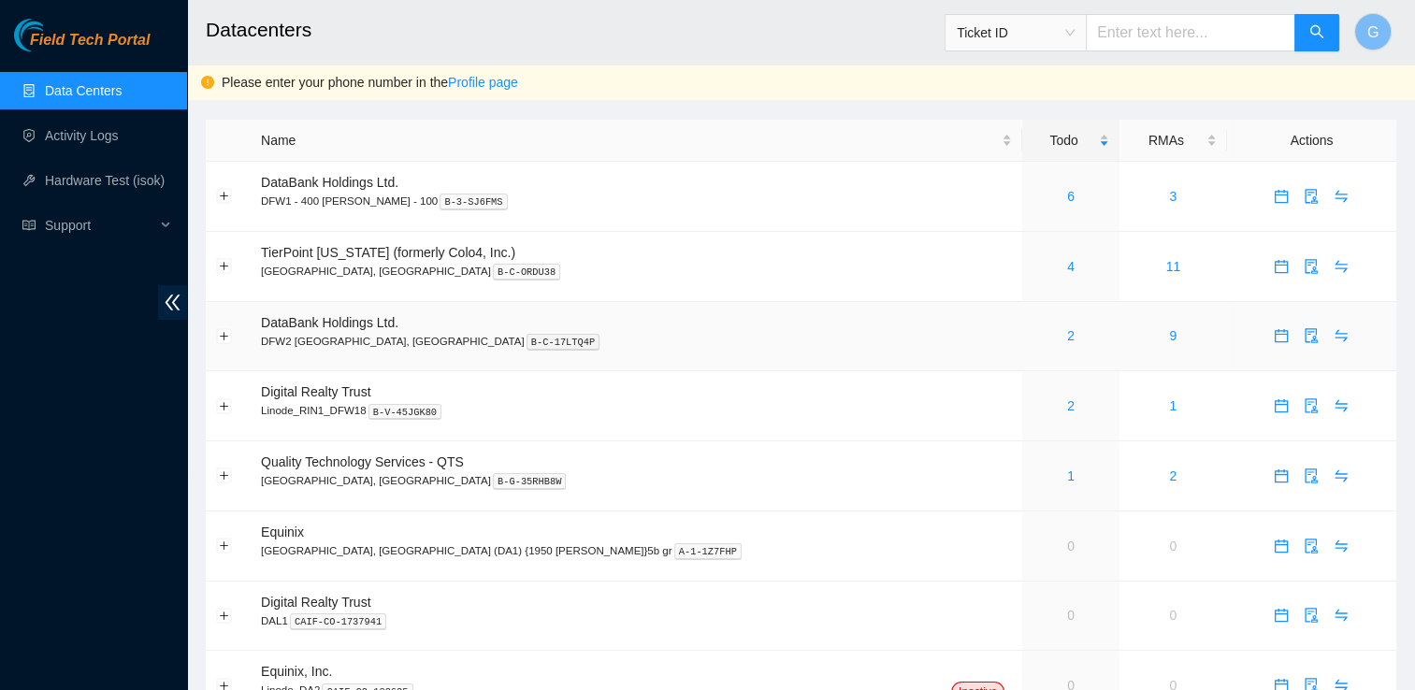
click at [322, 326] on span "DataBank Holdings Ltd." at bounding box center [330, 322] width 138 height 15
click at [1067, 335] on link "2" at bounding box center [1070, 335] width 7 height 15
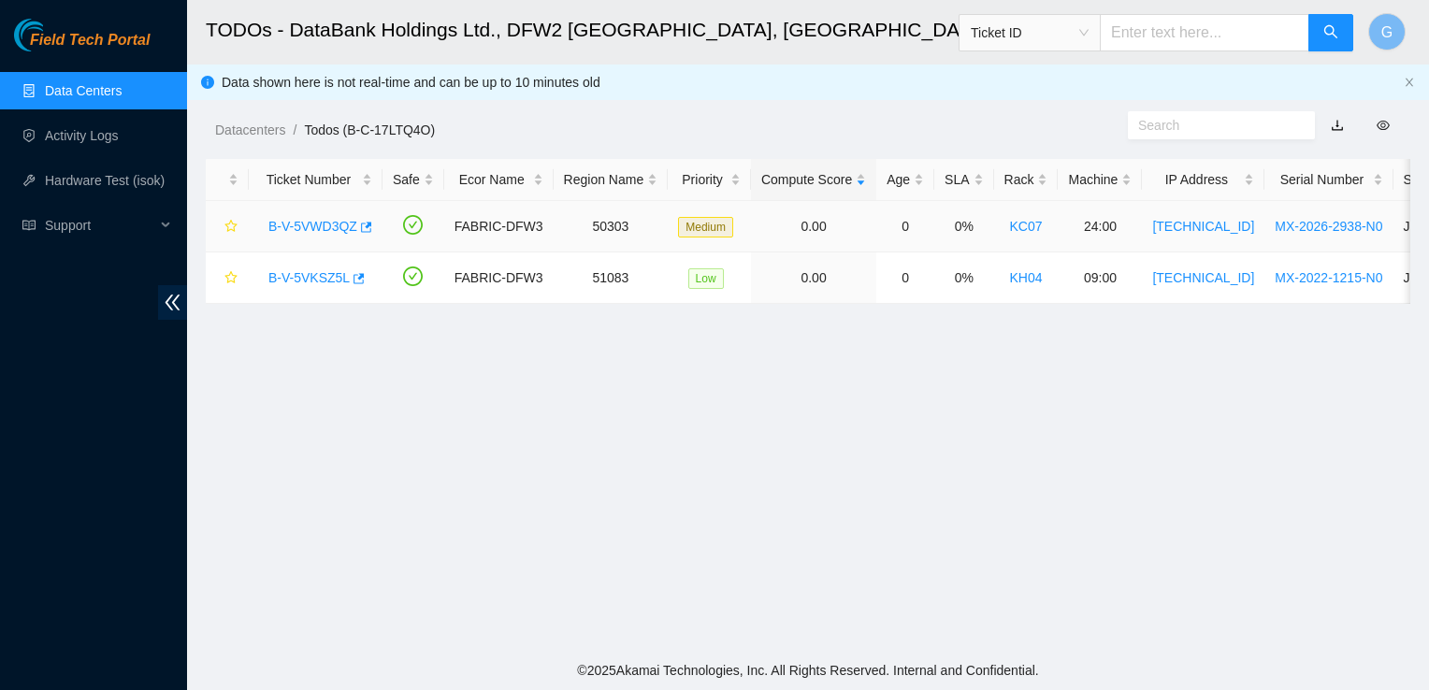
click at [333, 226] on link "B-V-5VWD3QZ" at bounding box center [312, 226] width 89 height 15
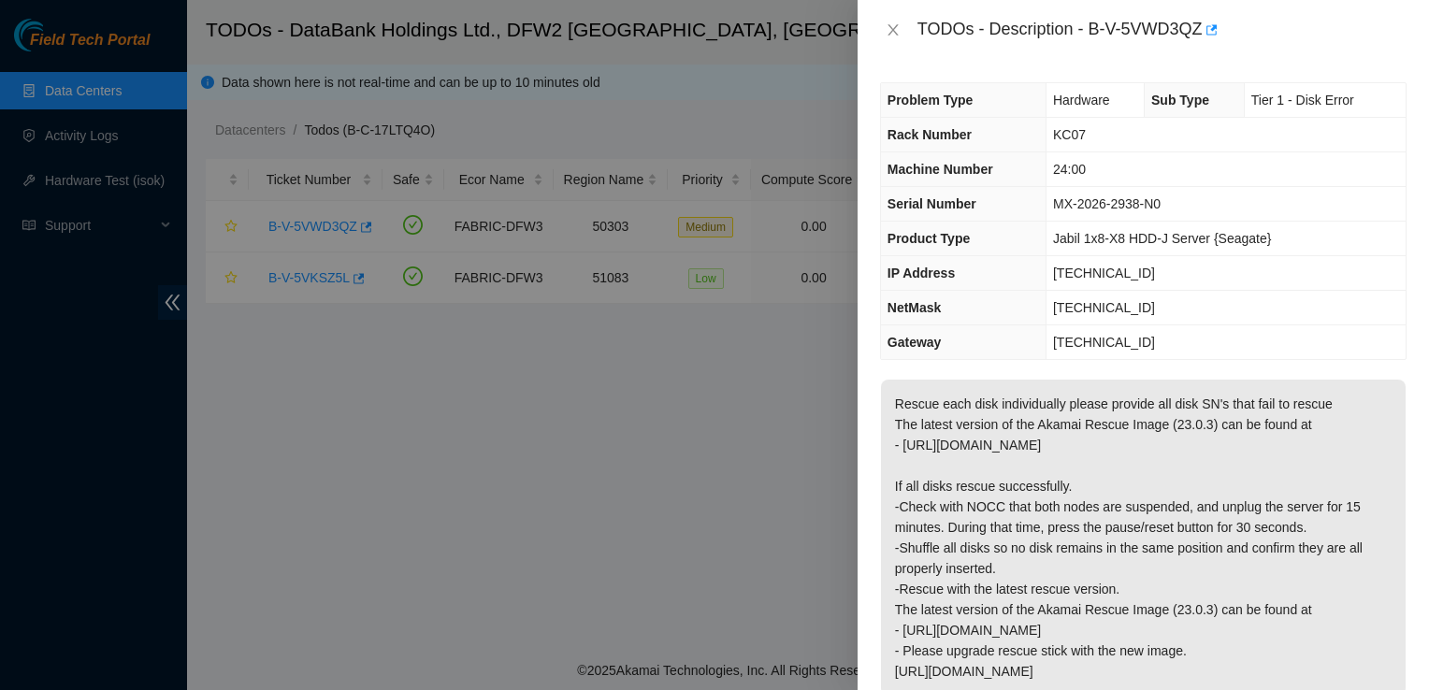
click at [494, 654] on div at bounding box center [714, 345] width 1429 height 690
click at [199, 503] on div at bounding box center [714, 345] width 1429 height 690
drag, startPoint x: 1201, startPoint y: 32, endPoint x: 1131, endPoint y: 21, distance: 71.0
click at [1131, 21] on div "TODOs - Description - B-V-5VWD3QZ" at bounding box center [1162, 30] width 489 height 30
drag, startPoint x: 1131, startPoint y: 21, endPoint x: 1103, endPoint y: 24, distance: 28.3
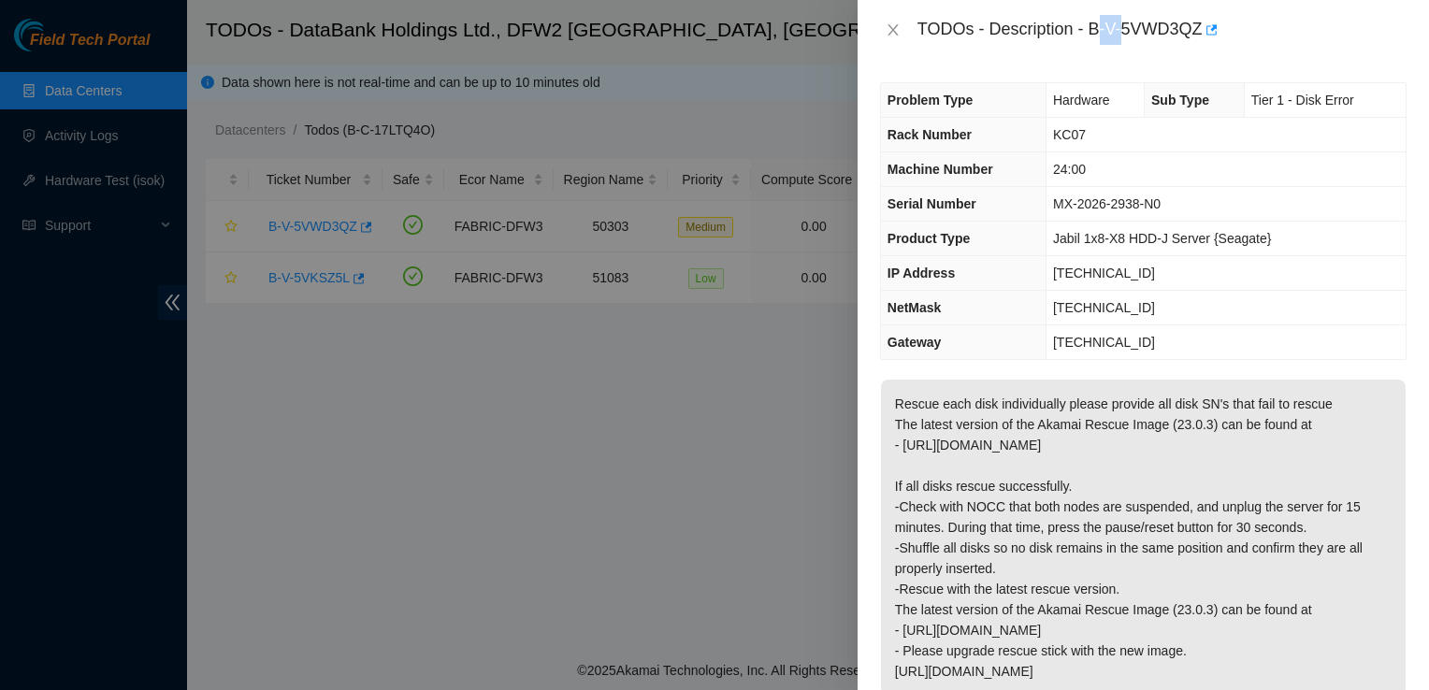
click at [1103, 24] on div "TODOs - Description - B-V-5VWD3QZ" at bounding box center [1162, 30] width 489 height 30
drag, startPoint x: 1103, startPoint y: 24, endPoint x: 1287, endPoint y: 22, distance: 184.3
click at [1287, 22] on div "TODOs - Description - B-V-5VWD3QZ" at bounding box center [1144, 30] width 572 height 60
drag, startPoint x: 1090, startPoint y: 32, endPoint x: 1205, endPoint y: 33, distance: 115.1
click at [1205, 33] on div "TODOs - Description - B-V-5VWD3QZ" at bounding box center [1162, 30] width 489 height 30
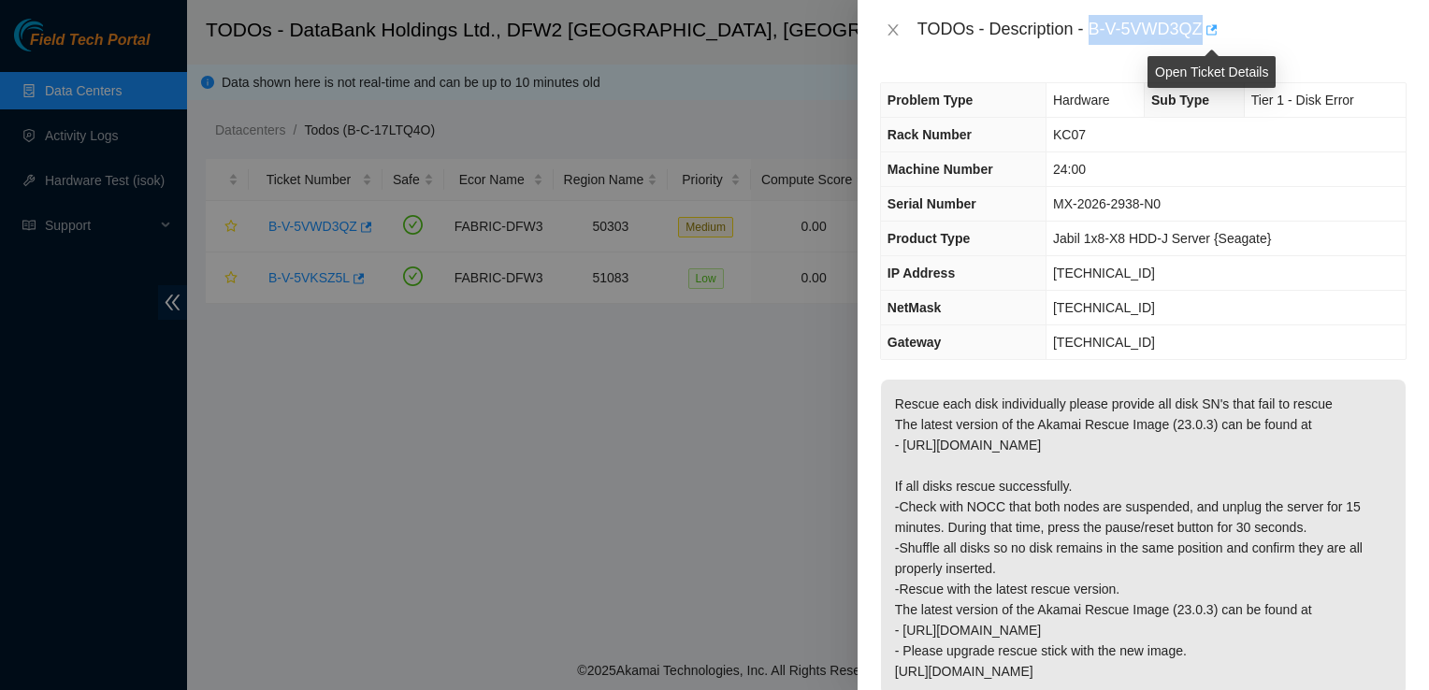
copy div "B-V-5VWD3QZ"
click at [201, 497] on div at bounding box center [714, 345] width 1429 height 690
